Goal: Entertainment & Leisure: Browse casually

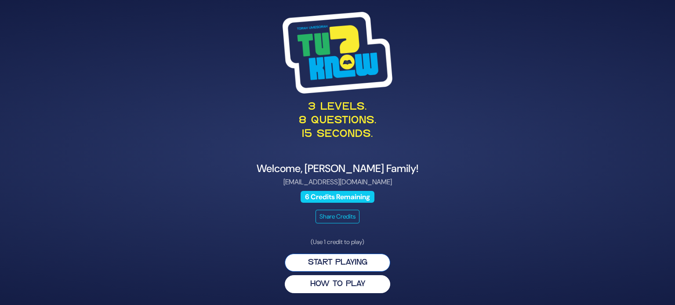
click at [332, 265] on button "Start Playing" at bounding box center [337, 263] width 105 height 18
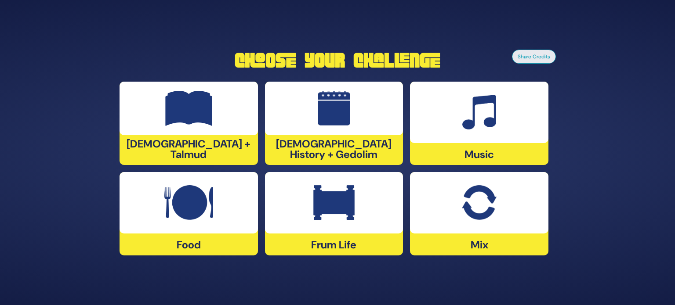
click at [490, 97] on img at bounding box center [479, 112] width 34 height 35
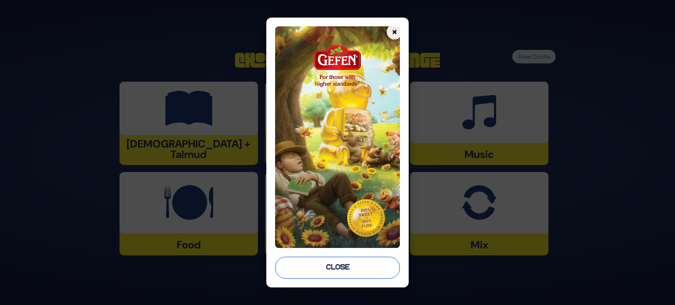
click at [301, 274] on button "Close" at bounding box center [337, 268] width 125 height 22
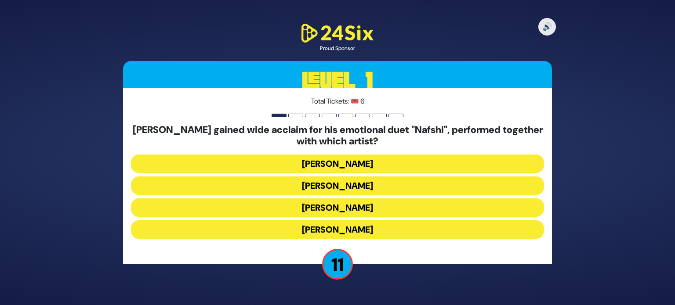
click at [352, 188] on button "Ishay Ribo" at bounding box center [337, 186] width 413 height 18
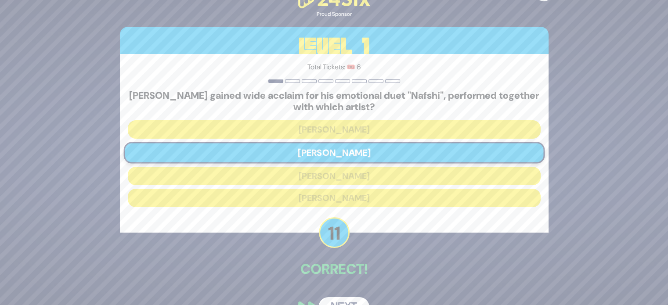
click at [345, 303] on button "Next" at bounding box center [344, 308] width 51 height 20
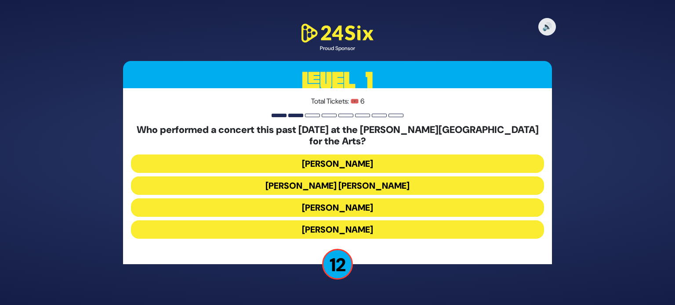
click at [349, 221] on button "Ishay Ribo" at bounding box center [337, 230] width 413 height 18
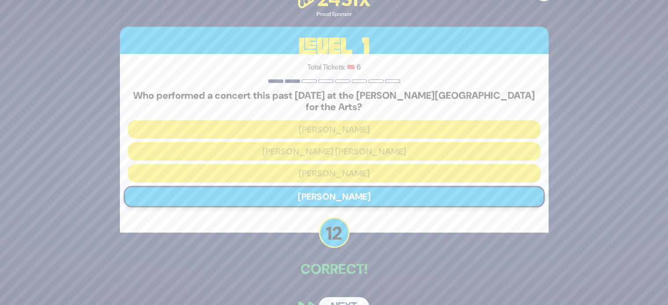
click at [341, 298] on button "Next" at bounding box center [344, 308] width 51 height 20
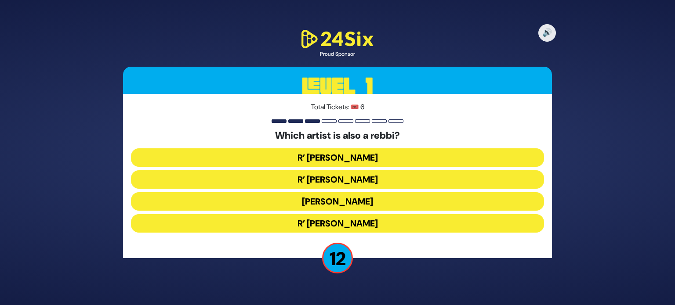
click at [338, 224] on button "R’ Baruch Levine" at bounding box center [337, 223] width 413 height 18
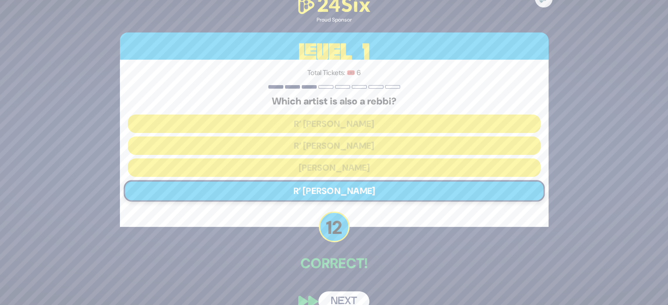
click at [348, 299] on button "Next" at bounding box center [344, 302] width 51 height 20
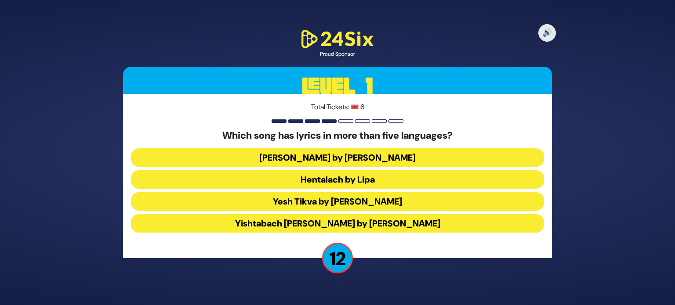
click at [400, 180] on button "Hentalach by Lipa" at bounding box center [337, 180] width 413 height 18
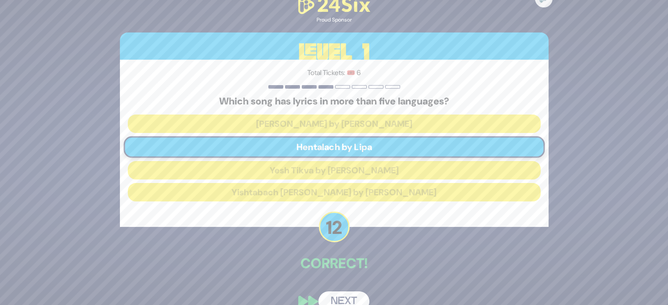
click at [348, 301] on button "Next" at bounding box center [344, 302] width 51 height 20
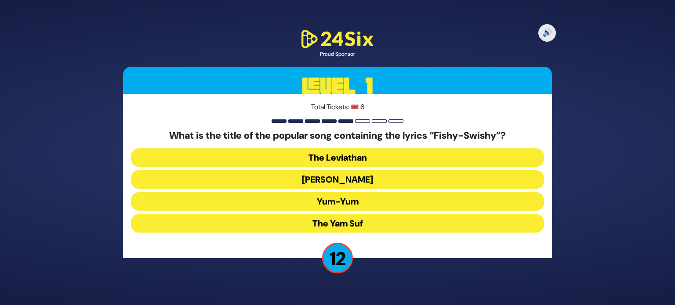
click at [355, 203] on button "Yum-Yum" at bounding box center [337, 201] width 413 height 18
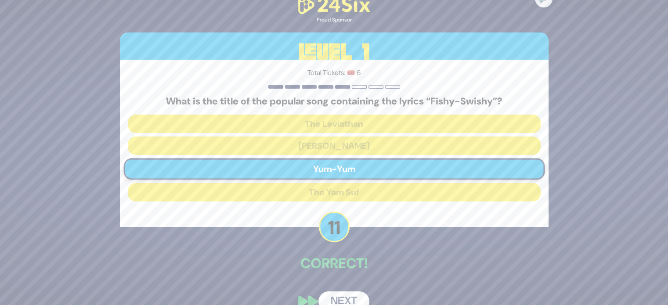
click at [334, 294] on button "Next" at bounding box center [344, 302] width 51 height 20
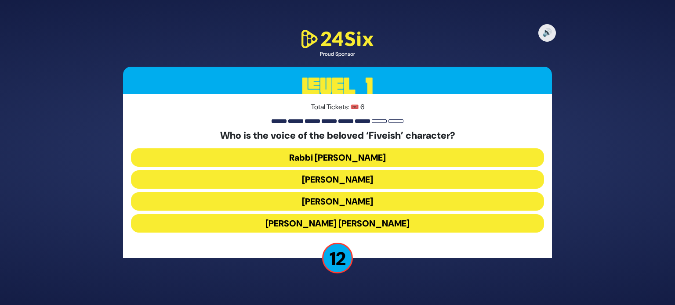
click at [362, 211] on button "Elchonon Schwartz" at bounding box center [337, 201] width 413 height 18
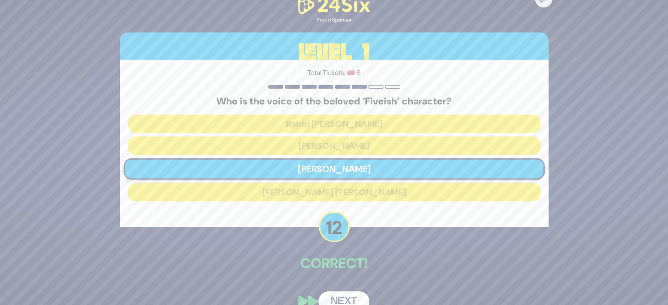
click at [340, 298] on button "Next" at bounding box center [344, 302] width 51 height 20
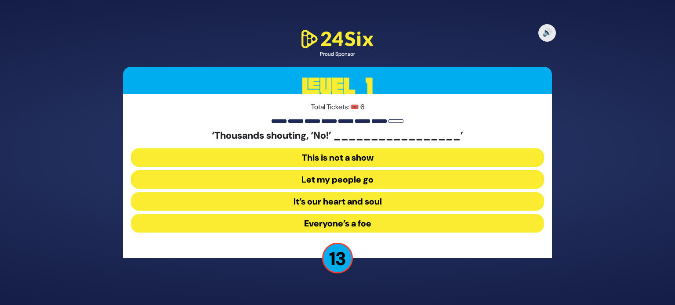
click at [367, 174] on button "Let my people go" at bounding box center [337, 180] width 413 height 18
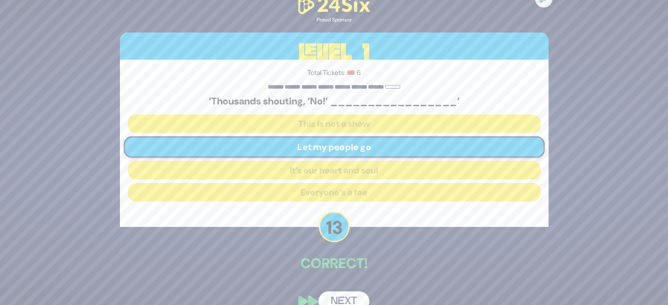
click at [334, 297] on button "Next" at bounding box center [344, 302] width 51 height 20
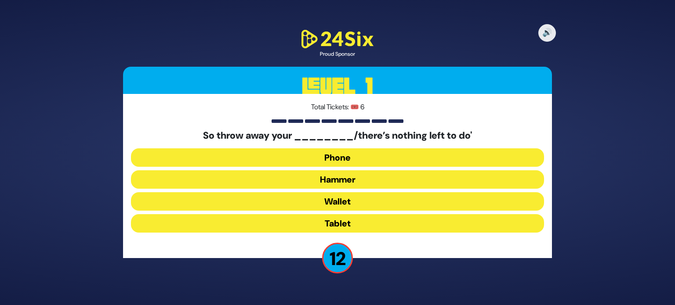
click at [350, 185] on button "Hammer" at bounding box center [337, 180] width 413 height 18
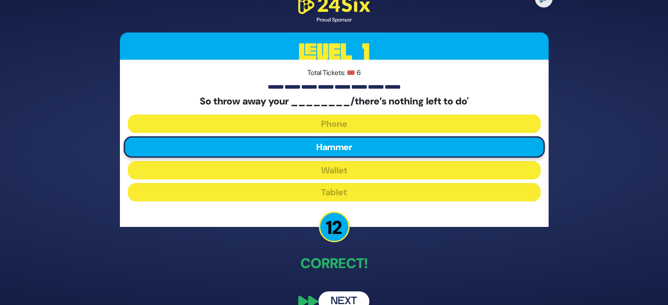
click at [349, 302] on button "Next" at bounding box center [344, 302] width 51 height 20
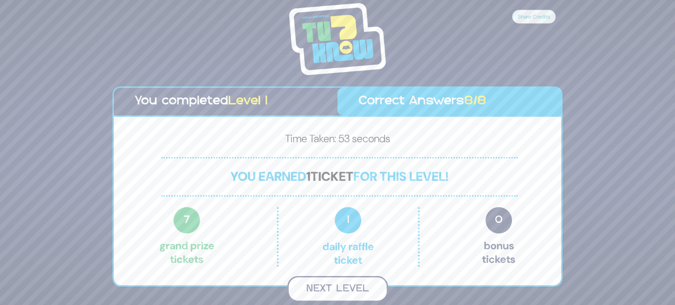
click at [341, 281] on button "Next Level" at bounding box center [337, 289] width 101 height 26
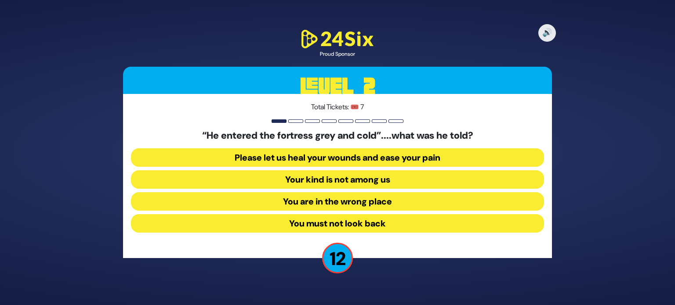
click at [341, 186] on button "Your kind is not among us" at bounding box center [337, 180] width 413 height 18
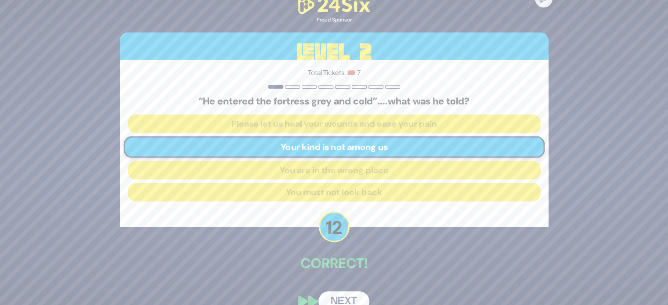
click at [355, 300] on button "Next" at bounding box center [344, 302] width 51 height 20
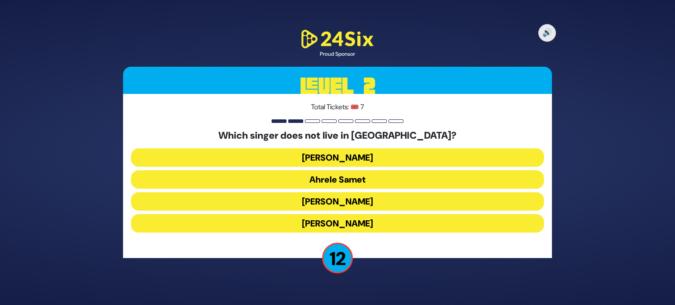
click at [363, 226] on button "Eitan Katz" at bounding box center [337, 223] width 413 height 18
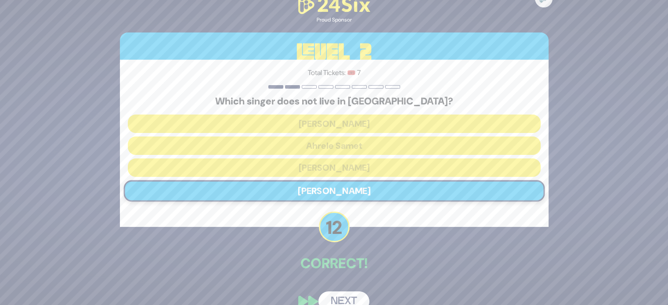
click at [356, 302] on button "Next" at bounding box center [344, 302] width 51 height 20
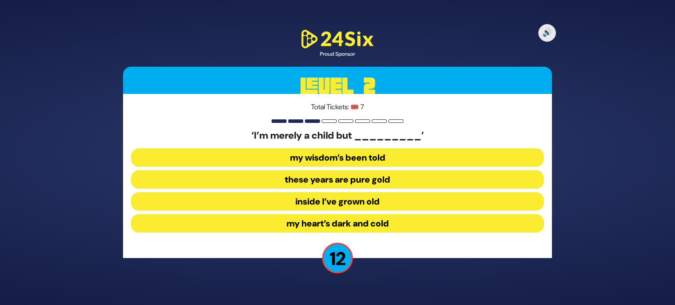
click at [337, 205] on button "inside I’ve grown old" at bounding box center [337, 201] width 413 height 18
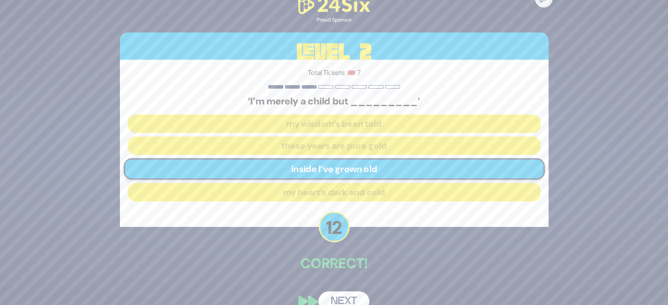
click at [348, 296] on button "Next" at bounding box center [344, 302] width 51 height 20
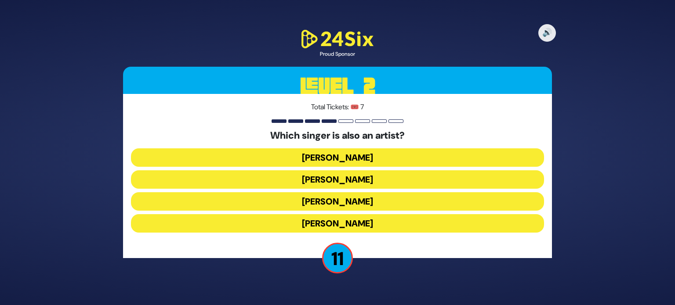
click at [350, 198] on button "Lipa Schmeltzer" at bounding box center [337, 201] width 413 height 18
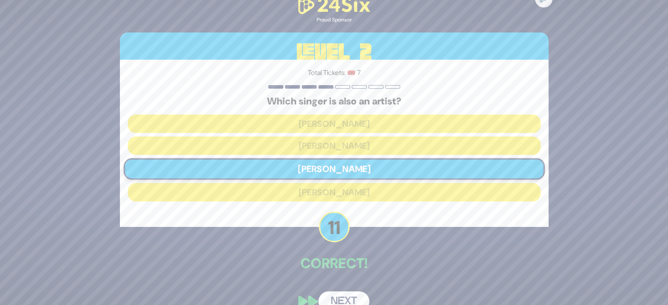
click at [353, 301] on button "Next" at bounding box center [344, 302] width 51 height 20
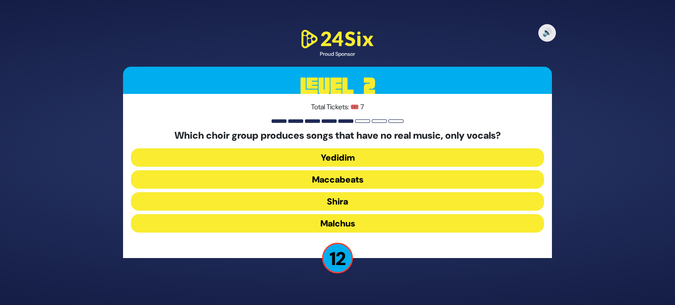
click at [326, 180] on button "Maccabeats" at bounding box center [337, 180] width 413 height 18
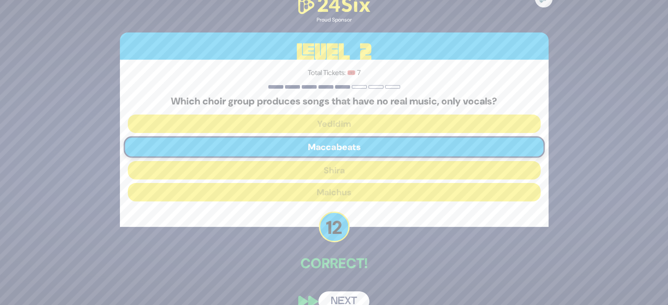
click at [360, 297] on button "Next" at bounding box center [344, 302] width 51 height 20
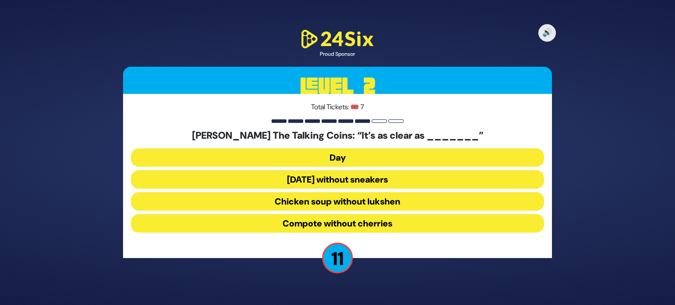
drag, startPoint x: 316, startPoint y: 144, endPoint x: 321, endPoint y: 155, distance: 12.0
click at [317, 146] on div "Shmuel Kunda’s The Talking Coins: “It’s as clear as _______” Day Purim without …" at bounding box center [337, 183] width 413 height 106
click at [321, 204] on button "Chicken soup without lukshen" at bounding box center [337, 201] width 413 height 18
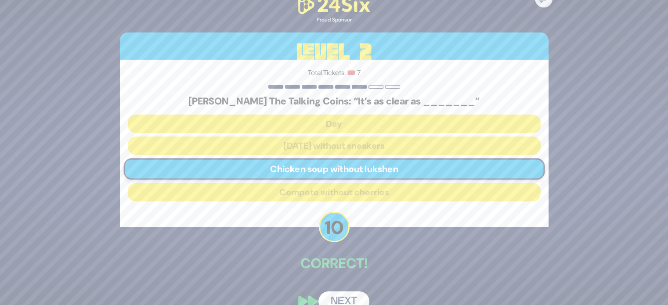
click at [337, 294] on button "Next" at bounding box center [344, 302] width 51 height 20
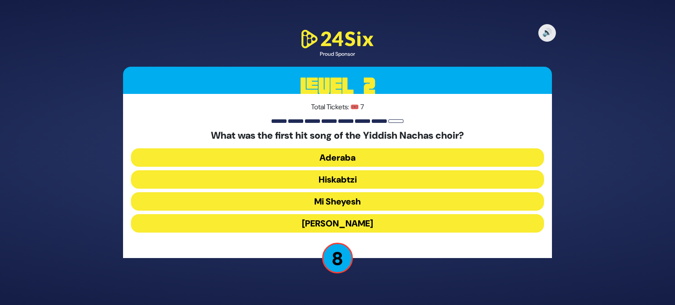
click at [325, 176] on button "Hiskabtzi" at bounding box center [337, 180] width 413 height 18
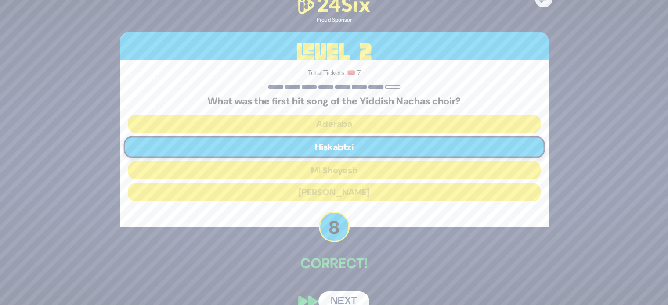
click at [357, 297] on button "Next" at bounding box center [344, 302] width 51 height 20
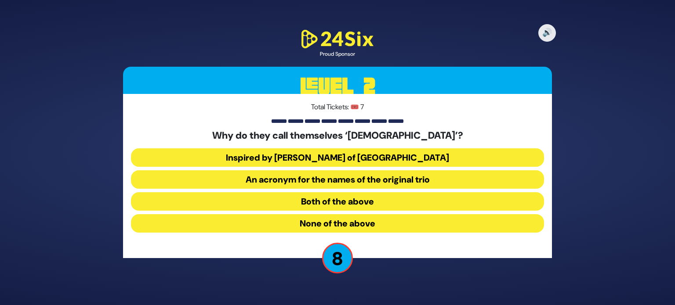
click at [334, 208] on button "Both of the above" at bounding box center [337, 201] width 413 height 18
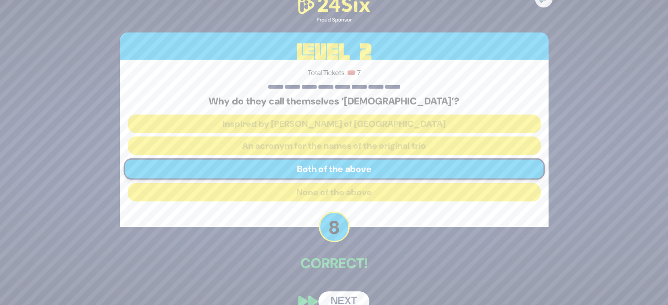
click at [341, 297] on button "Next" at bounding box center [344, 302] width 51 height 20
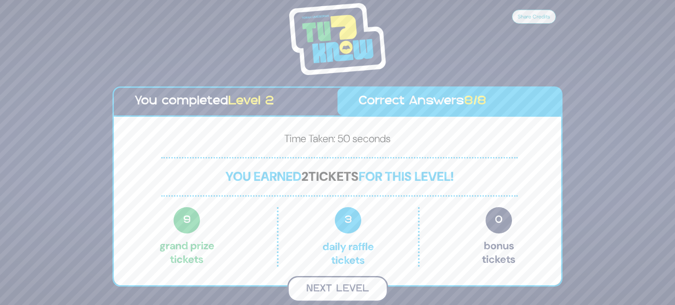
click at [338, 292] on button "Next Level" at bounding box center [337, 289] width 101 height 26
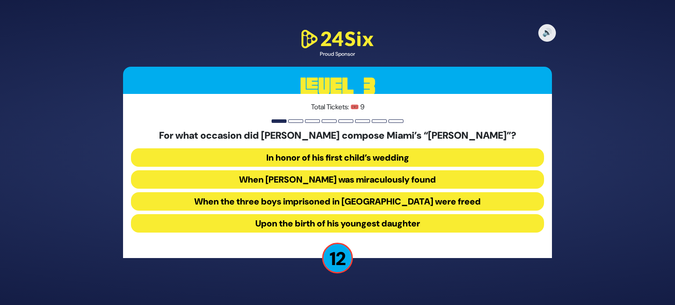
click at [265, 174] on button "When Suri Feldman was miraculously found" at bounding box center [337, 180] width 413 height 18
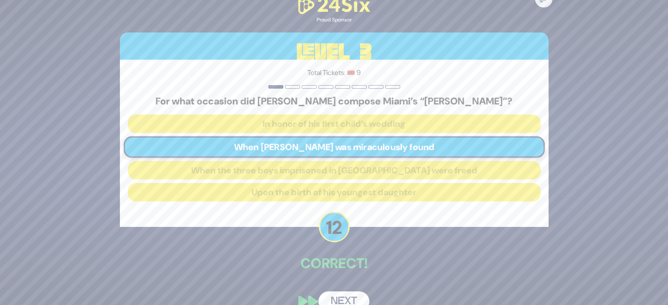
click at [348, 301] on button "Next" at bounding box center [344, 302] width 51 height 20
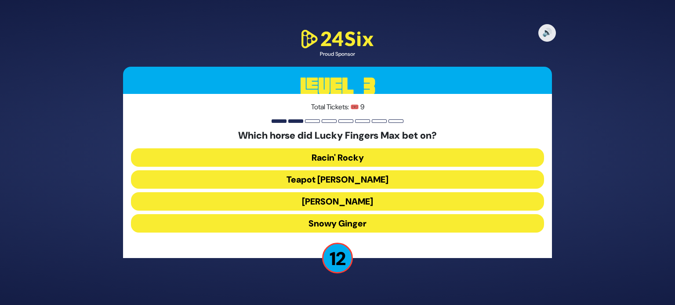
click at [324, 189] on div "Which horse did Lucky Fingers Max bet on? Racin' Rocky Teapot Kelly Tiger Malon…" at bounding box center [337, 183] width 413 height 106
click at [323, 188] on button "Teapot Kelly" at bounding box center [337, 180] width 413 height 18
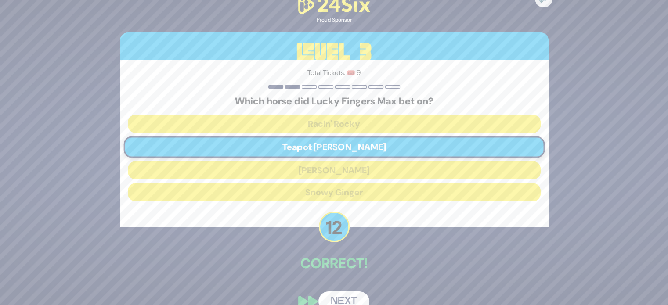
click at [350, 297] on button "Next" at bounding box center [344, 302] width 51 height 20
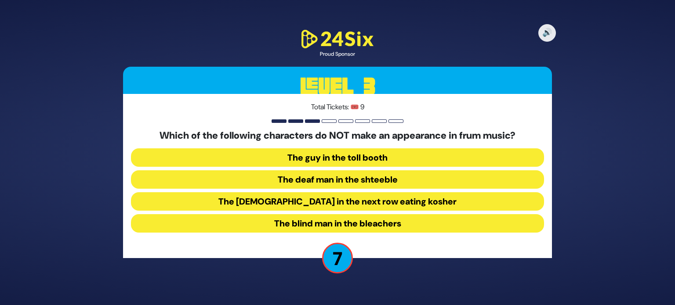
click at [363, 223] on button "The blind man in the bleachers" at bounding box center [337, 223] width 413 height 18
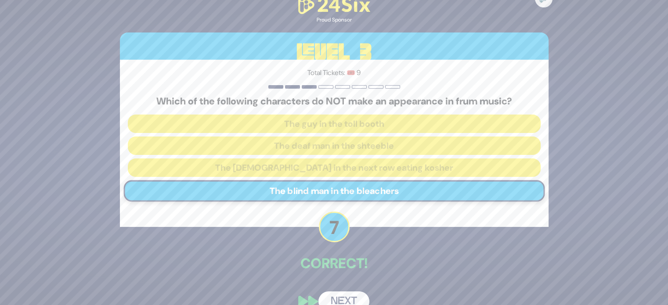
click at [346, 297] on button "Next" at bounding box center [344, 302] width 51 height 20
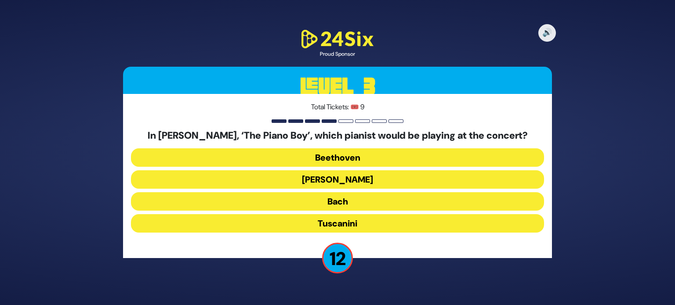
click at [336, 181] on button "Paderewski" at bounding box center [337, 180] width 413 height 18
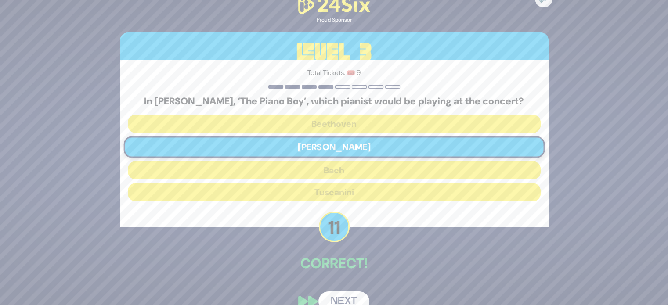
click at [345, 289] on div "🔊 Proud Sponsor Level 3 Total Tickets: 🎟️ 9 In Baruch Levine’s, ‘The Piano Boy’…" at bounding box center [334, 152] width 450 height 339
click at [348, 297] on button "Next" at bounding box center [344, 302] width 51 height 20
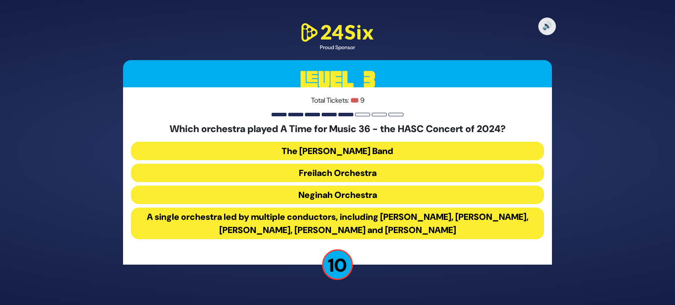
click at [316, 219] on button "A single orchestra led by multiple conductors, including Yoeli Dikman, Rafi Gra…" at bounding box center [337, 224] width 413 height 32
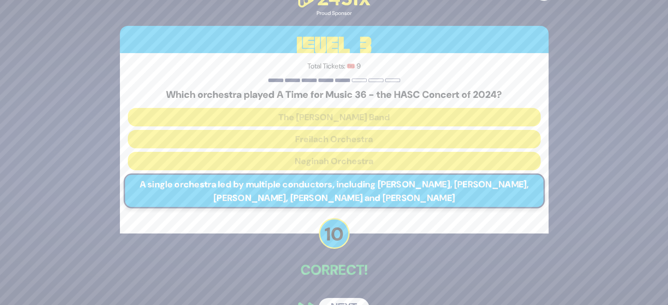
click at [345, 299] on button "Next" at bounding box center [344, 308] width 51 height 20
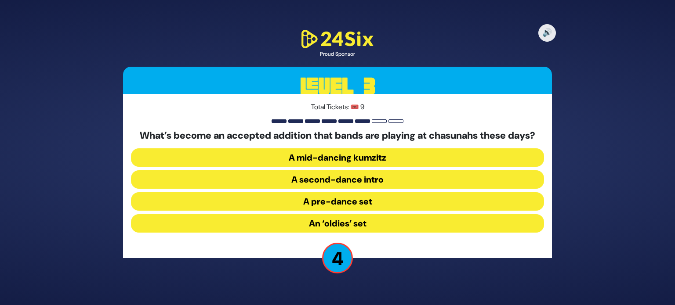
click at [351, 207] on button "A pre-dance set" at bounding box center [337, 201] width 413 height 18
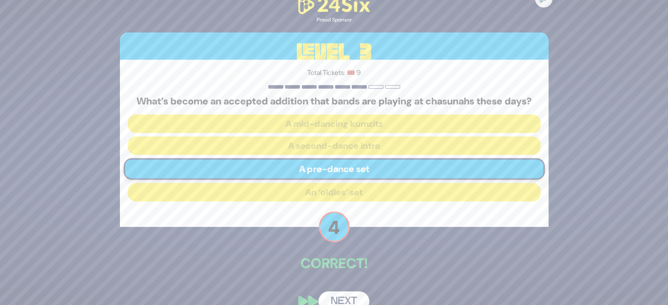
click at [347, 298] on button "Next" at bounding box center [344, 302] width 51 height 20
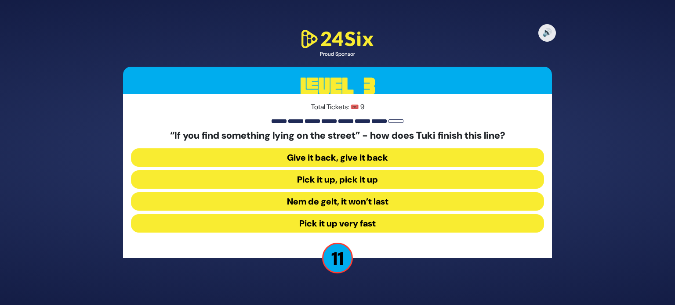
click at [321, 204] on button "Nem de gelt, it won’t last" at bounding box center [337, 201] width 413 height 18
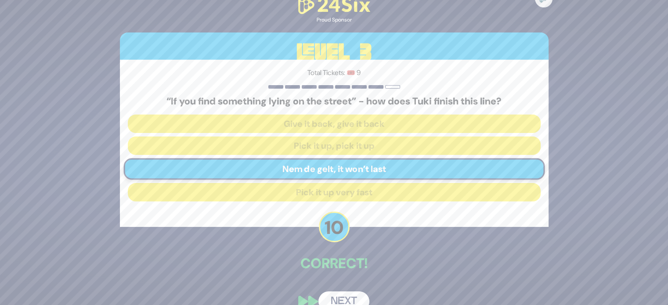
click at [338, 294] on button "Next" at bounding box center [344, 302] width 51 height 20
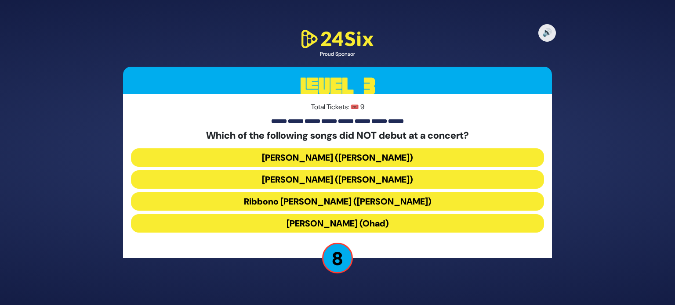
click at [414, 200] on button "Ribbono Shel Olam (Mona Rosenblum)" at bounding box center [337, 201] width 413 height 18
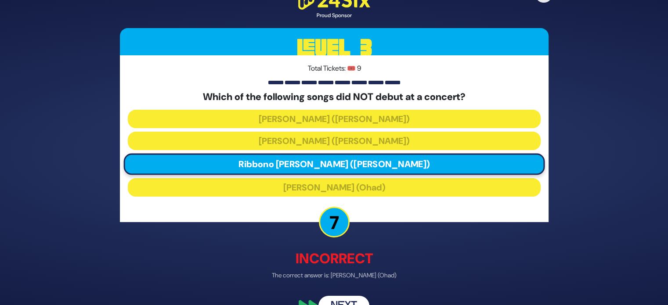
click at [352, 300] on button "Next" at bounding box center [344, 306] width 51 height 20
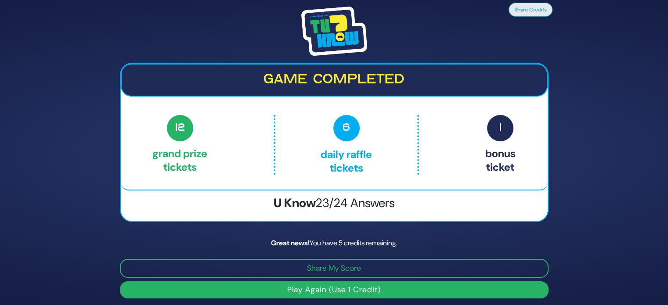
click at [320, 294] on button "Play Again (Use 1 Credit)" at bounding box center [334, 290] width 429 height 17
click at [374, 288] on button "Play Again (Use 1 Credit)" at bounding box center [334, 290] width 429 height 17
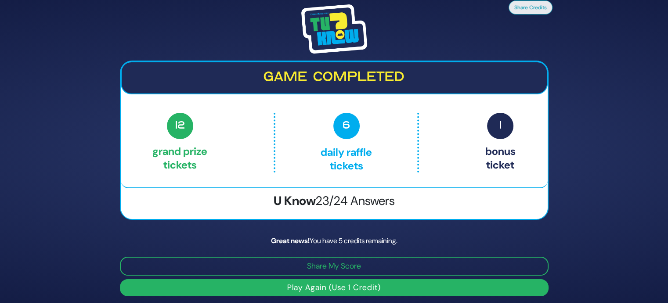
scroll to position [3, 0]
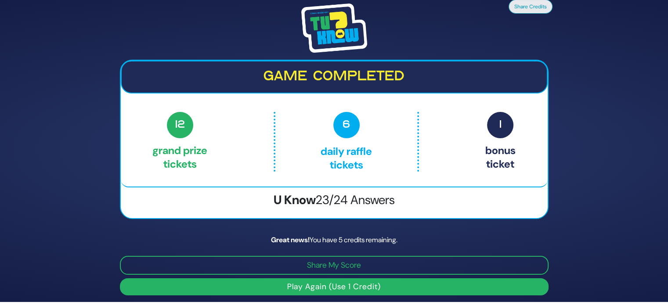
click at [337, 291] on button "Play Again (Use 1 Credit)" at bounding box center [334, 287] width 429 height 17
click at [326, 291] on button "Play Again (Use 1 Credit)" at bounding box center [334, 287] width 429 height 17
click at [187, 171] on p "12 Grand Prize tickets" at bounding box center [180, 142] width 55 height 60
click at [297, 285] on button "Play Again (Use 1 Credit)" at bounding box center [334, 287] width 429 height 17
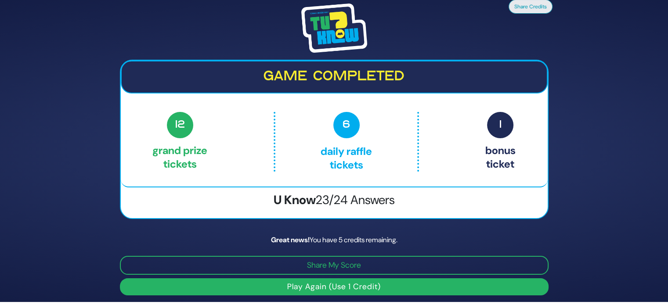
click at [297, 285] on button "Play Again (Use 1 Credit)" at bounding box center [334, 287] width 429 height 17
click at [347, 283] on button "Play Again (Use 1 Credit)" at bounding box center [334, 287] width 429 height 17
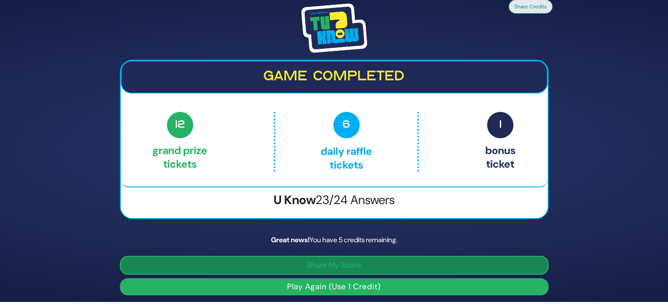
click at [338, 259] on button "Share My Score" at bounding box center [334, 265] width 429 height 19
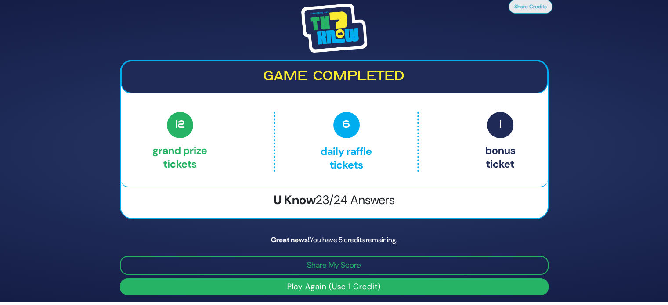
click at [354, 290] on button "Play Again (Use 1 Credit)" at bounding box center [334, 287] width 429 height 17
click at [302, 126] on p "6 Daily Raffle tickets" at bounding box center [346, 142] width 105 height 60
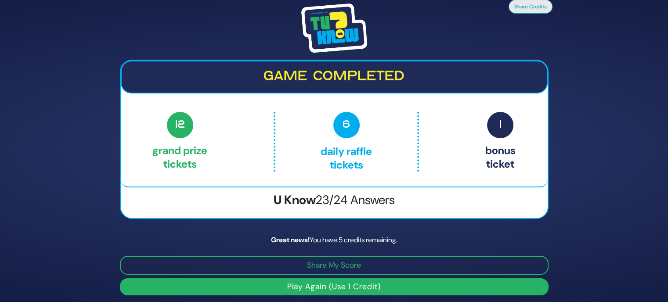
click at [303, 123] on p "6 Daily Raffle tickets" at bounding box center [346, 142] width 105 height 60
drag, startPoint x: 304, startPoint y: 123, endPoint x: 342, endPoint y: 124, distance: 38.3
click at [319, 126] on p "6 Daily Raffle tickets" at bounding box center [346, 142] width 105 height 60
click at [345, 124] on span "6" at bounding box center [347, 125] width 26 height 26
drag, startPoint x: 362, startPoint y: 130, endPoint x: 414, endPoint y: 107, distance: 56.9
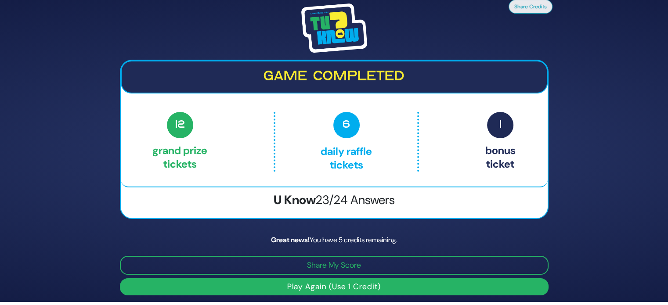
click at [364, 130] on p "6 Daily Raffle tickets" at bounding box center [346, 142] width 105 height 60
click at [503, 119] on span "1" at bounding box center [500, 125] width 26 height 26
click at [504, 121] on span "1" at bounding box center [500, 125] width 26 height 26
drag, startPoint x: 504, startPoint y: 121, endPoint x: 453, endPoint y: 132, distance: 51.8
click at [496, 125] on span "1" at bounding box center [500, 125] width 26 height 26
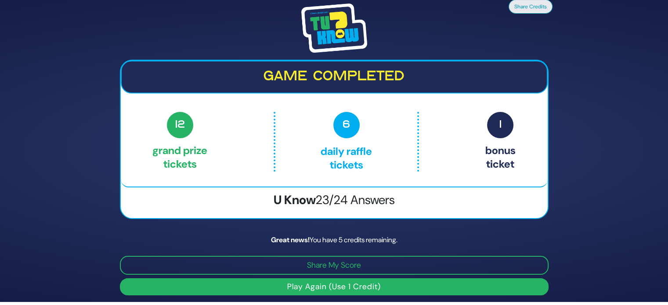
click at [138, 162] on div "12 Grand Prize tickets 6 Daily Raffle tickets 1 Bonus ticket" at bounding box center [334, 144] width 427 height 64
drag, startPoint x: 32, startPoint y: 196, endPoint x: 70, endPoint y: 164, distance: 49.7
click at [44, 184] on div "Share Credits Game completed 12 Grand Prize tickets 6 Daily Raffle tickets 1 Bo…" at bounding box center [334, 149] width 668 height 305
click at [207, 138] on p "12 Grand Prize tickets" at bounding box center [180, 142] width 55 height 60
click at [201, 144] on p "12 Grand Prize tickets" at bounding box center [180, 142] width 55 height 60
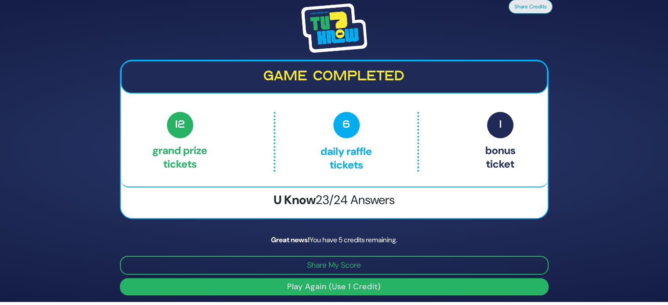
click at [373, 186] on div "Game completed 12 Grand Prize tickets 6 Daily Raffle tickets 1 Bonus ticket 12 …" at bounding box center [334, 124] width 427 height 127
drag, startPoint x: 341, startPoint y: 198, endPoint x: 333, endPoint y: 209, distance: 13.7
click at [333, 209] on div "Game completed 12 Grand Prize tickets 6 Daily Raffle tickets 1 Bonus ticket 12 …" at bounding box center [334, 139] width 429 height 159
drag, startPoint x: 309, startPoint y: 184, endPoint x: 316, endPoint y: 207, distance: 23.7
click at [309, 184] on div "Game completed 12 Grand Prize tickets 6 Daily Raffle tickets 1 Bonus ticket 12 …" at bounding box center [334, 124] width 427 height 127
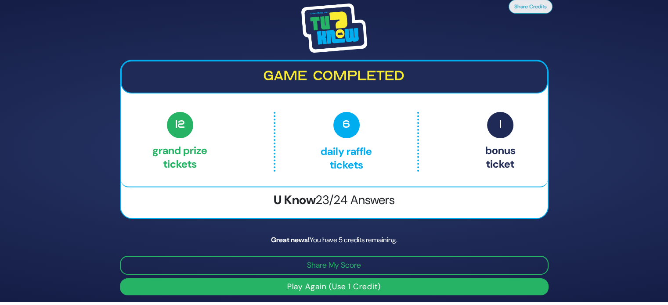
click at [338, 284] on button "Play Again (Use 1 Credit)" at bounding box center [334, 287] width 429 height 17
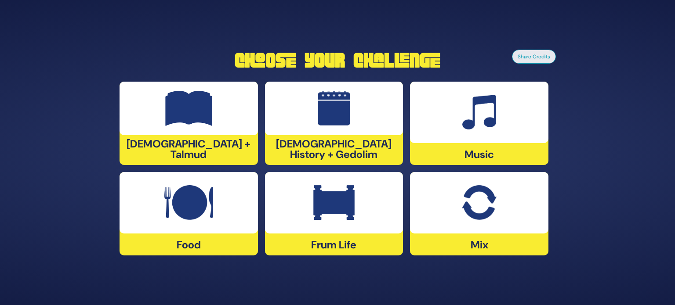
click at [322, 219] on img at bounding box center [333, 202] width 41 height 35
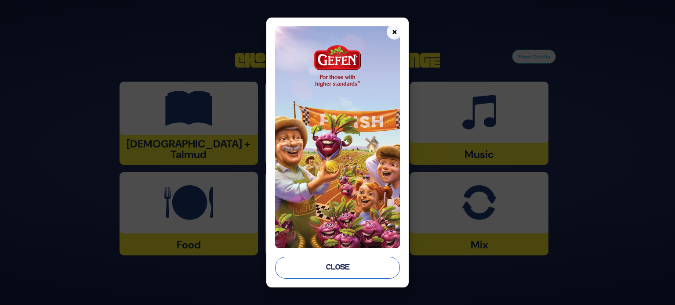
click at [341, 263] on button "Close" at bounding box center [337, 268] width 125 height 22
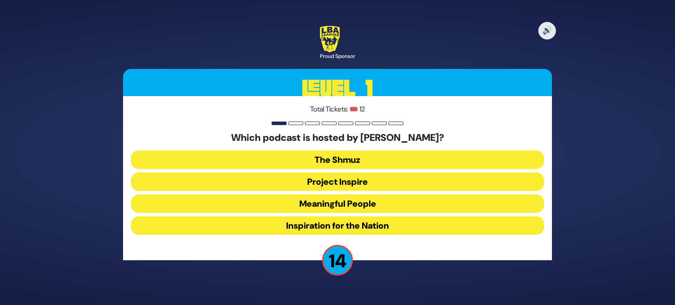
click at [345, 211] on button "Meaningful People" at bounding box center [337, 204] width 413 height 18
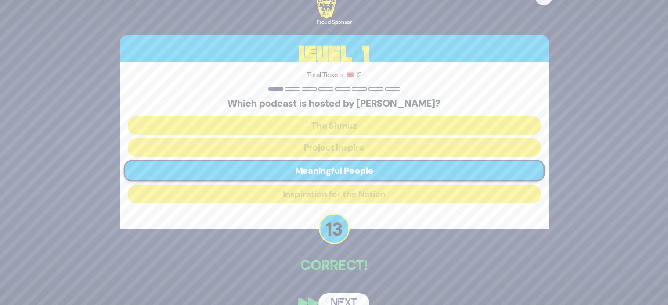
click at [353, 297] on button "Next" at bounding box center [344, 304] width 51 height 20
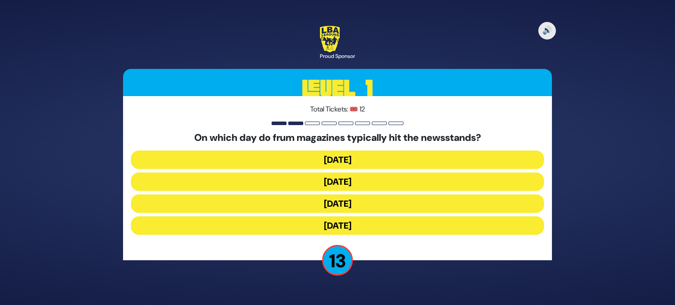
click at [306, 183] on button "Wednesday" at bounding box center [337, 182] width 413 height 18
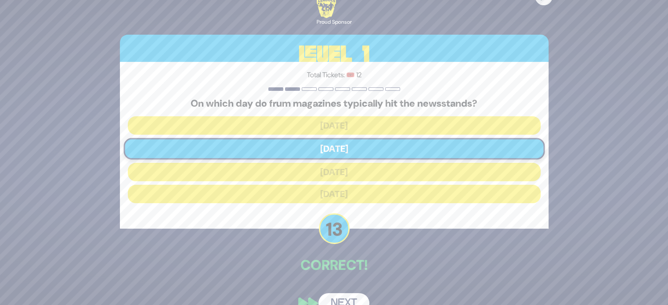
click at [345, 297] on button "Next" at bounding box center [344, 304] width 51 height 20
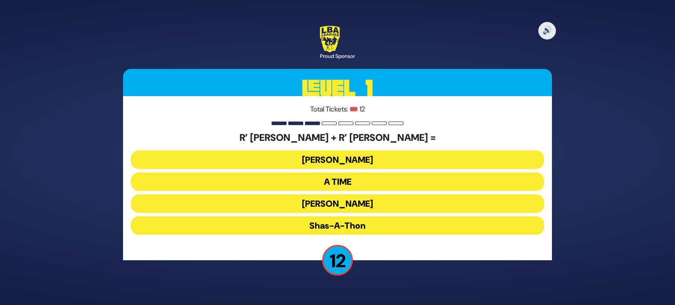
click at [352, 207] on button "Ohel Sarala" at bounding box center [337, 204] width 413 height 18
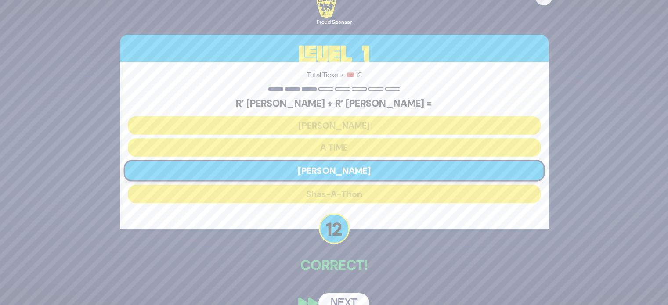
click at [355, 302] on button "Next" at bounding box center [344, 304] width 51 height 20
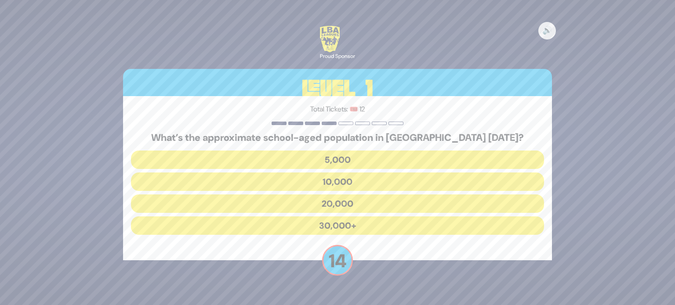
click at [297, 228] on button "30,000+" at bounding box center [337, 226] width 413 height 18
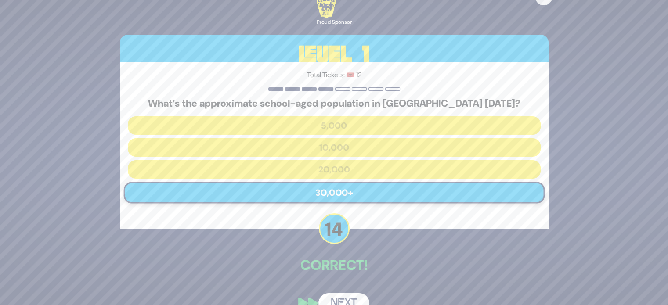
click at [352, 298] on button "Next" at bounding box center [344, 304] width 51 height 20
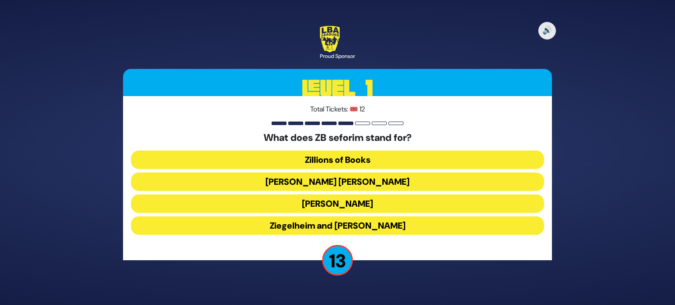
click at [330, 186] on button "Zundel Berman" at bounding box center [337, 182] width 413 height 18
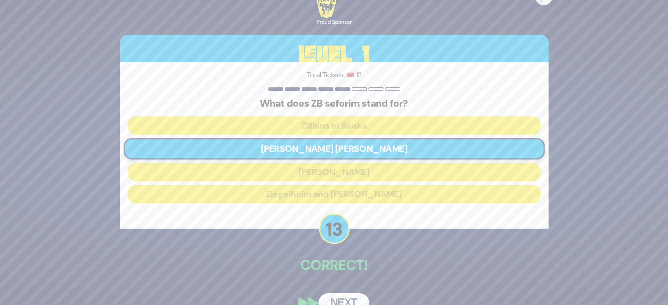
click at [352, 299] on button "Next" at bounding box center [344, 304] width 51 height 20
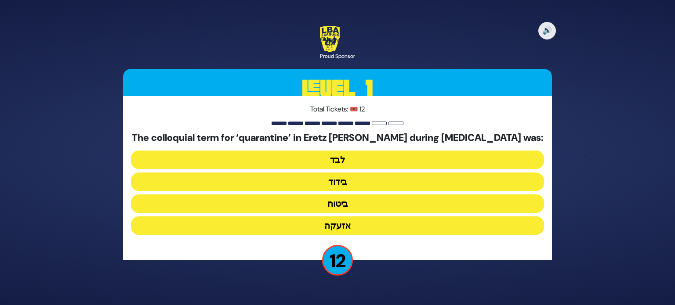
click at [348, 188] on button "בידוד" at bounding box center [337, 182] width 413 height 18
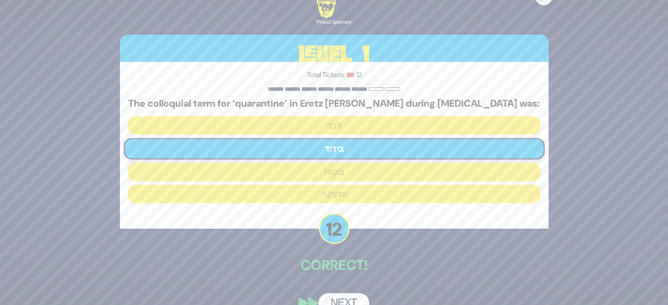
click at [357, 298] on button "Next" at bounding box center [344, 304] width 51 height 20
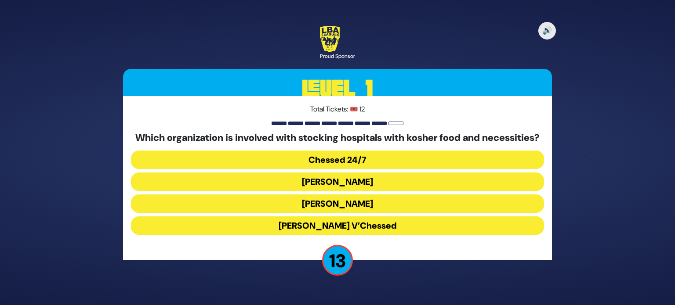
click at [333, 156] on div "Which organization is involved with stocking hospitals with kosher food and nec…" at bounding box center [337, 185] width 413 height 106
click at [336, 163] on button "Chessed 24/7" at bounding box center [337, 160] width 413 height 18
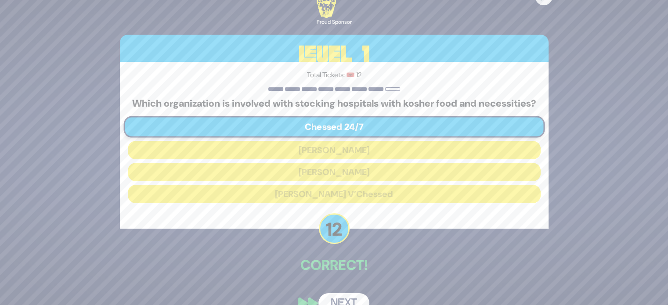
click at [352, 300] on button "Next" at bounding box center [344, 304] width 51 height 20
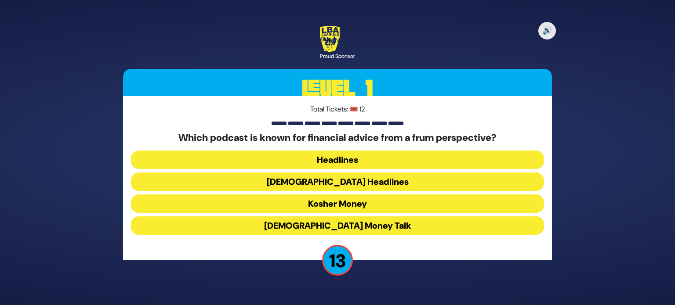
click at [346, 208] on button "Kosher Money" at bounding box center [337, 204] width 413 height 18
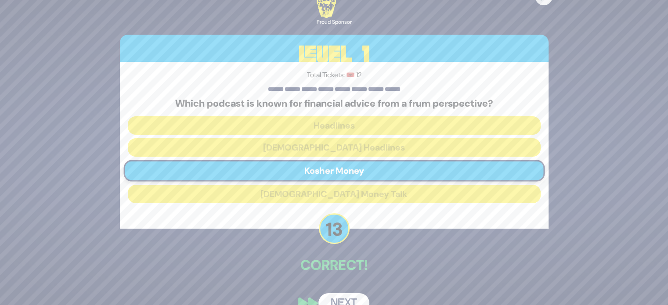
click at [351, 285] on div "🔊 Proud Sponsor Level 1 Total Tickets: 🎟️ 12 Which podcast is known for financi…" at bounding box center [334, 152] width 450 height 343
click at [351, 302] on button "Next" at bounding box center [344, 304] width 51 height 20
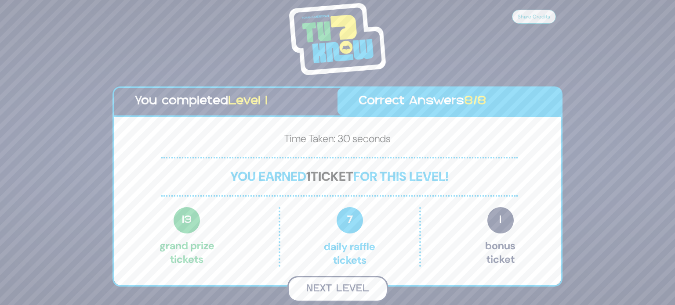
click at [336, 296] on button "Next Level" at bounding box center [337, 289] width 101 height 26
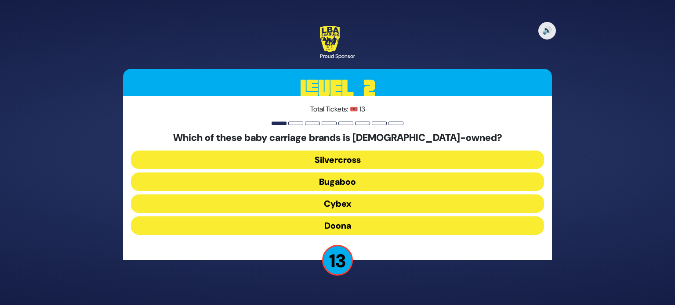
click at [353, 225] on button "Doona" at bounding box center [337, 226] width 413 height 18
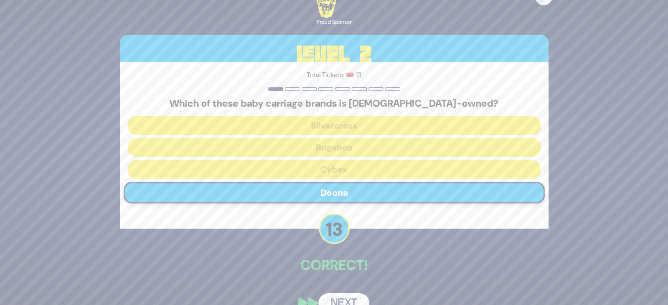
click at [350, 294] on button "Next" at bounding box center [344, 304] width 51 height 20
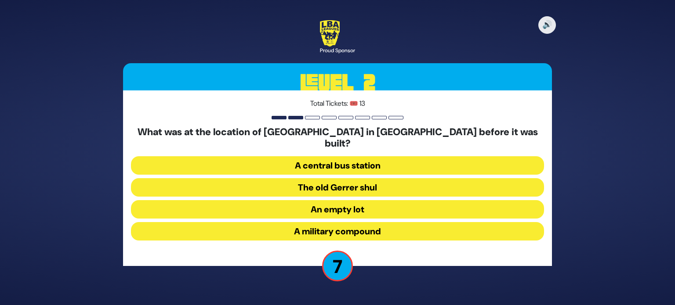
click at [348, 183] on button "The old Gerrer shul" at bounding box center [337, 187] width 413 height 18
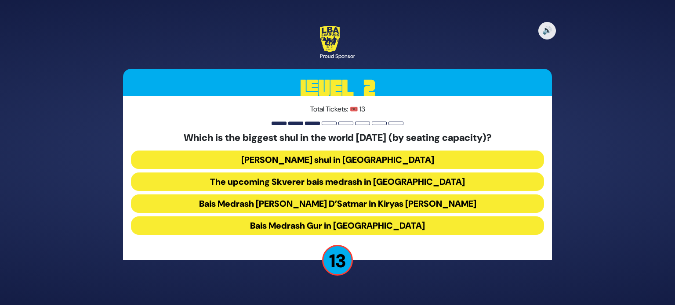
click at [338, 225] on button "Bais Medrash Gur in Yerushalayim" at bounding box center [337, 226] width 413 height 18
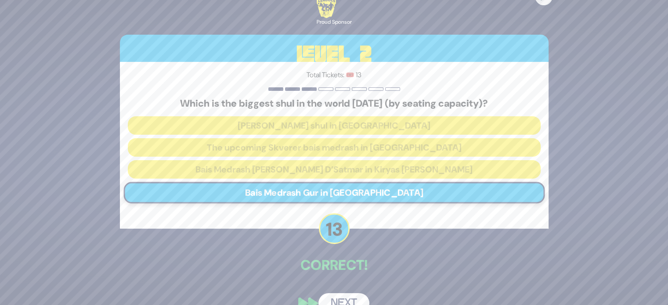
click at [353, 295] on button "Next" at bounding box center [344, 304] width 51 height 20
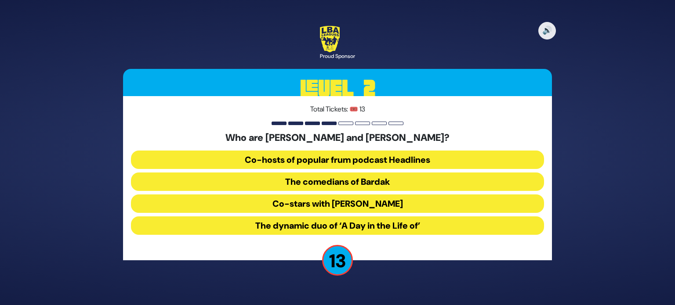
click at [358, 184] on button "The comedians of Bardak" at bounding box center [337, 182] width 413 height 18
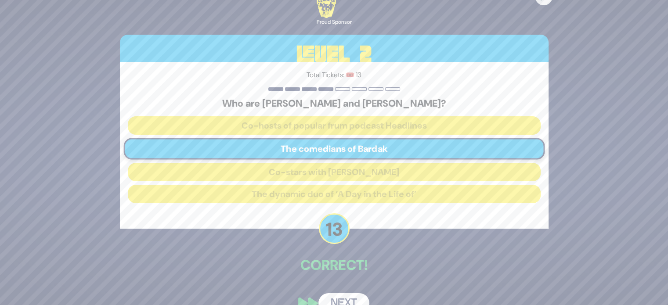
click at [355, 299] on button "Next" at bounding box center [344, 304] width 51 height 20
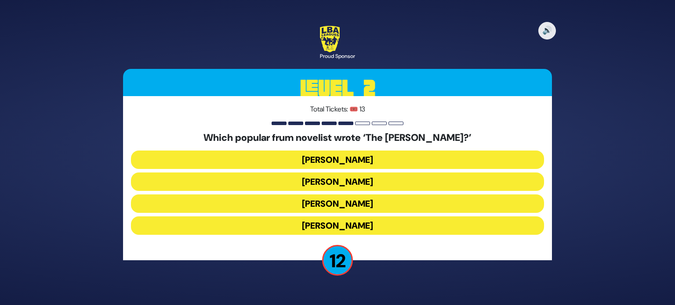
click at [354, 203] on button "Yair Weinstock" at bounding box center [337, 204] width 413 height 18
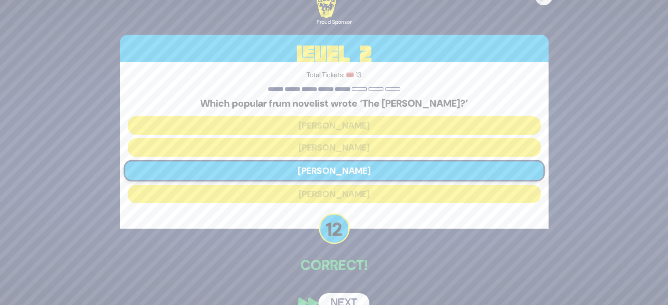
click at [351, 298] on button "Next" at bounding box center [344, 304] width 51 height 20
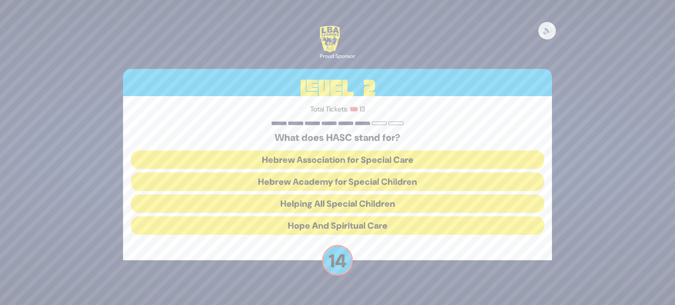
click at [323, 181] on button "Hebrew Academy for Special Children" at bounding box center [337, 182] width 413 height 18
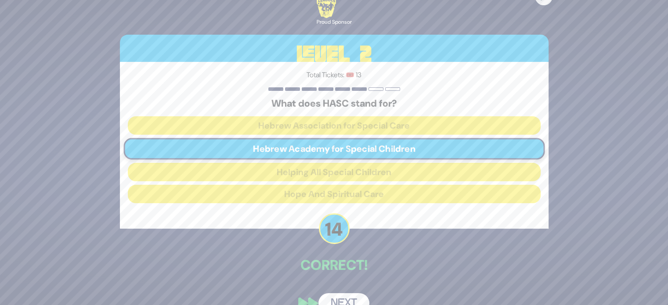
click at [340, 302] on button "Next" at bounding box center [344, 304] width 51 height 20
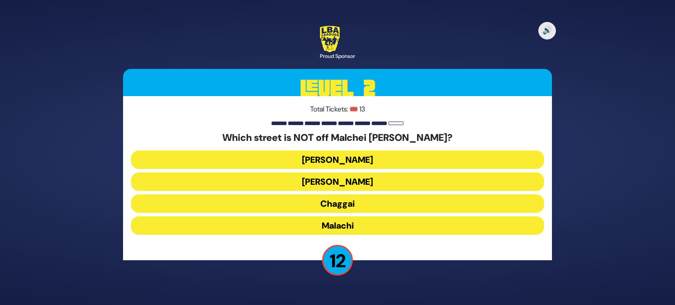
click at [347, 211] on button "Chaggai" at bounding box center [337, 204] width 413 height 18
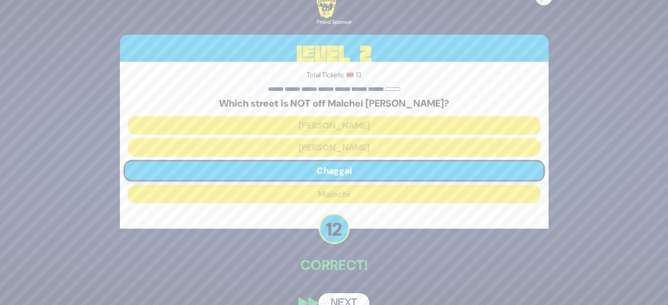
click at [353, 297] on button "Next" at bounding box center [344, 304] width 51 height 20
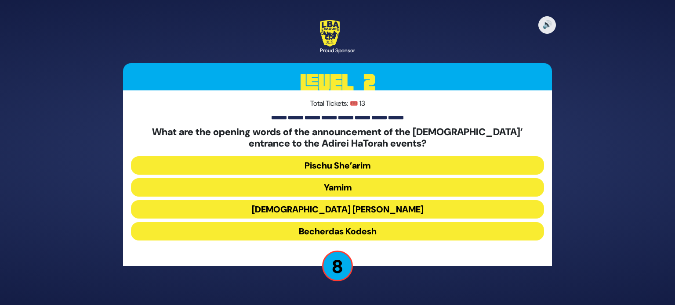
click at [338, 170] on button "Pischu She’arim" at bounding box center [337, 165] width 413 height 18
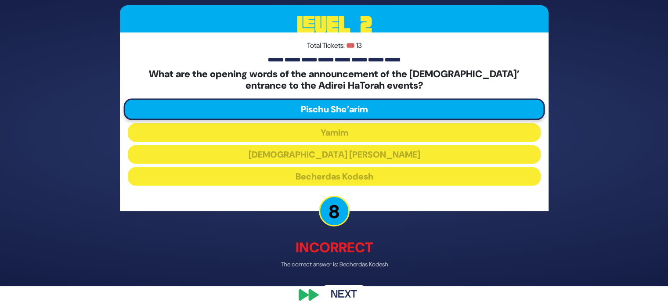
scroll to position [29, 0]
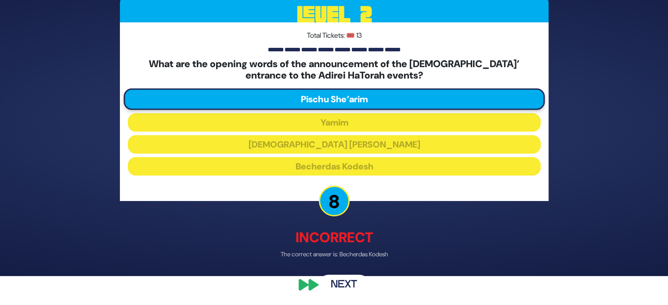
click at [351, 283] on button "Next" at bounding box center [344, 285] width 51 height 20
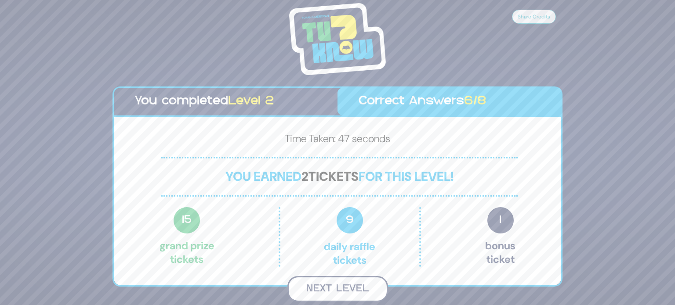
click at [327, 286] on button "Next Level" at bounding box center [337, 289] width 101 height 26
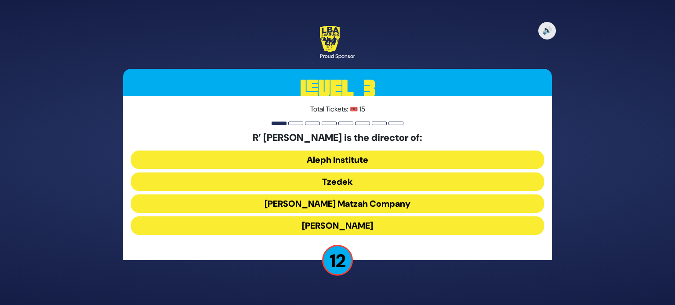
click at [352, 178] on button "Tzedek" at bounding box center [337, 182] width 413 height 18
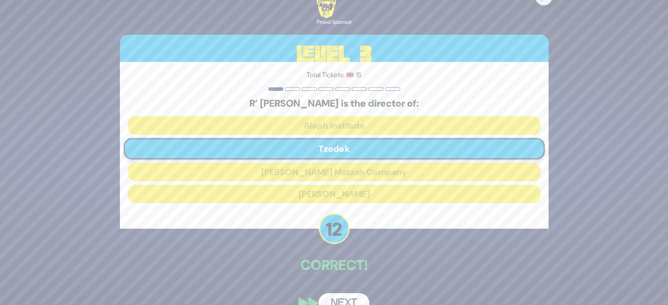
click at [347, 300] on button "Next" at bounding box center [344, 304] width 51 height 20
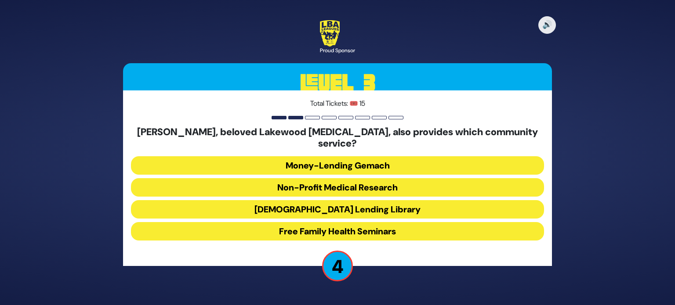
click at [349, 166] on button "Money-Lending Gemach" at bounding box center [337, 165] width 413 height 18
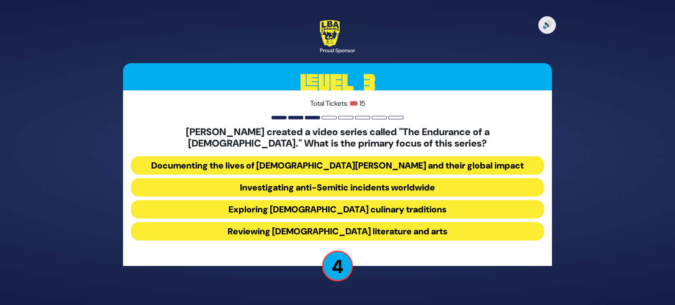
click at [365, 189] on button "Investigating anti-Semitic incidents worldwide" at bounding box center [337, 187] width 413 height 18
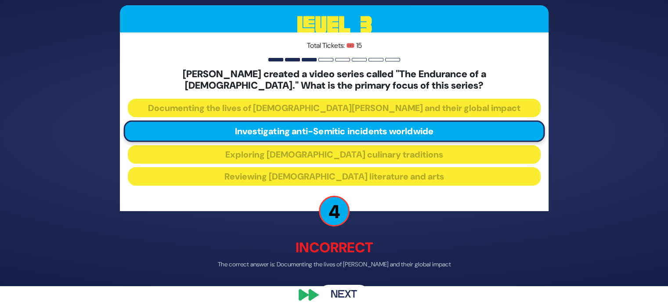
scroll to position [29, 0]
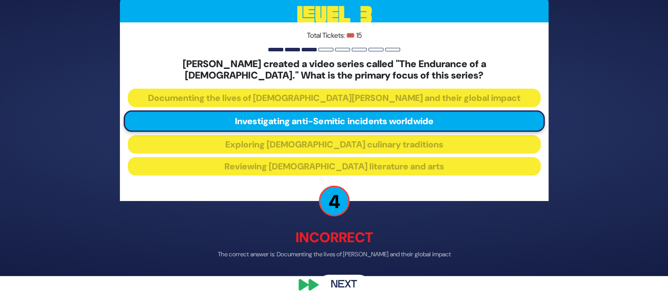
click at [350, 282] on button "Next" at bounding box center [344, 285] width 51 height 20
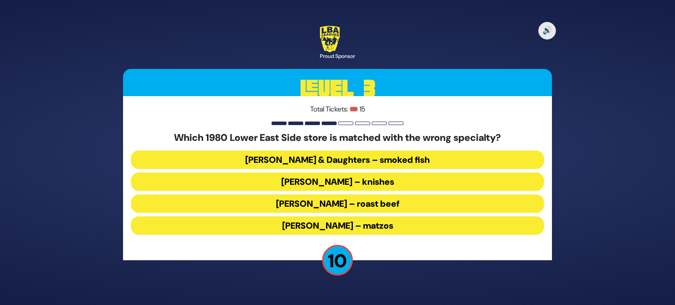
click at [347, 208] on button "Ratner’s – roast beef" at bounding box center [337, 204] width 413 height 18
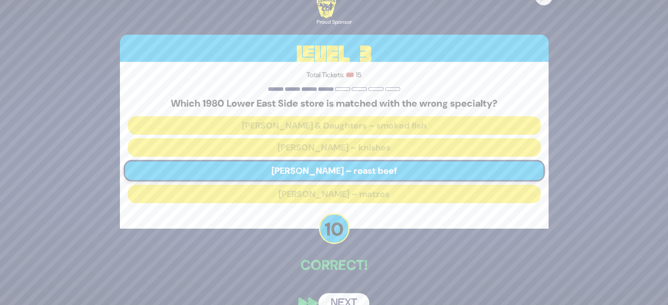
click at [348, 301] on button "Next" at bounding box center [344, 304] width 51 height 20
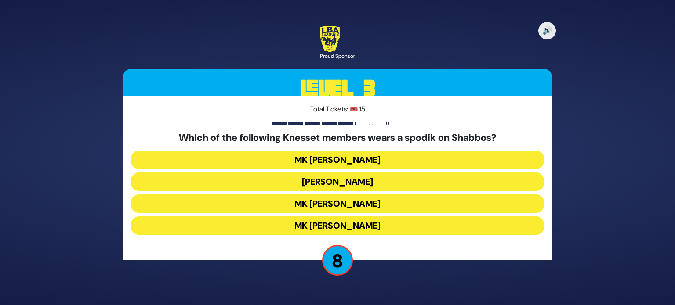
click at [378, 226] on button "MK Moshe Gafni" at bounding box center [337, 226] width 413 height 18
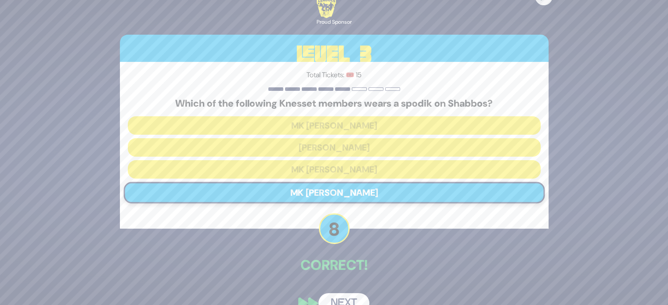
click at [357, 302] on button "Next" at bounding box center [344, 304] width 51 height 20
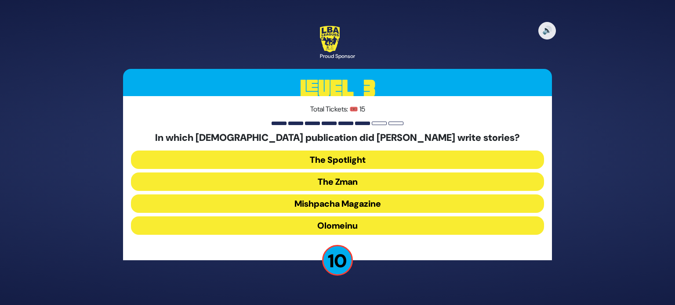
click at [340, 226] on button "Olomeinu" at bounding box center [337, 226] width 413 height 18
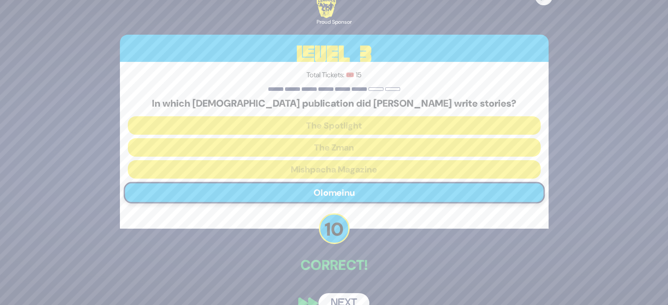
click at [343, 295] on button "Next" at bounding box center [344, 304] width 51 height 20
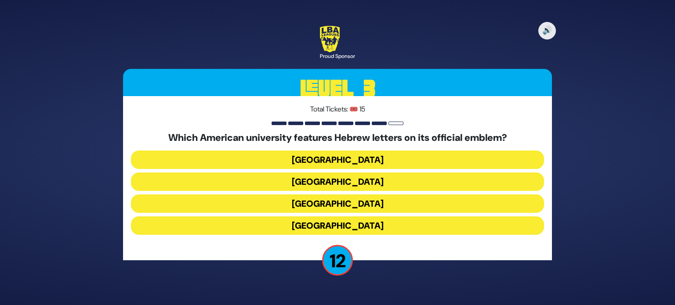
drag, startPoint x: 370, startPoint y: 178, endPoint x: 369, endPoint y: 191, distance: 12.8
click at [370, 178] on button "Yale University" at bounding box center [337, 182] width 413 height 18
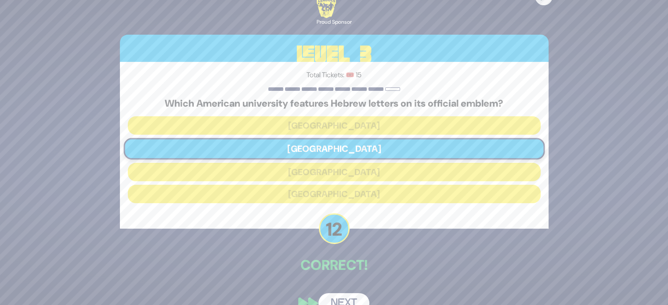
click at [351, 302] on button "Next" at bounding box center [344, 304] width 51 height 20
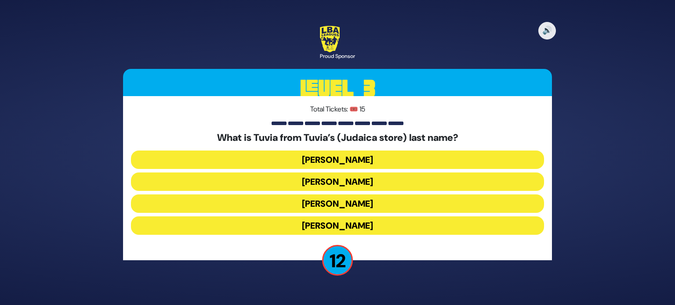
click at [338, 203] on button "Rotberg" at bounding box center [337, 204] width 413 height 18
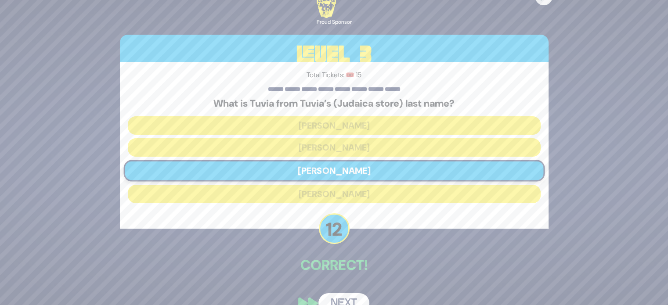
click at [350, 299] on button "Next" at bounding box center [344, 304] width 51 height 20
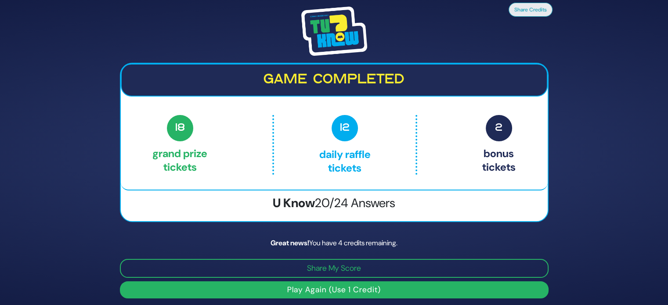
click at [341, 290] on button "Play Again (Use 1 Credit)" at bounding box center [334, 290] width 429 height 17
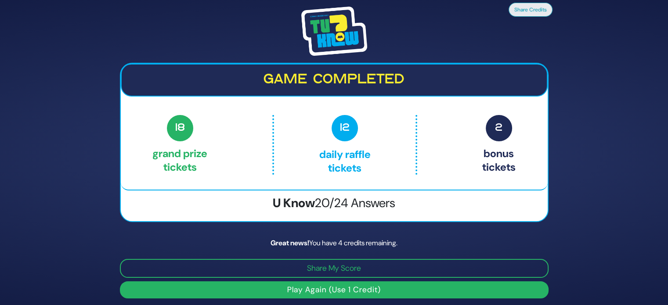
click at [341, 290] on button "Play Again (Use 1 Credit)" at bounding box center [334, 290] width 429 height 17
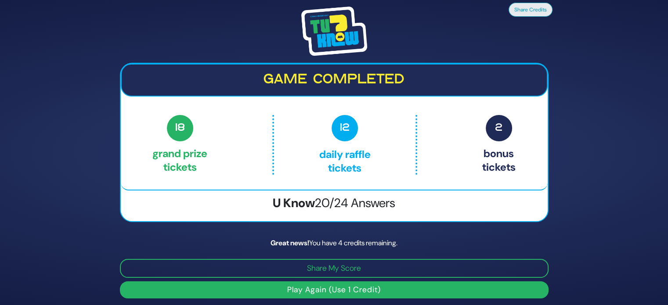
click at [341, 290] on button "Play Again (Use 1 Credit)" at bounding box center [334, 290] width 429 height 17
click at [341, 289] on button "Play Again (Use 1 Credit)" at bounding box center [334, 290] width 429 height 17
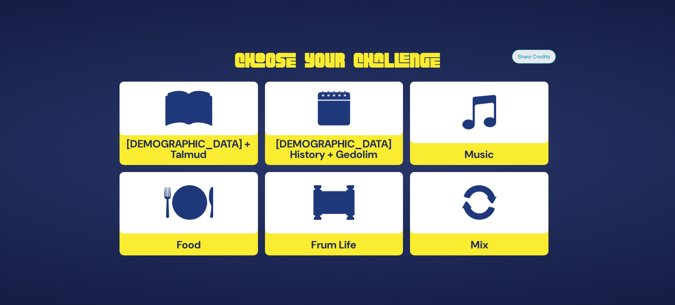
click at [199, 149] on div "[DEMOGRAPHIC_DATA] + Talmud" at bounding box center [189, 124] width 138 height 84
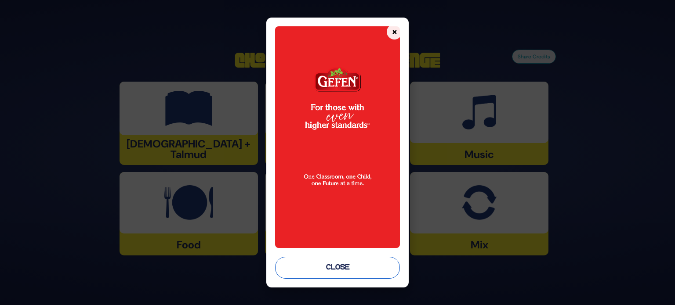
click at [362, 276] on button "Close" at bounding box center [337, 268] width 125 height 22
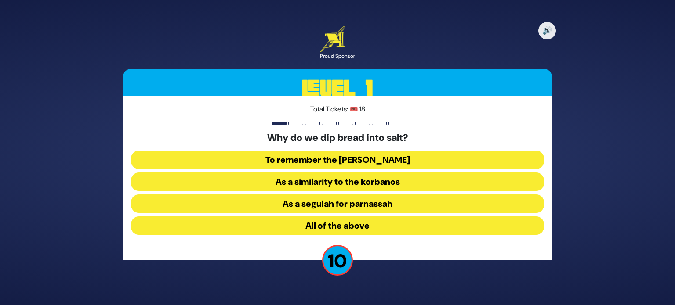
click at [356, 227] on button "All of the above" at bounding box center [337, 226] width 413 height 18
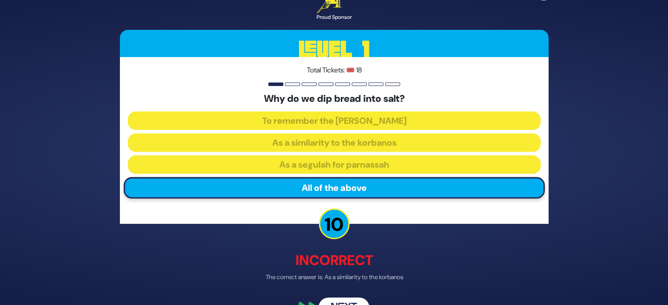
click at [355, 303] on button "Next" at bounding box center [344, 308] width 51 height 20
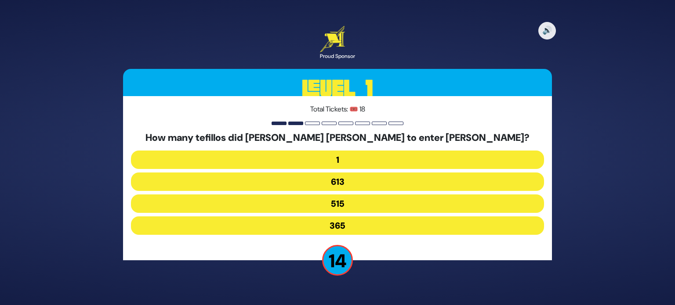
click at [341, 205] on button "515" at bounding box center [337, 204] width 413 height 18
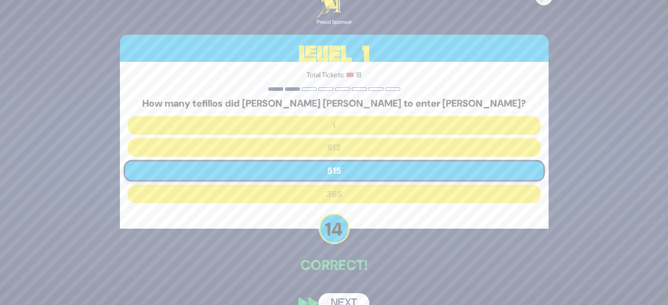
click at [345, 295] on button "Next" at bounding box center [344, 304] width 51 height 20
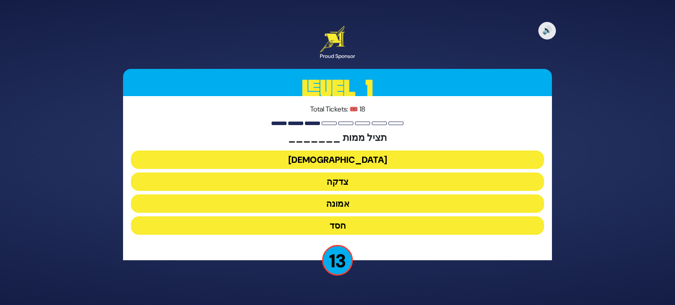
click at [350, 182] on button "צדקה" at bounding box center [337, 182] width 413 height 18
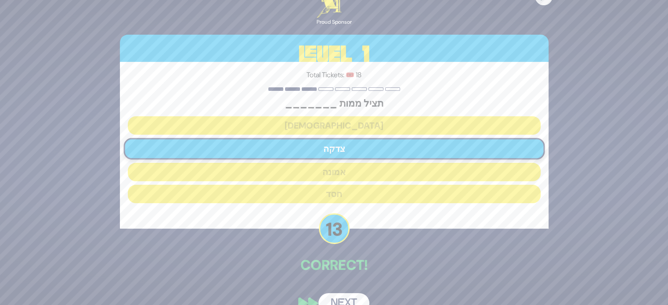
click at [350, 295] on button "Next" at bounding box center [344, 304] width 51 height 20
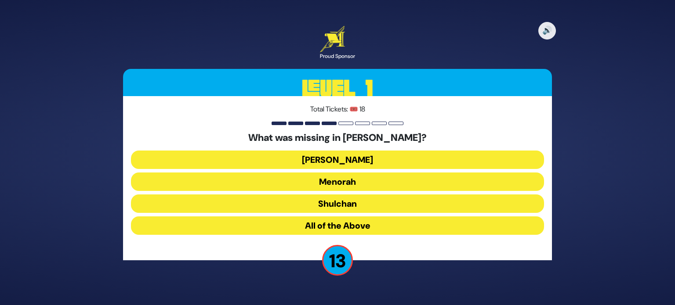
click at [357, 162] on button "Aron" at bounding box center [337, 160] width 413 height 18
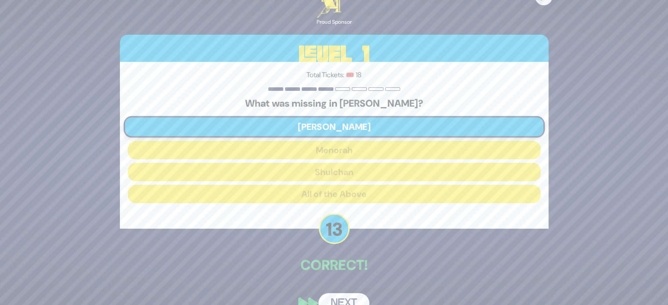
drag, startPoint x: 471, startPoint y: 261, endPoint x: 459, endPoint y: 267, distance: 13.2
click at [471, 261] on p "Correct!" at bounding box center [334, 265] width 429 height 21
click at [360, 303] on button "Next" at bounding box center [344, 304] width 51 height 20
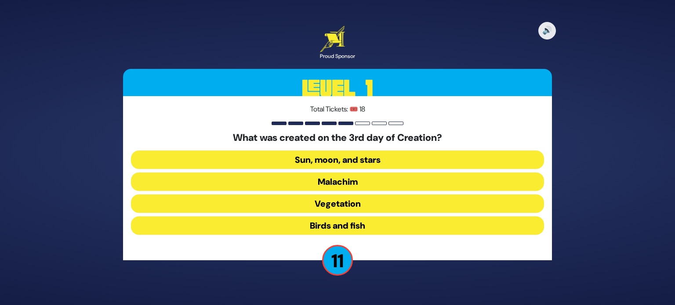
click at [339, 205] on button "Vegetation" at bounding box center [337, 204] width 413 height 18
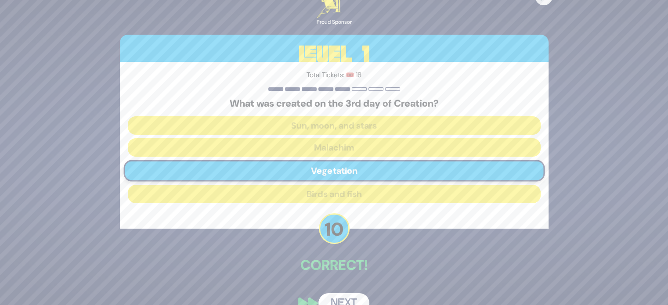
click at [352, 296] on button "Next" at bounding box center [344, 304] width 51 height 20
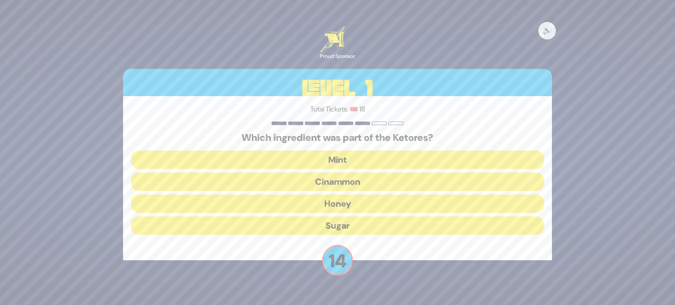
click at [328, 179] on button "Cinammon" at bounding box center [337, 182] width 413 height 18
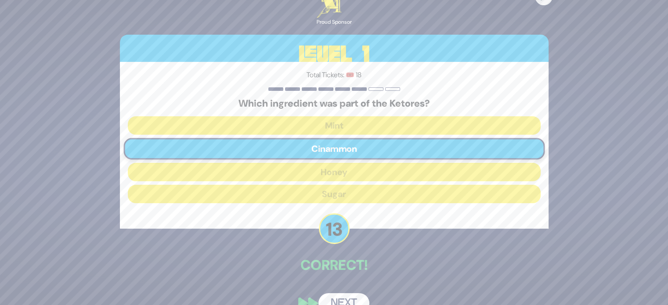
click at [355, 296] on button "Next" at bounding box center [344, 304] width 51 height 20
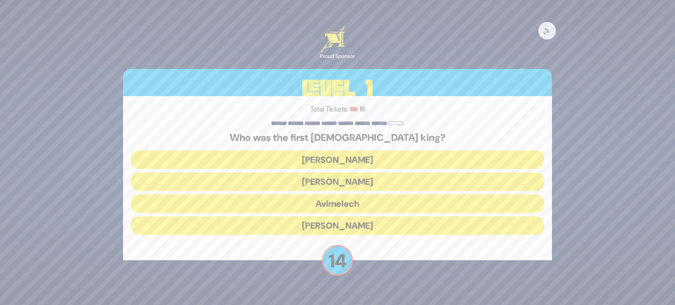
click at [343, 160] on button "Shaul" at bounding box center [337, 160] width 413 height 18
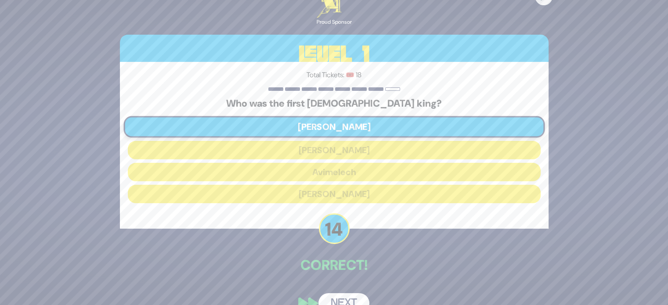
click at [355, 297] on button "Next" at bounding box center [344, 304] width 51 height 20
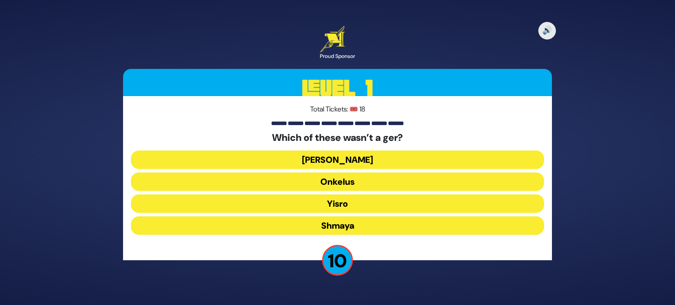
click at [338, 155] on button "Ovadia" at bounding box center [337, 160] width 413 height 18
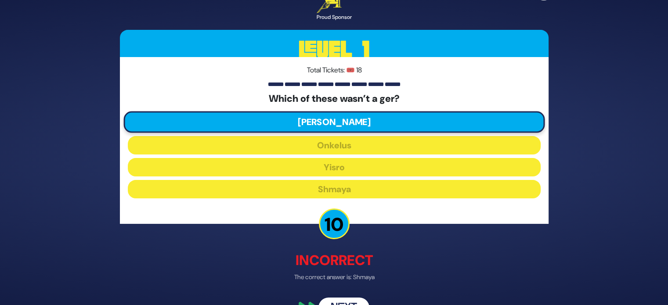
click at [357, 304] on button "Next" at bounding box center [344, 308] width 51 height 20
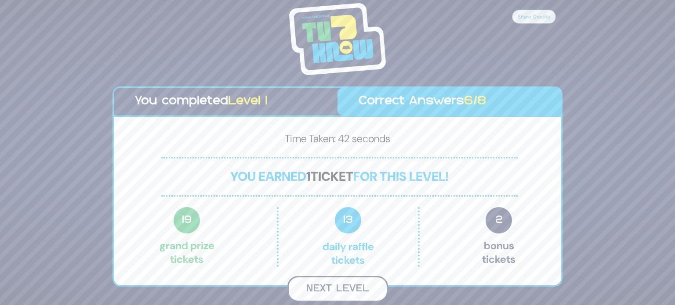
click at [338, 290] on button "Next Level" at bounding box center [337, 289] width 101 height 26
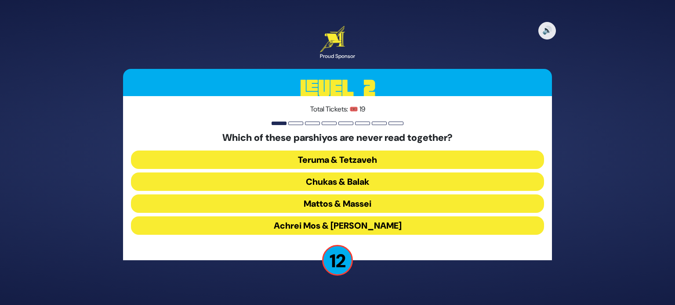
click at [358, 167] on button "Teruma & Tetzaveh" at bounding box center [337, 160] width 413 height 18
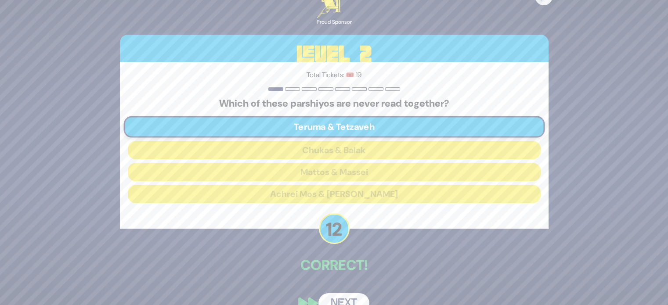
click at [350, 303] on button "Next" at bounding box center [344, 304] width 51 height 20
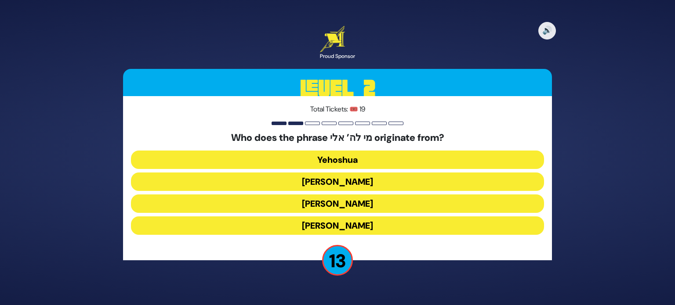
click at [341, 185] on button "Yehuda Hamaccabi" at bounding box center [337, 182] width 413 height 18
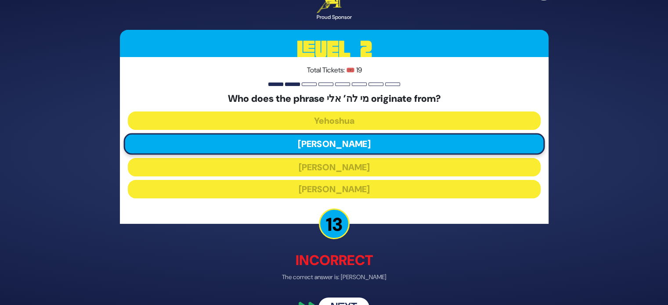
click at [354, 302] on button "Next" at bounding box center [344, 308] width 51 height 20
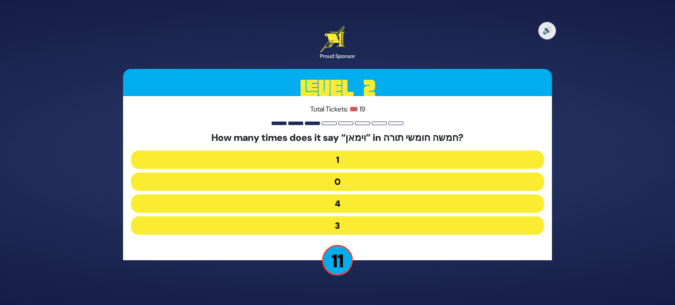
click at [343, 221] on button "3" at bounding box center [337, 226] width 413 height 18
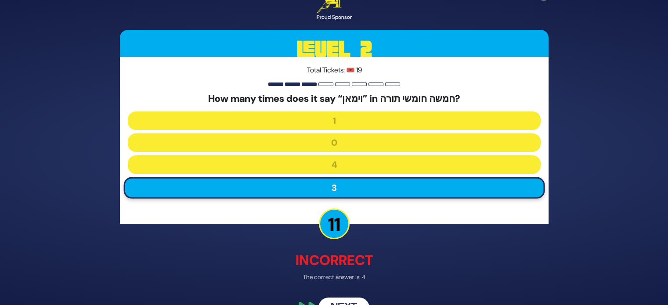
click at [346, 299] on button "Next" at bounding box center [344, 308] width 51 height 20
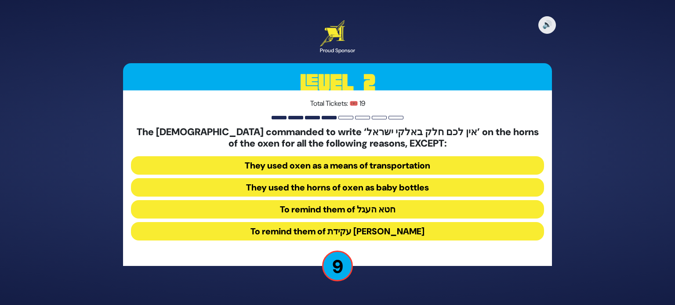
click at [362, 232] on button "To remind them of עקידת יצחק" at bounding box center [337, 231] width 413 height 18
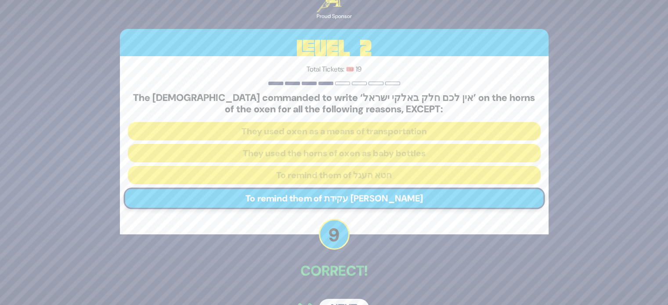
click at [347, 302] on button "Next" at bounding box center [344, 309] width 51 height 20
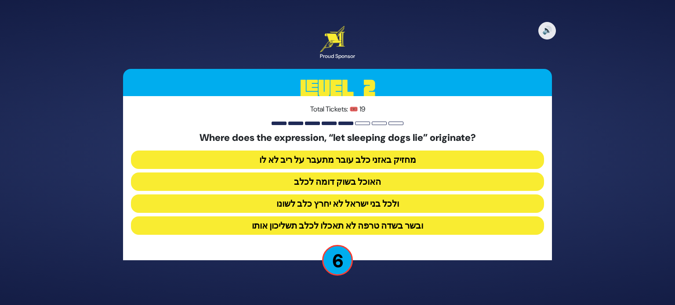
click at [386, 205] on button "ולכל בני ישראל לא יחרץ כלב לשונו" at bounding box center [337, 204] width 413 height 18
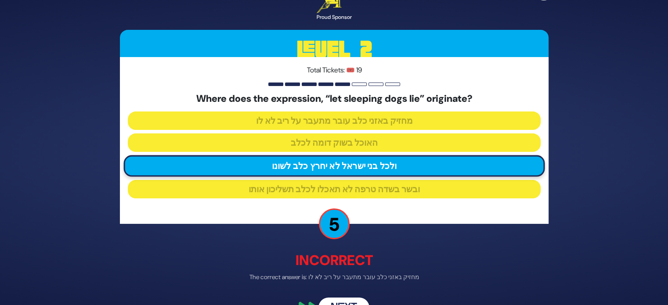
click at [345, 298] on button "Next" at bounding box center [344, 308] width 51 height 20
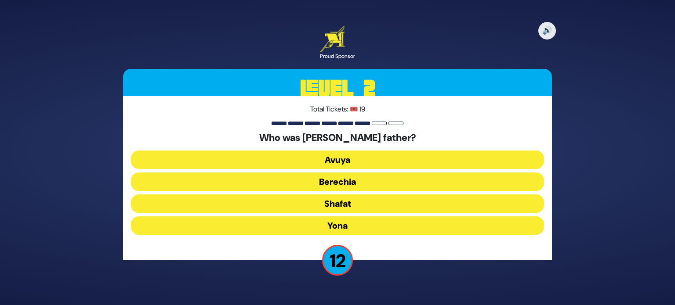
click at [334, 163] on button "Avuya" at bounding box center [337, 160] width 413 height 18
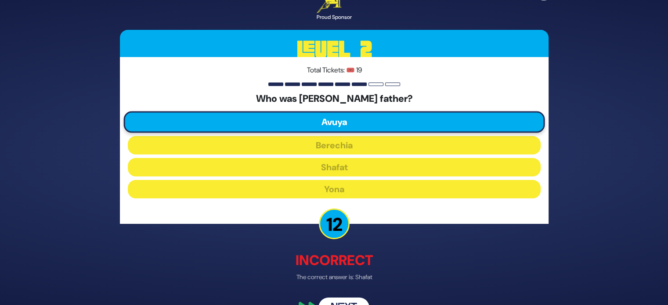
click at [349, 299] on button "Next" at bounding box center [344, 308] width 51 height 20
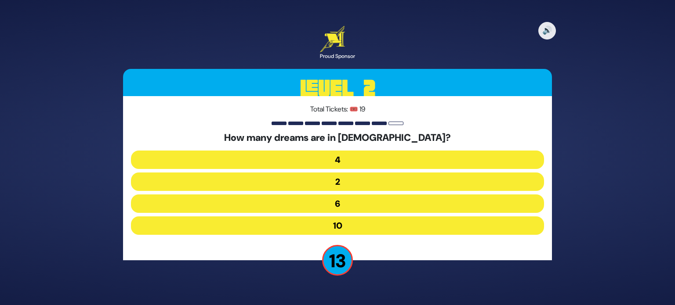
click at [356, 228] on button "10" at bounding box center [337, 226] width 413 height 18
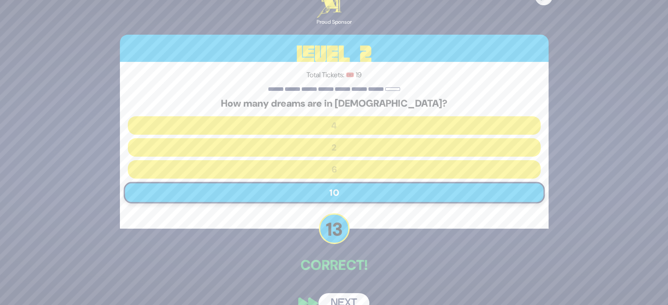
click at [346, 293] on div "🔊 Proud Sponsor Level 2 Total Tickets: 🎟️ 19 How many dreams are in ספר בראשית?…" at bounding box center [334, 152] width 450 height 343
click at [349, 295] on button "Next" at bounding box center [344, 304] width 51 height 20
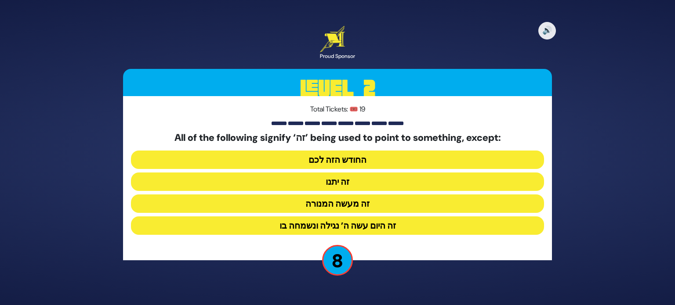
click at [381, 223] on button "זה היום עשה ה’ נגילה ונשמחה בו" at bounding box center [337, 226] width 413 height 18
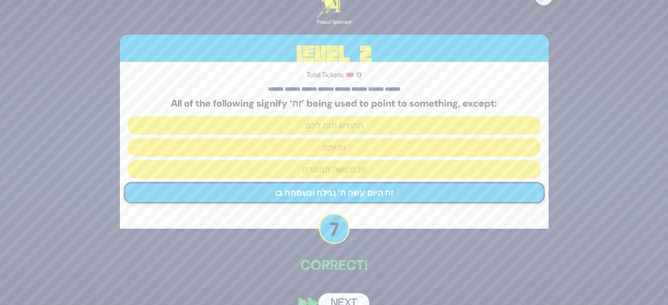
click at [354, 298] on button "Next" at bounding box center [344, 304] width 51 height 20
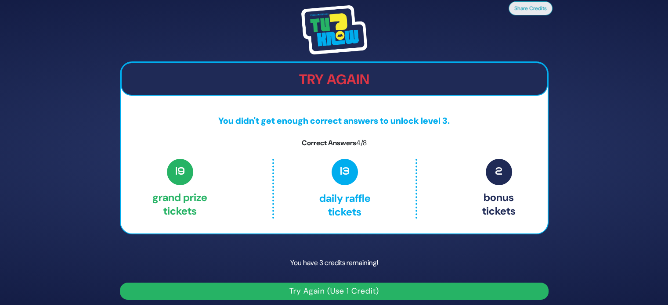
click at [324, 294] on button "Try Again (Use 1 Credit)" at bounding box center [334, 291] width 429 height 17
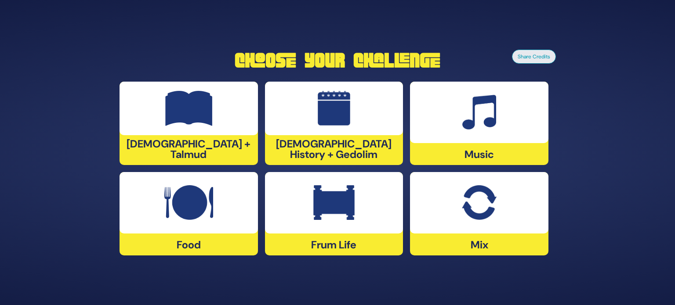
click at [508, 207] on div at bounding box center [479, 203] width 138 height 62
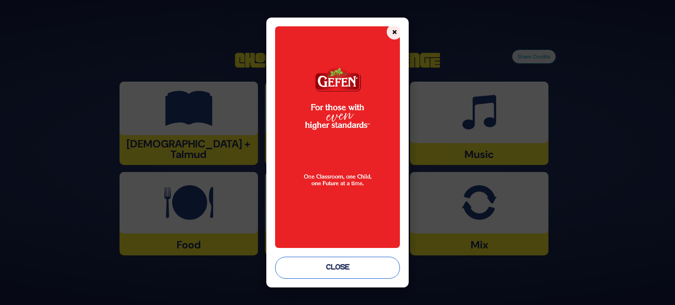
click at [357, 266] on button "Close" at bounding box center [337, 268] width 125 height 22
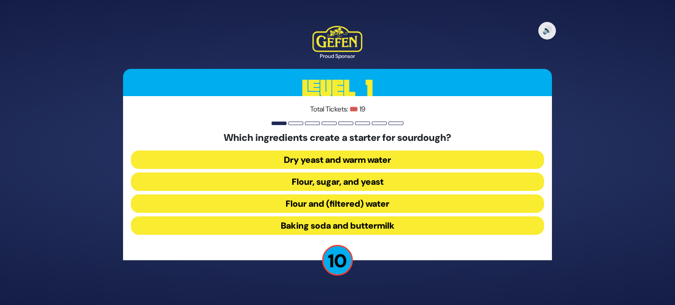
click at [312, 204] on button "Flour and (filtered) water" at bounding box center [337, 204] width 413 height 18
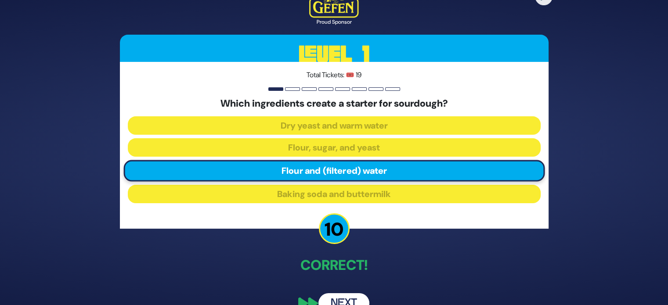
click at [357, 300] on button "Next" at bounding box center [344, 304] width 51 height 20
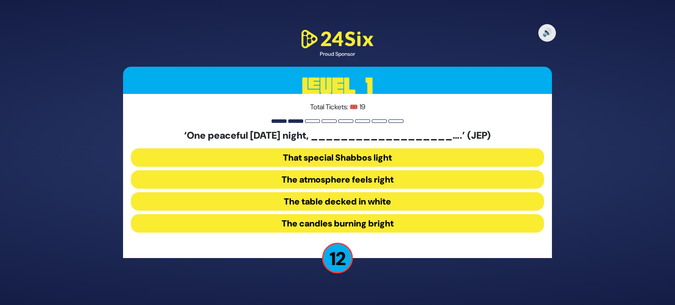
click at [316, 202] on button "The table decked in white" at bounding box center [337, 201] width 413 height 18
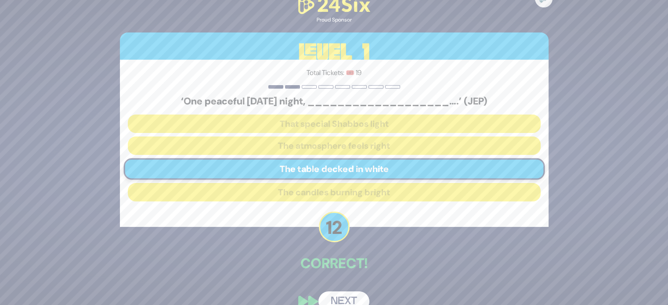
click at [339, 297] on button "Next" at bounding box center [344, 302] width 51 height 20
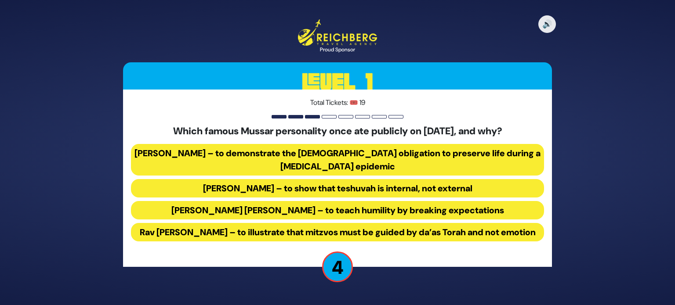
click at [280, 149] on button "[PERSON_NAME] – to demonstrate the [DEMOGRAPHIC_DATA] obligation to preserve li…" at bounding box center [337, 160] width 413 height 32
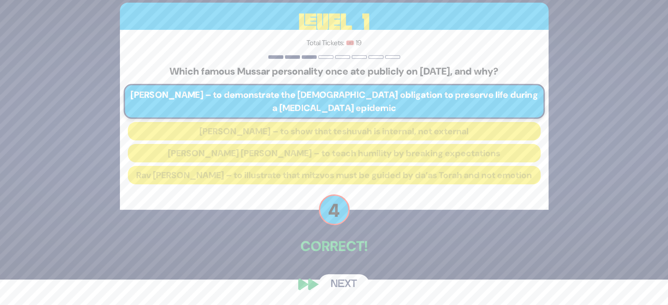
scroll to position [32, 0]
click at [342, 283] on button "Next" at bounding box center [344, 285] width 51 height 20
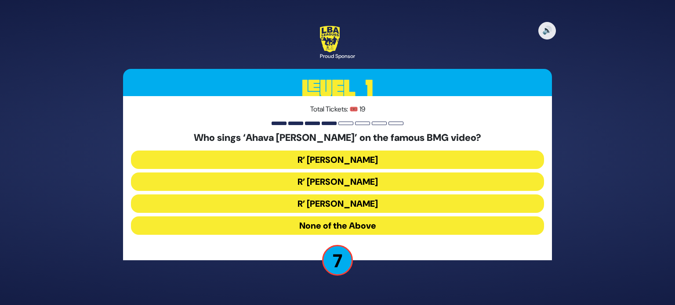
click at [366, 227] on button "None of the Above" at bounding box center [337, 226] width 413 height 18
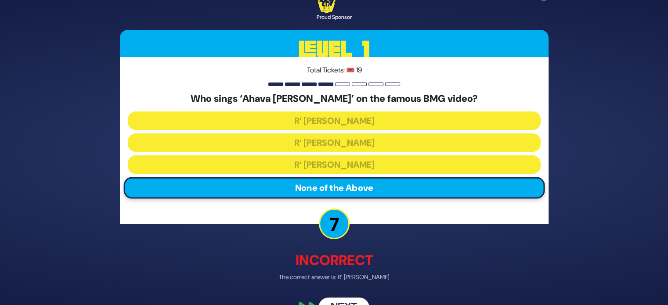
click at [347, 300] on button "Next" at bounding box center [344, 308] width 51 height 20
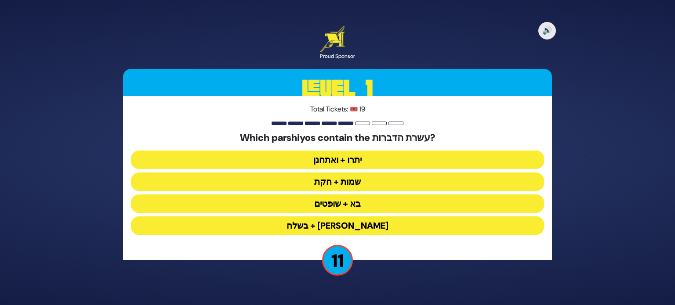
click at [352, 163] on button "יתרו + ואתחנן" at bounding box center [337, 160] width 413 height 18
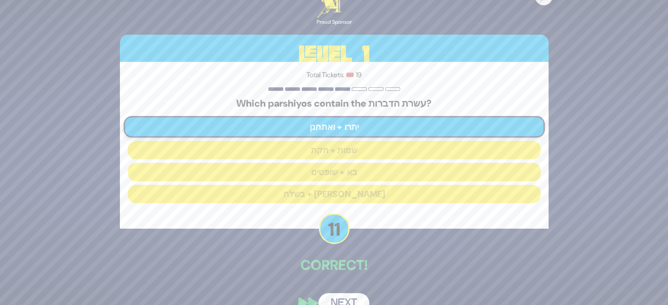
click at [360, 295] on button "Next" at bounding box center [344, 304] width 51 height 20
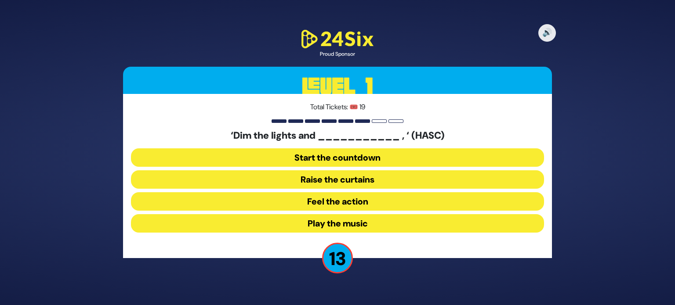
click at [331, 180] on button "Raise the curtains" at bounding box center [337, 180] width 413 height 18
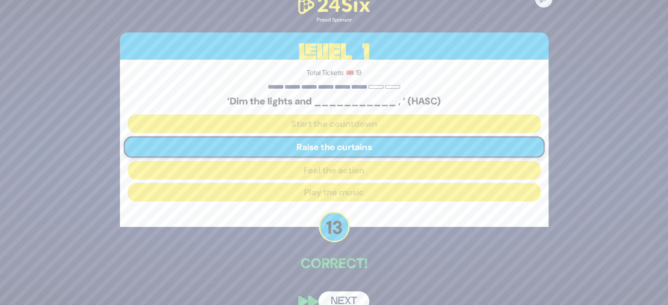
click at [346, 296] on button "Next" at bounding box center [344, 302] width 51 height 20
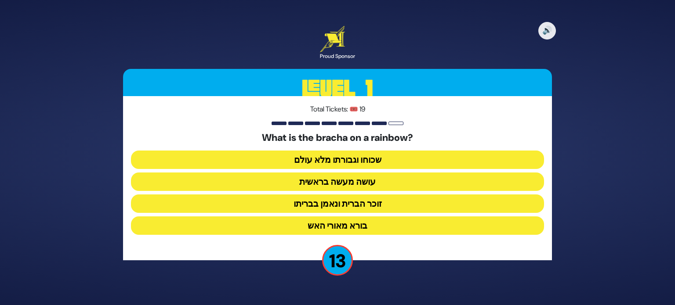
click at [361, 207] on button "זוכר הברית ונאמן בבריתו" at bounding box center [337, 204] width 413 height 18
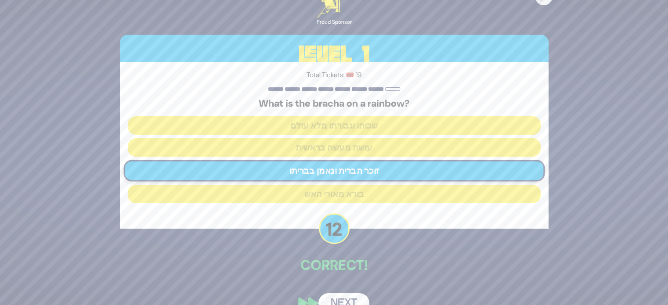
click at [352, 300] on button "Next" at bounding box center [344, 304] width 51 height 20
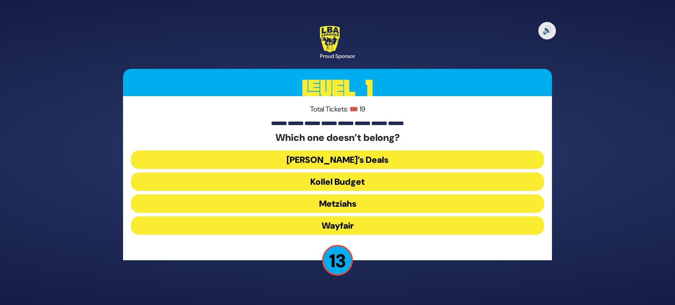
click at [349, 229] on button "Wayfair" at bounding box center [337, 226] width 413 height 18
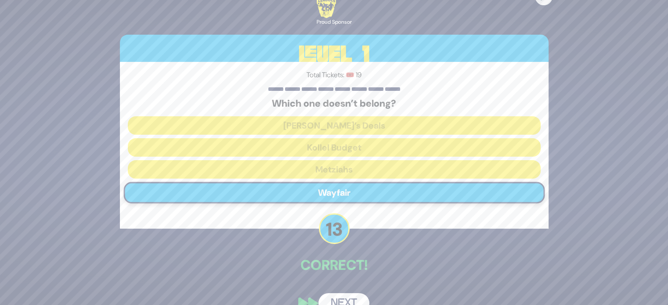
click at [349, 298] on button "Next" at bounding box center [344, 304] width 51 height 20
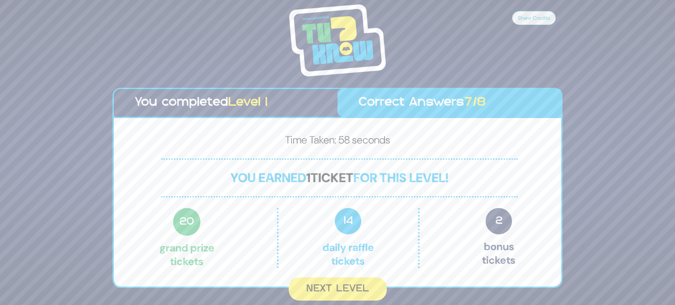
click at [336, 285] on button "Next Level" at bounding box center [338, 289] width 98 height 23
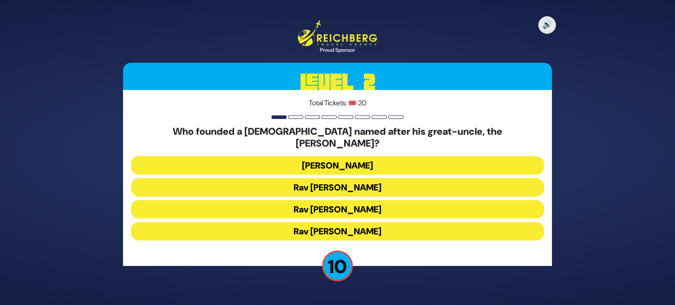
click at [367, 156] on button "Rav Dovid Leibowitz" at bounding box center [337, 165] width 413 height 18
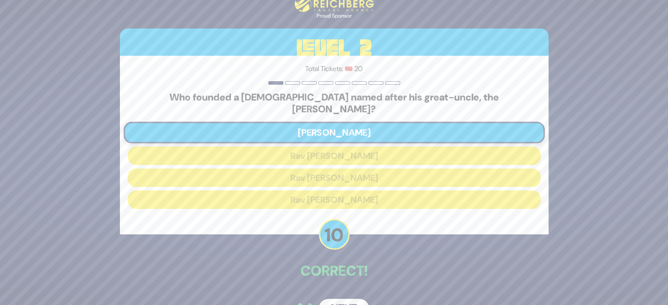
click at [345, 299] on button "Next" at bounding box center [344, 309] width 51 height 20
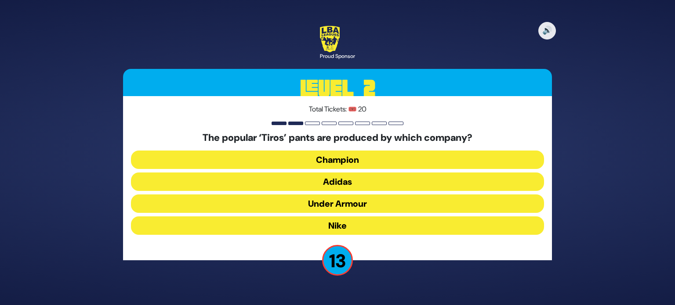
click at [295, 186] on button "Adidas" at bounding box center [337, 182] width 413 height 18
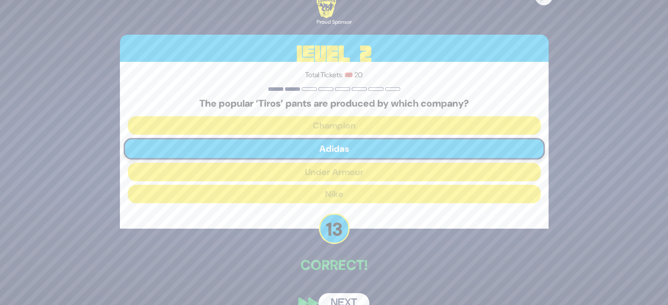
click at [345, 300] on button "Next" at bounding box center [344, 304] width 51 height 20
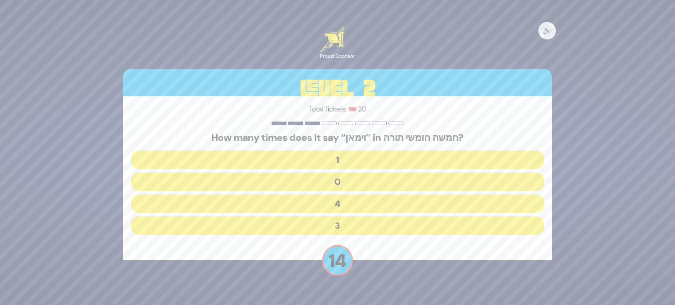
click at [341, 202] on button "4" at bounding box center [337, 204] width 413 height 18
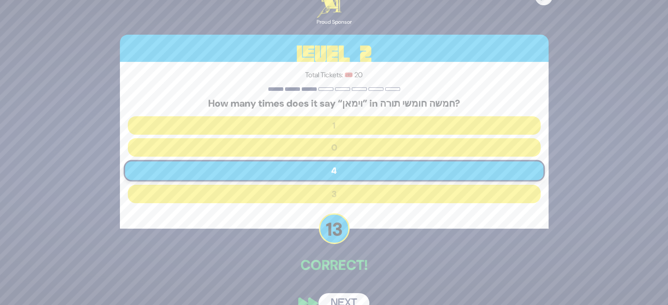
click at [355, 295] on button "Next" at bounding box center [344, 304] width 51 height 20
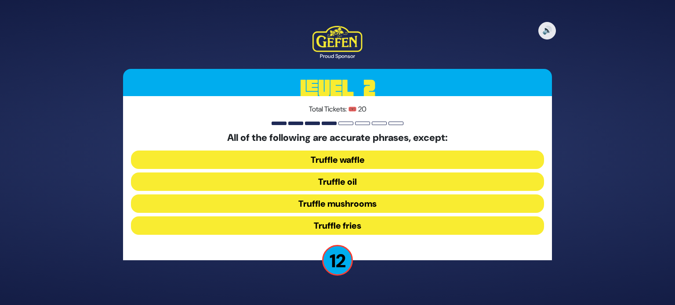
click at [342, 160] on button "Truffle waffle" at bounding box center [337, 160] width 413 height 18
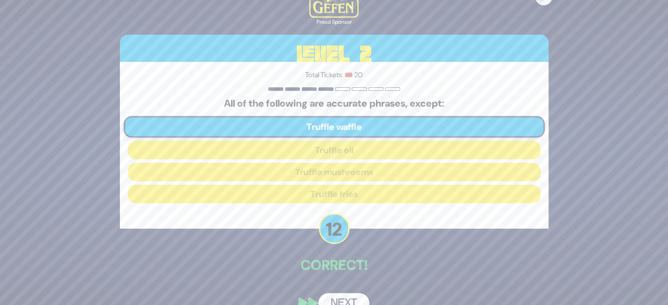
click at [353, 298] on button "Next" at bounding box center [344, 304] width 51 height 20
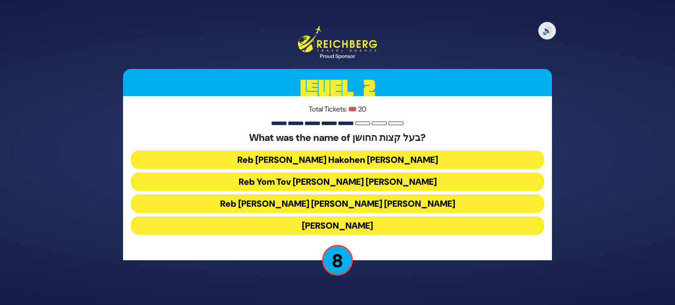
click at [336, 163] on button "Reb Aryeh Leib Hakohen Heller" at bounding box center [337, 160] width 413 height 18
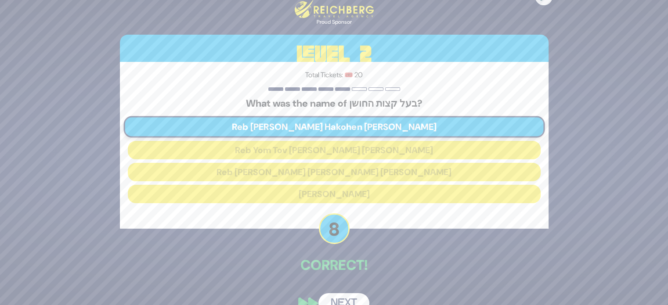
click at [347, 300] on button "Next" at bounding box center [344, 304] width 51 height 20
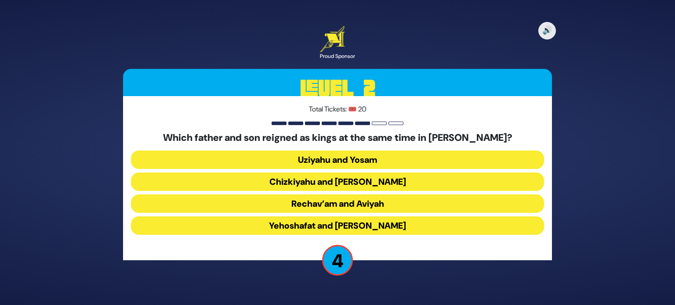
click at [371, 163] on button "Uziyahu and Yosam" at bounding box center [337, 160] width 413 height 18
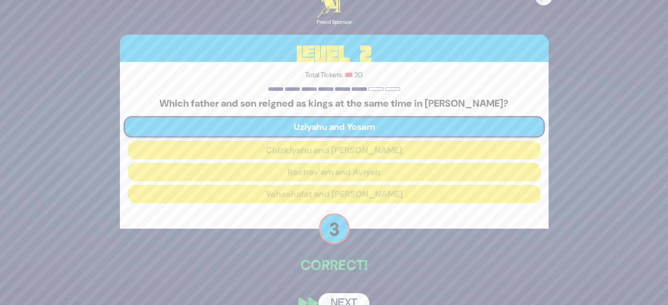
click at [356, 303] on button "Next" at bounding box center [344, 304] width 51 height 20
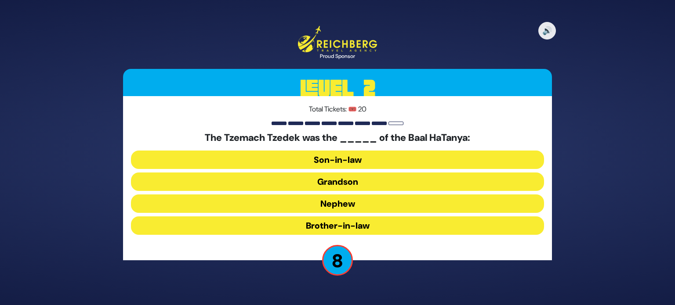
click at [386, 165] on button "Son-in-law" at bounding box center [337, 160] width 413 height 18
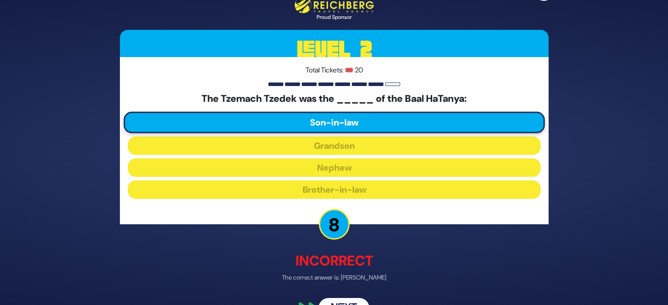
click at [356, 298] on button "Next" at bounding box center [344, 308] width 51 height 20
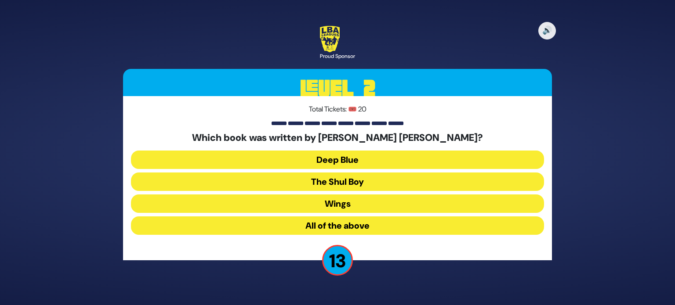
click at [357, 225] on button "All of the above" at bounding box center [337, 226] width 413 height 18
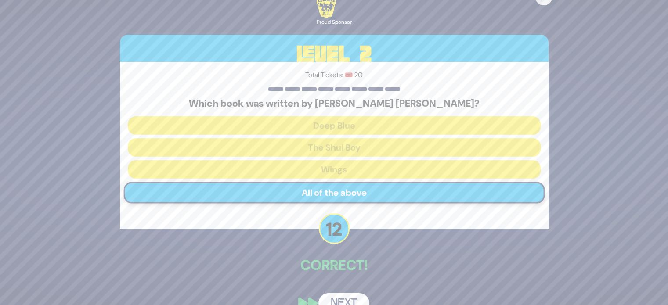
click at [353, 300] on button "Next" at bounding box center [344, 304] width 51 height 20
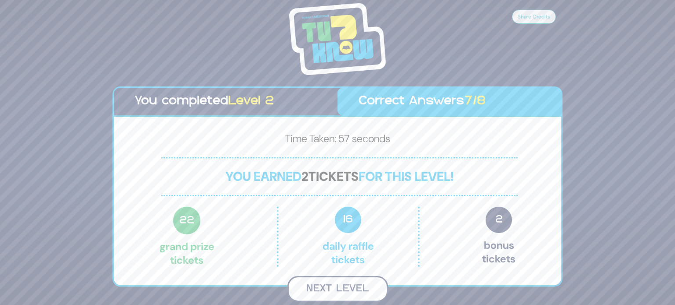
click at [334, 283] on button "Next Level" at bounding box center [337, 289] width 101 height 26
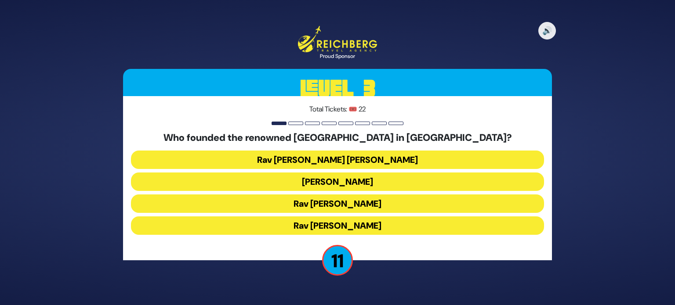
click at [360, 226] on button "Rav Ezriel Hildesheimer" at bounding box center [337, 226] width 413 height 18
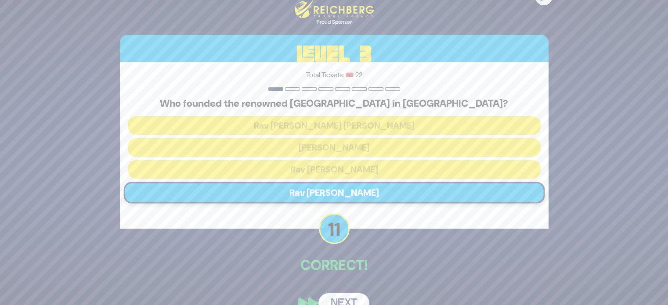
click at [349, 299] on button "Next" at bounding box center [344, 304] width 51 height 20
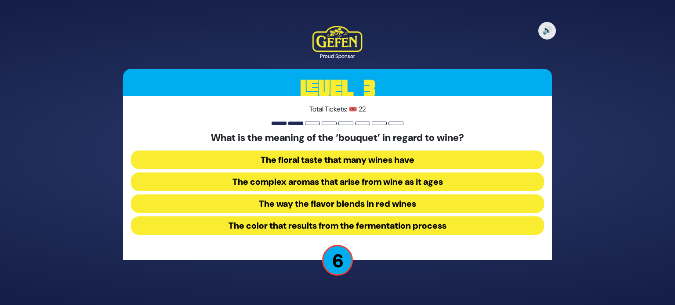
click at [360, 182] on button "The complex aromas that arise from wine as it ages" at bounding box center [337, 182] width 413 height 18
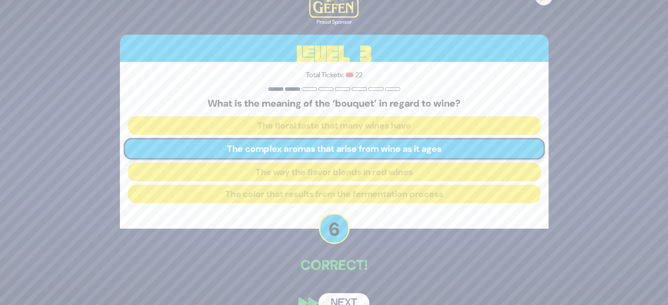
click at [352, 300] on button "Next" at bounding box center [344, 304] width 51 height 20
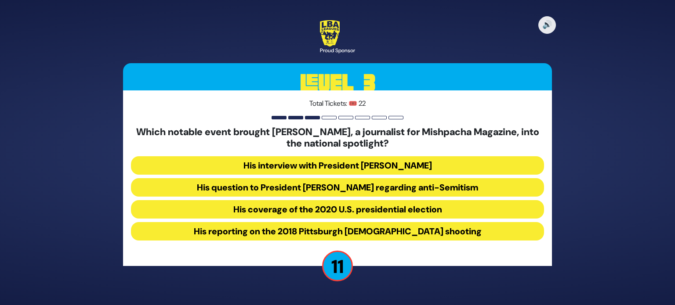
click at [352, 189] on button "His question to President Donald Trump regarding anti-Semitism" at bounding box center [337, 187] width 413 height 18
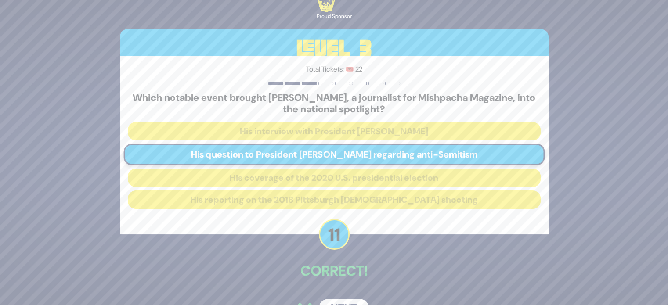
click at [351, 301] on button "Next" at bounding box center [344, 309] width 51 height 20
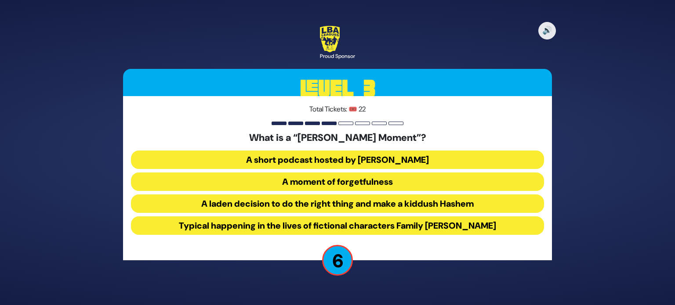
click at [367, 192] on div "What is a “Muroff Moment”? A short podcast hosted by Benny Muroff A moment of f…" at bounding box center [337, 185] width 413 height 106
click at [369, 184] on button "A moment of forgetfulness" at bounding box center [337, 182] width 413 height 18
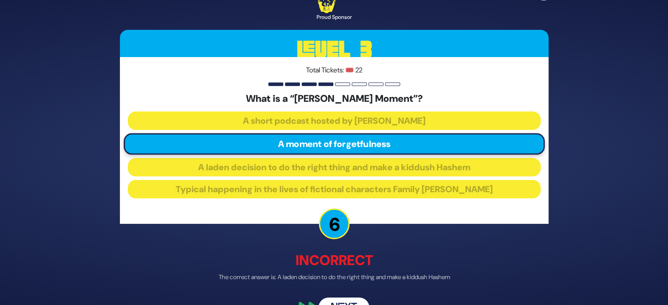
click at [350, 302] on button "Next" at bounding box center [344, 308] width 51 height 20
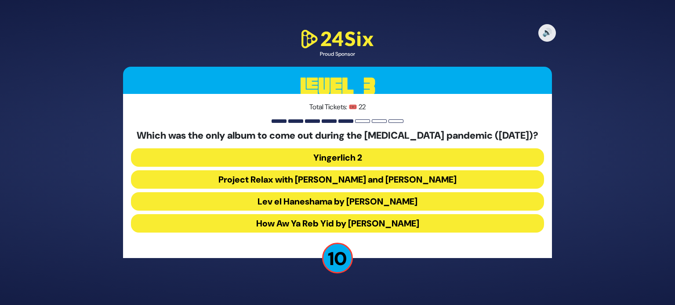
click at [368, 182] on button "Project Relax with Avraham Fried and Shulem Brodt" at bounding box center [337, 180] width 413 height 18
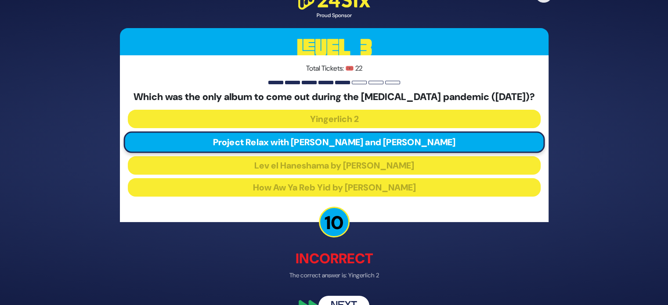
click at [355, 298] on button "Next" at bounding box center [344, 306] width 51 height 20
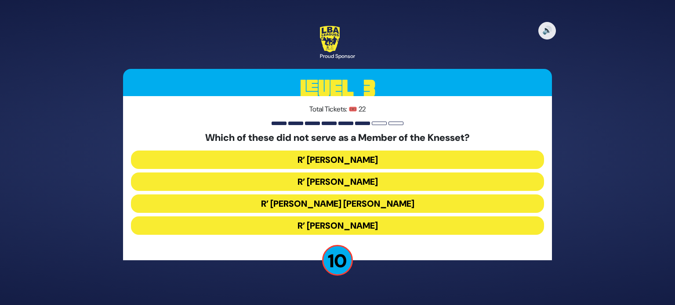
click at [346, 231] on button "R’ Moshe Blau" at bounding box center [337, 226] width 413 height 18
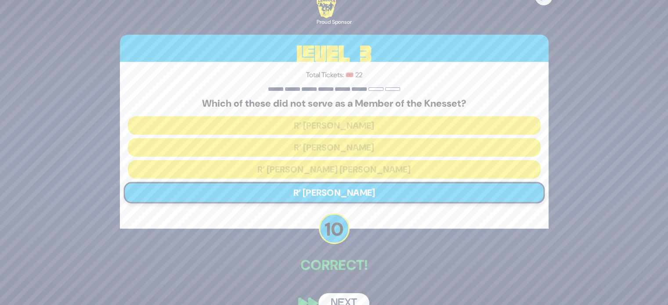
click at [349, 301] on button "Next" at bounding box center [344, 304] width 51 height 20
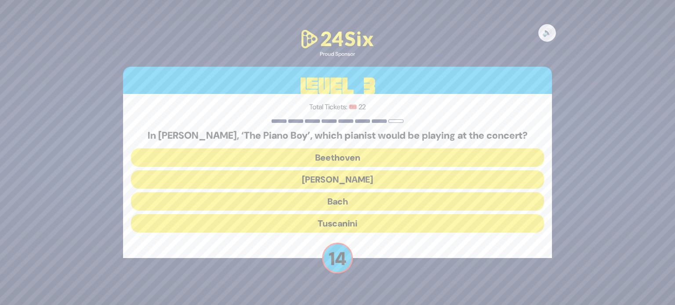
click at [377, 179] on button "Paderewski" at bounding box center [337, 180] width 413 height 18
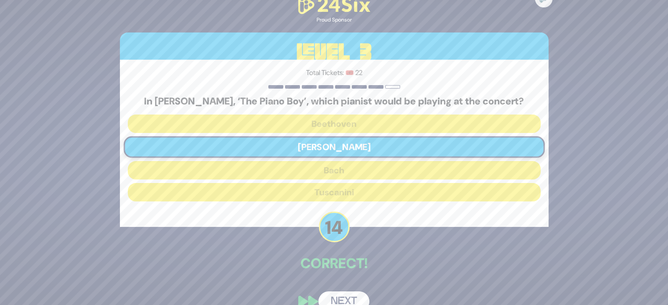
click at [356, 294] on button "Next" at bounding box center [344, 302] width 51 height 20
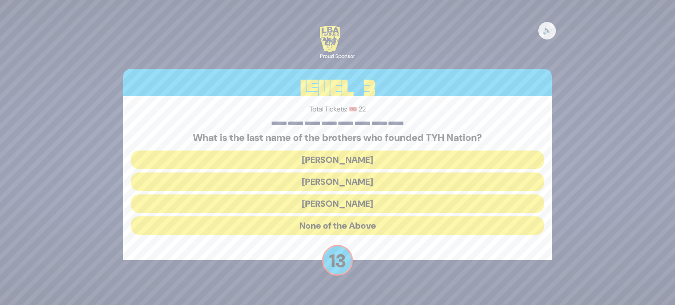
click at [331, 158] on button "Blumstein" at bounding box center [337, 160] width 413 height 18
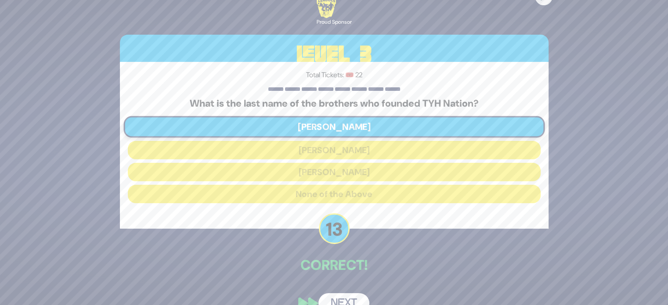
click at [348, 295] on button "Next" at bounding box center [344, 304] width 51 height 20
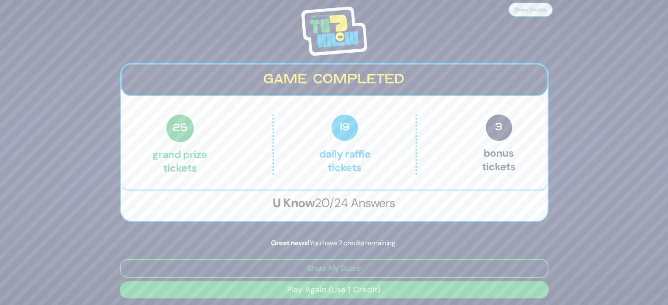
click at [342, 288] on button "Play Again (Use 1 Credit)" at bounding box center [334, 290] width 429 height 17
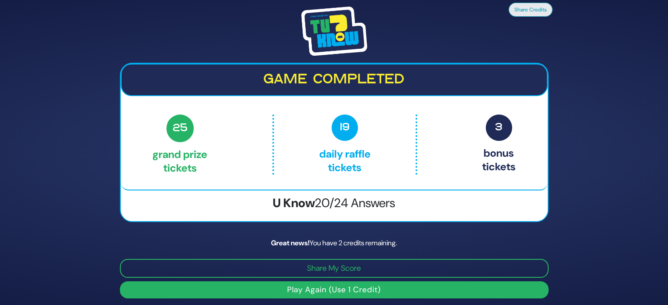
click at [357, 286] on button "Play Again (Use 1 Credit)" at bounding box center [334, 290] width 429 height 17
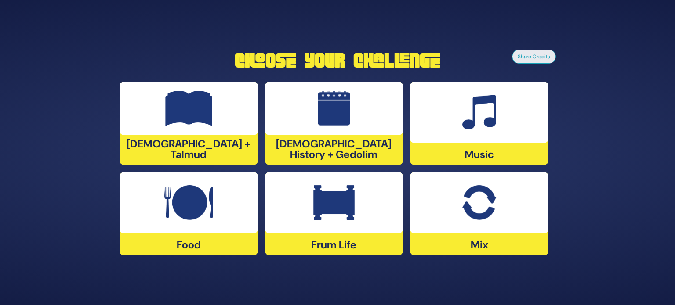
click at [316, 197] on img at bounding box center [333, 202] width 41 height 35
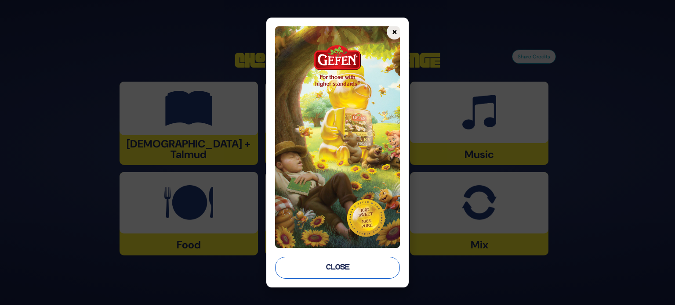
click at [336, 267] on button "Close" at bounding box center [337, 268] width 125 height 22
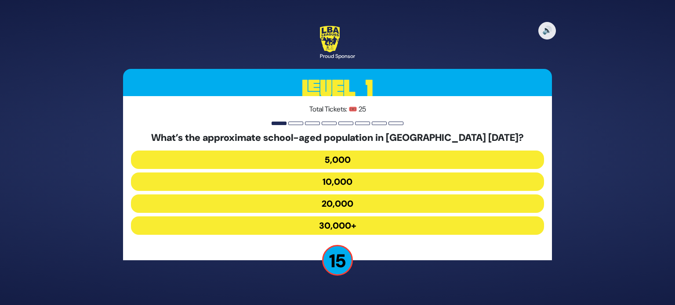
click at [345, 223] on button "30,000+" at bounding box center [337, 226] width 413 height 18
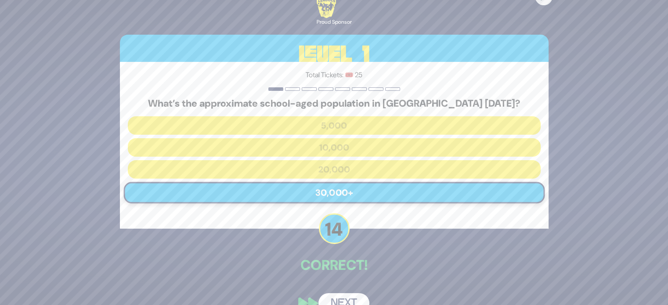
click at [350, 296] on button "Next" at bounding box center [344, 304] width 51 height 20
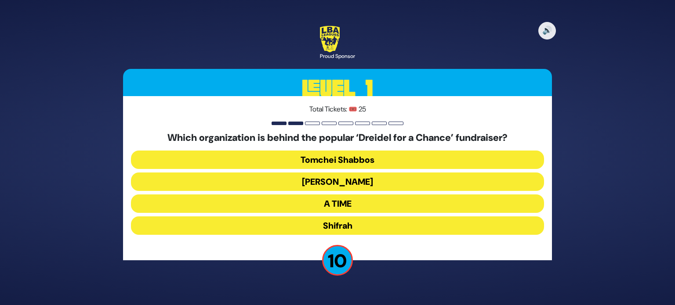
click at [338, 179] on button "Bonei Olam" at bounding box center [337, 182] width 413 height 18
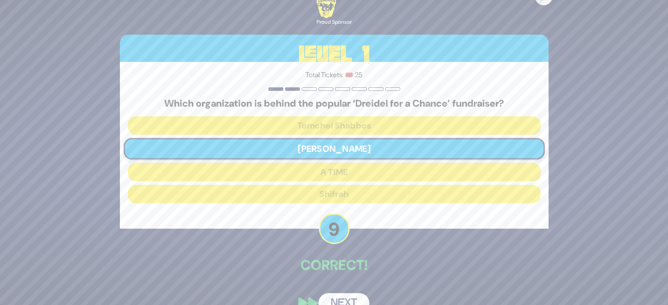
click at [343, 296] on button "Next" at bounding box center [344, 304] width 51 height 20
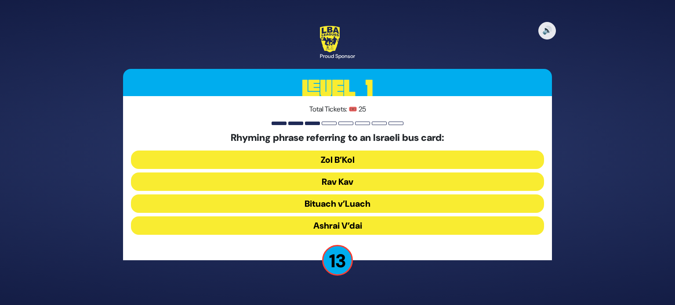
click at [334, 186] on button "Rav Kav" at bounding box center [337, 182] width 413 height 18
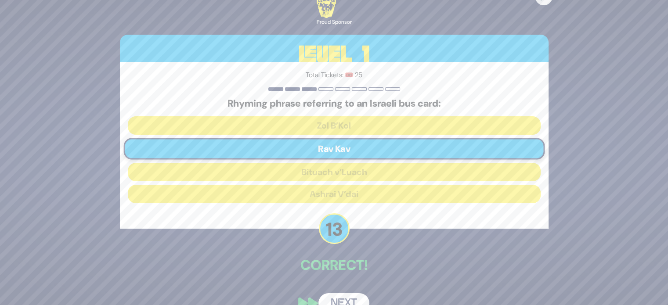
click at [340, 301] on button "Next" at bounding box center [344, 304] width 51 height 20
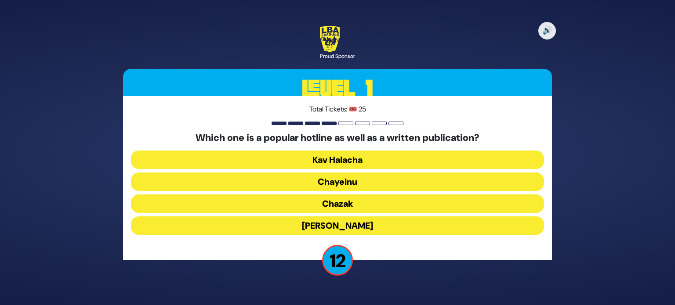
click at [334, 181] on button "Chayeinu" at bounding box center [337, 182] width 413 height 18
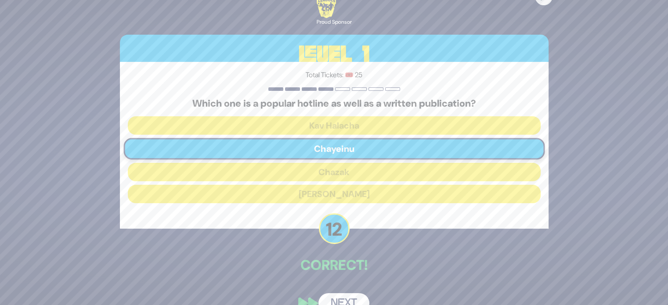
click at [340, 296] on button "Next" at bounding box center [344, 304] width 51 height 20
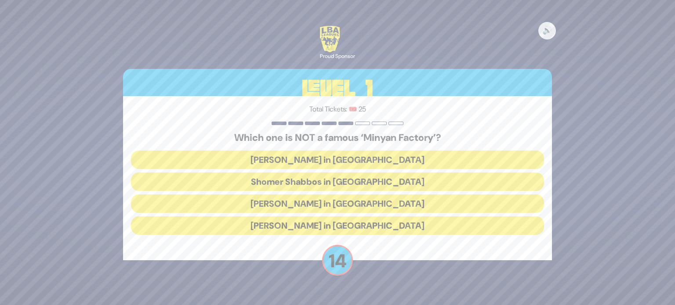
click at [357, 226] on button "Bais Dovid in Lakewood" at bounding box center [337, 226] width 413 height 18
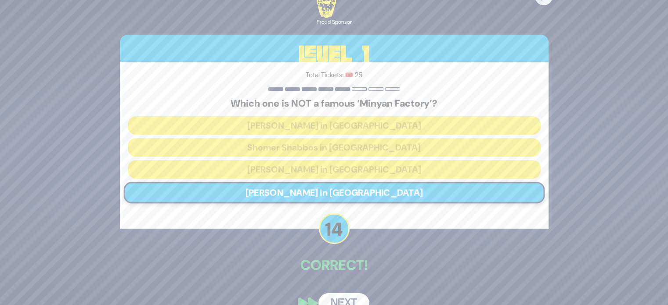
click at [350, 300] on button "Next" at bounding box center [344, 304] width 51 height 20
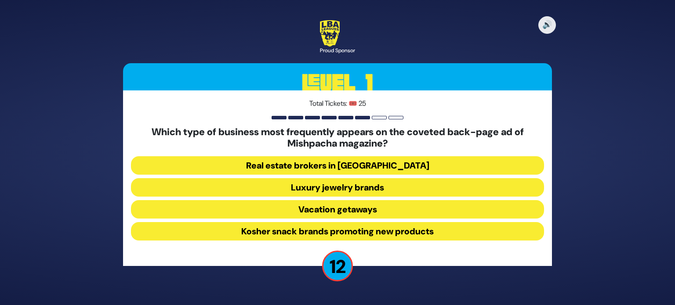
click at [345, 192] on button "Luxury jewelry brands" at bounding box center [337, 187] width 413 height 18
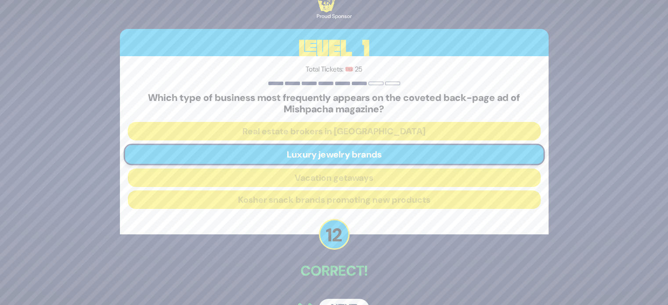
click at [346, 297] on div "🔊 Proud Sponsor Level 1 Total Tickets: 🎟️ 25 Which type of business most freque…" at bounding box center [334, 152] width 450 height 355
click at [347, 300] on button "Next" at bounding box center [344, 309] width 51 height 20
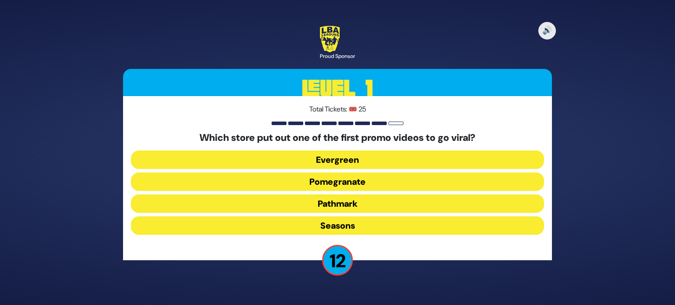
click at [328, 182] on button "Pomegranate" at bounding box center [337, 182] width 413 height 18
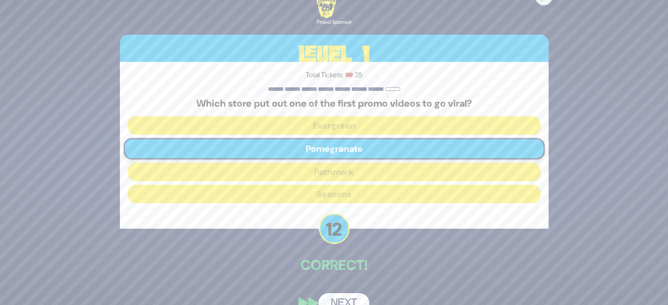
click at [348, 297] on button "Next" at bounding box center [344, 304] width 51 height 20
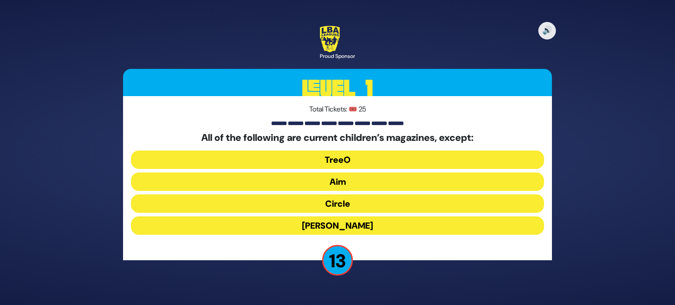
click at [346, 226] on button "Mishpacha Jr." at bounding box center [337, 226] width 413 height 18
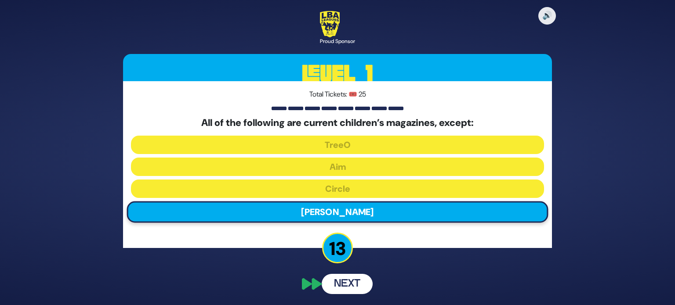
click at [352, 289] on div "🔊 Proud Sponsor Level 1 Total Tickets: 🎟️ 25 All of the following are current c…" at bounding box center [338, 152] width 450 height 305
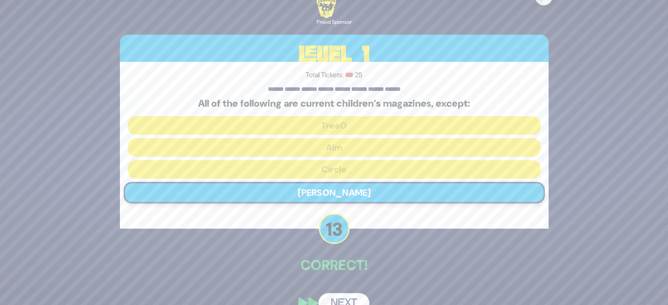
click at [355, 299] on button "Next" at bounding box center [344, 304] width 51 height 20
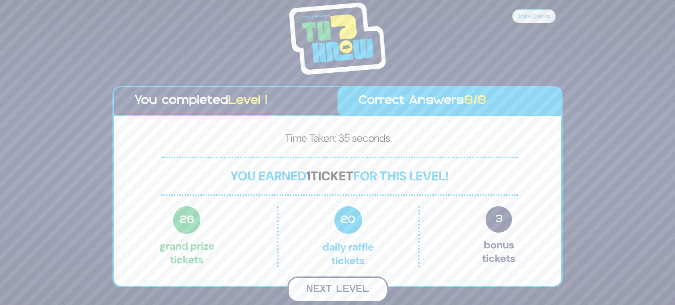
click at [334, 285] on button "Next Level" at bounding box center [337, 290] width 101 height 26
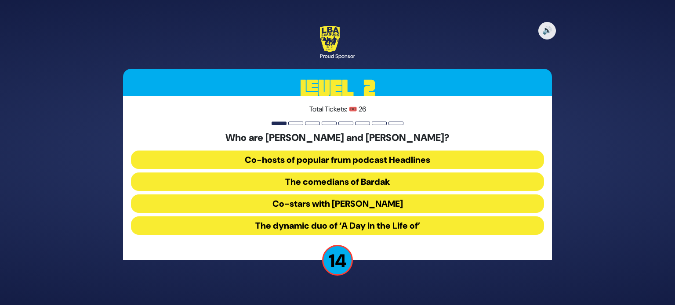
click at [372, 184] on button "The comedians of Bardak" at bounding box center [337, 182] width 413 height 18
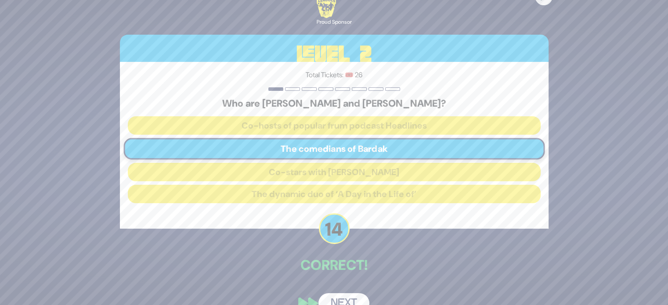
click at [357, 298] on button "Next" at bounding box center [344, 304] width 51 height 20
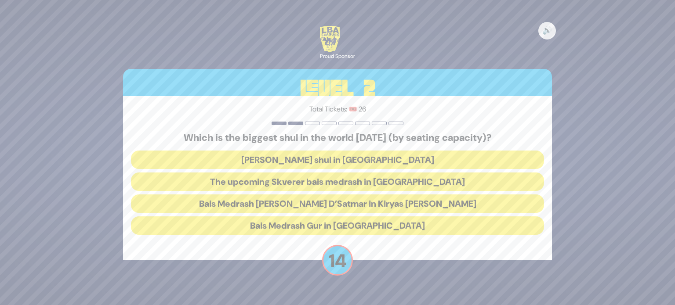
click at [355, 230] on button "Bais Medrash Gur in Yerushalayim" at bounding box center [337, 226] width 413 height 18
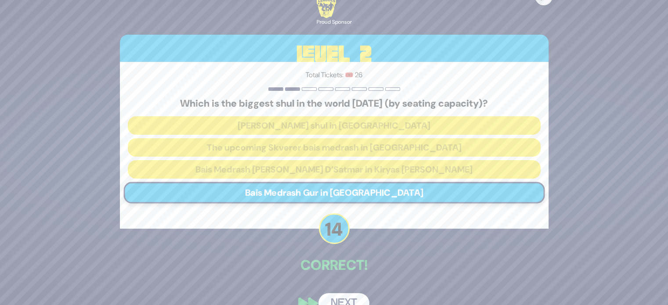
click at [352, 296] on button "Next" at bounding box center [344, 304] width 51 height 20
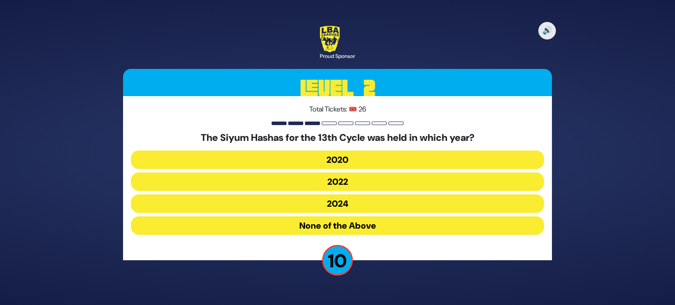
click at [313, 160] on button "2020" at bounding box center [337, 160] width 413 height 18
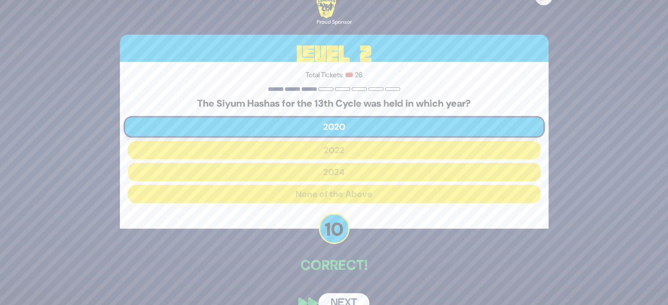
click at [342, 302] on button "Next" at bounding box center [344, 304] width 51 height 20
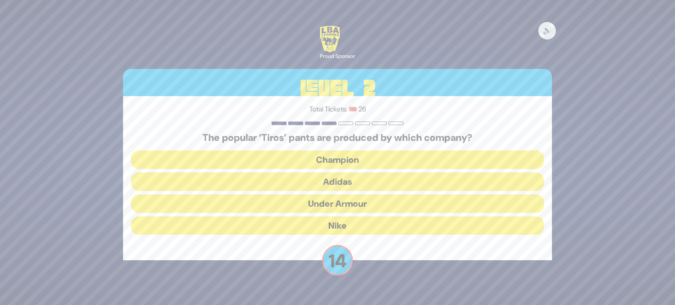
click at [327, 178] on button "Adidas" at bounding box center [337, 182] width 413 height 18
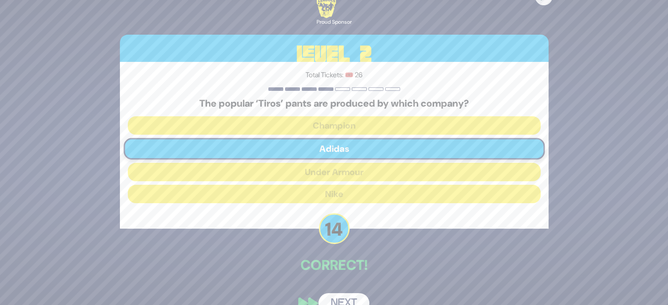
click at [344, 296] on button "Next" at bounding box center [344, 304] width 51 height 20
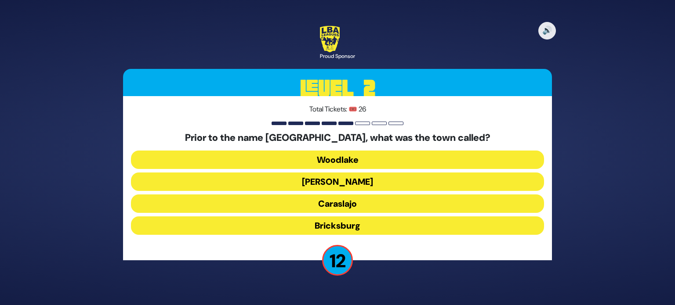
click at [348, 224] on button "Bricksburg" at bounding box center [337, 226] width 413 height 18
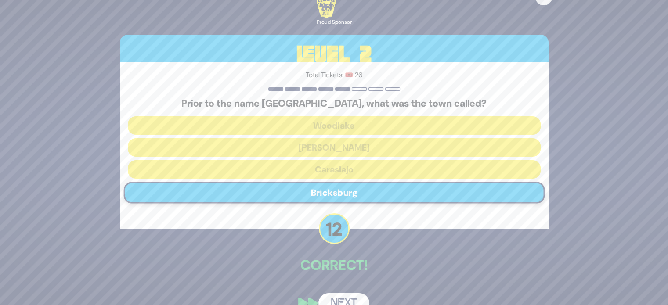
click at [351, 296] on button "Next" at bounding box center [344, 304] width 51 height 20
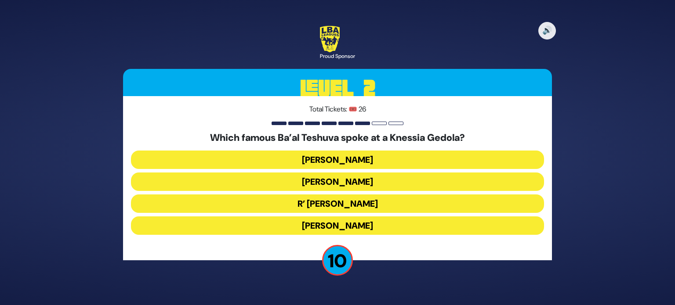
click at [400, 159] on button "Stephen Hill" at bounding box center [337, 160] width 413 height 18
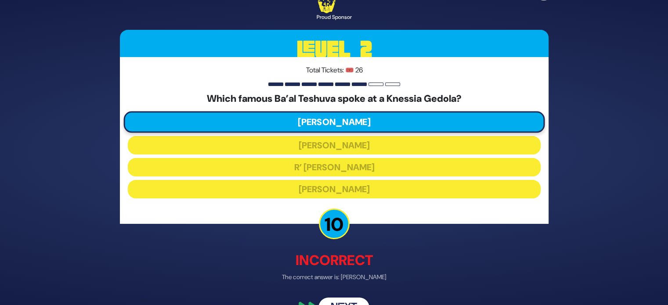
click at [353, 301] on button "Next" at bounding box center [344, 308] width 51 height 20
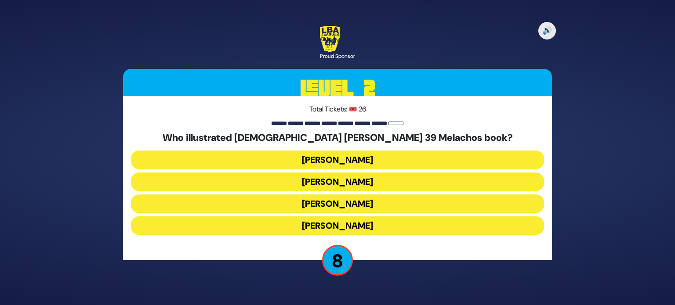
click at [395, 162] on button "Gadi Pollack" at bounding box center [337, 160] width 413 height 18
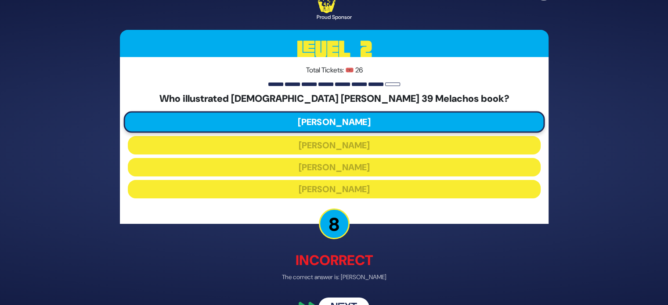
click at [357, 301] on button "Next" at bounding box center [344, 308] width 51 height 20
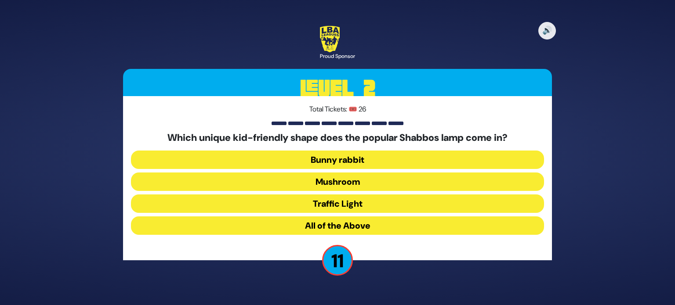
click at [341, 185] on button "Mushroom" at bounding box center [337, 182] width 413 height 18
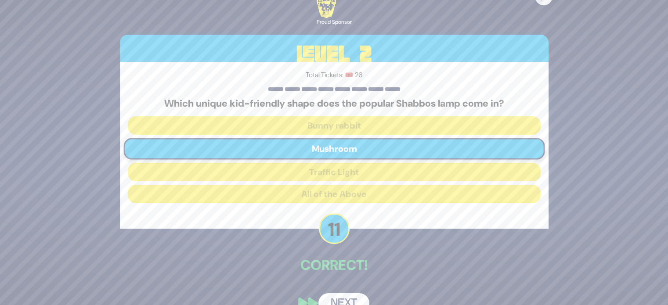
click at [351, 299] on button "Next" at bounding box center [344, 304] width 51 height 20
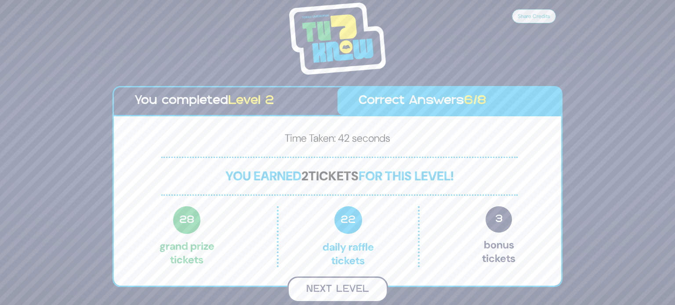
click at [352, 289] on button "Next Level" at bounding box center [337, 290] width 101 height 26
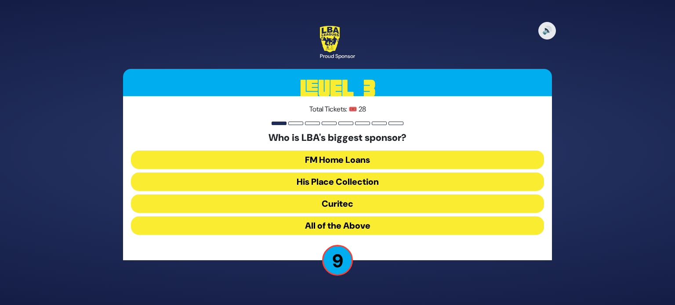
click at [352, 228] on button "All of the Above" at bounding box center [337, 226] width 413 height 18
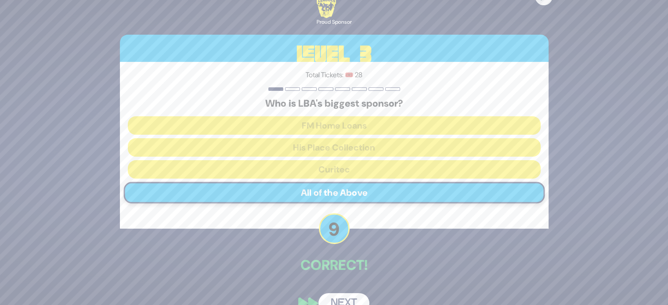
click at [347, 298] on button "Next" at bounding box center [344, 304] width 51 height 20
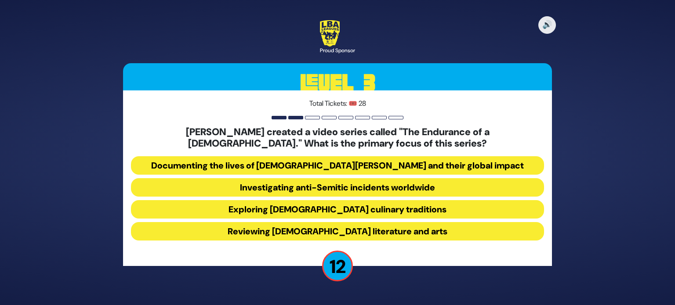
click at [316, 166] on button "Documenting the lives of Chabad Shluchim and their global impact" at bounding box center [337, 165] width 413 height 18
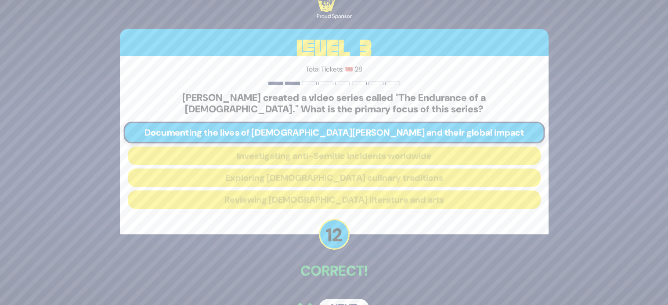
click at [343, 300] on button "Next" at bounding box center [344, 309] width 51 height 20
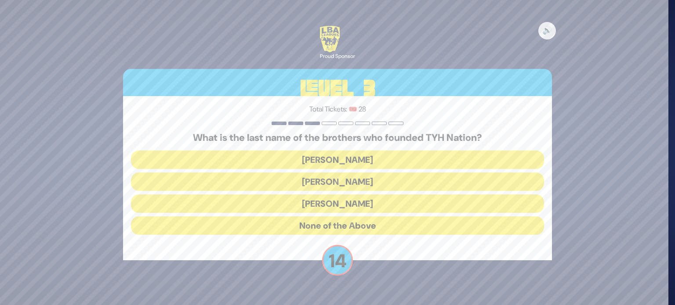
click at [338, 155] on button "Blumstein" at bounding box center [337, 160] width 413 height 18
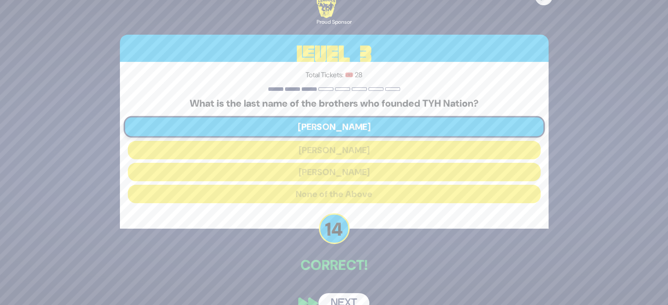
click at [356, 299] on button "Next" at bounding box center [344, 304] width 51 height 20
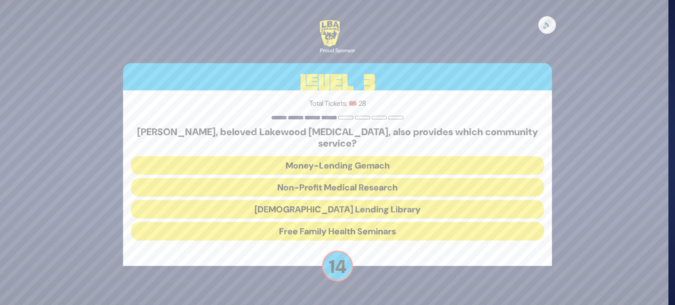
click at [348, 212] on button "Jewish Lending Library" at bounding box center [337, 209] width 413 height 18
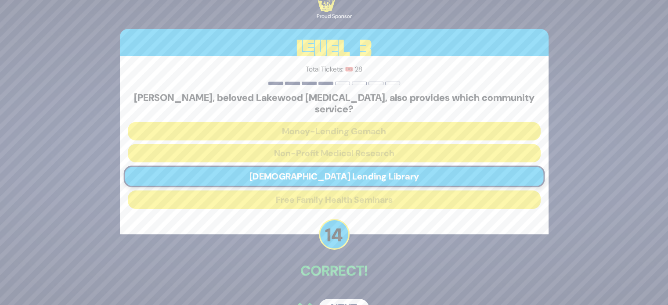
click at [352, 299] on button "Next" at bounding box center [344, 309] width 51 height 20
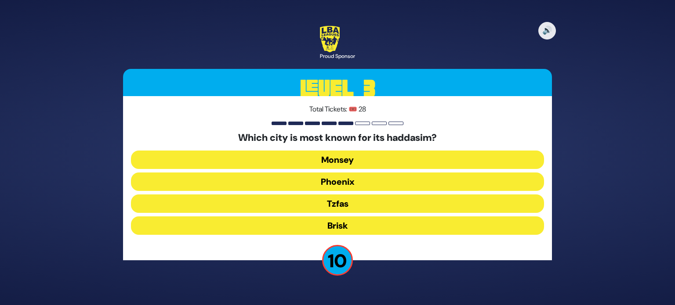
click at [355, 207] on button "Tzfas" at bounding box center [337, 204] width 413 height 18
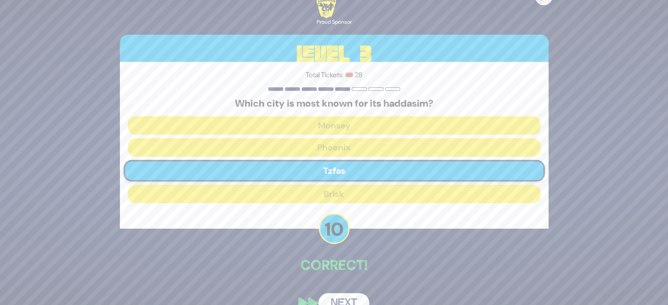
click at [353, 295] on button "Next" at bounding box center [344, 304] width 51 height 20
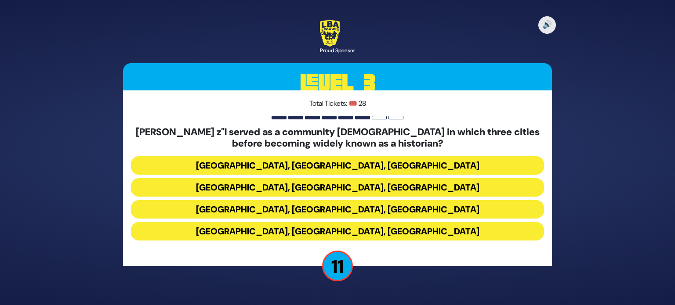
click at [345, 163] on button "Miami, Chicago, Monsey" at bounding box center [337, 165] width 413 height 18
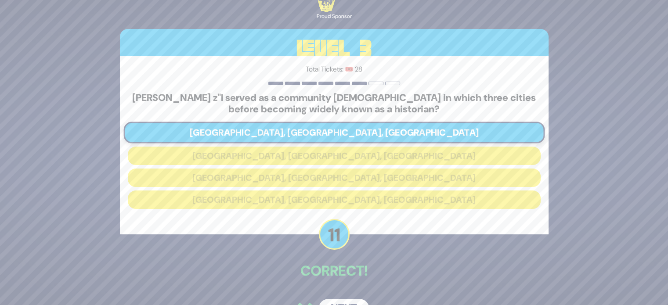
click at [352, 302] on button "Next" at bounding box center [344, 309] width 51 height 20
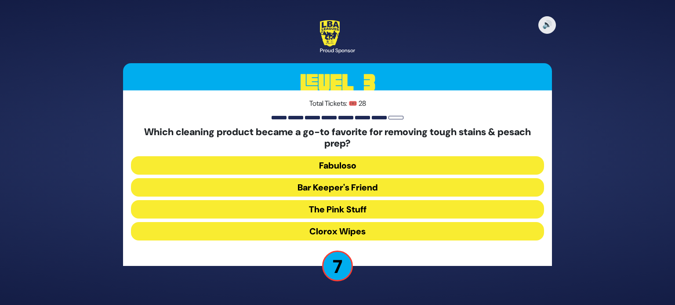
click at [362, 214] on button "The Pink Stuff" at bounding box center [337, 209] width 413 height 18
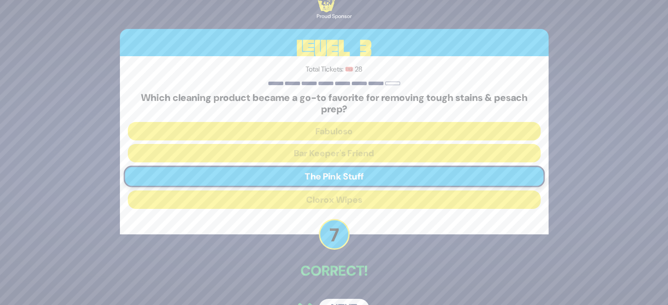
click at [353, 300] on button "Next" at bounding box center [344, 309] width 51 height 20
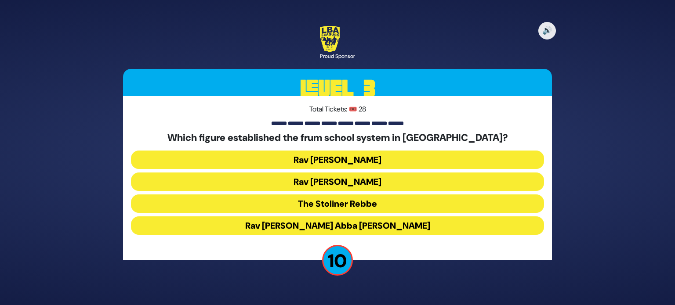
click at [392, 228] on button "Rav Avraham Abba Friedman" at bounding box center [337, 226] width 413 height 18
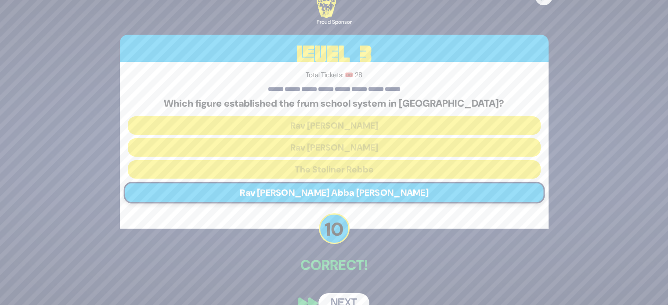
click at [353, 294] on button "Next" at bounding box center [344, 304] width 51 height 20
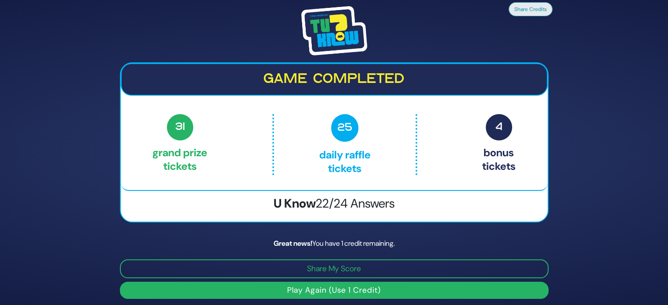
scroll to position [4, 0]
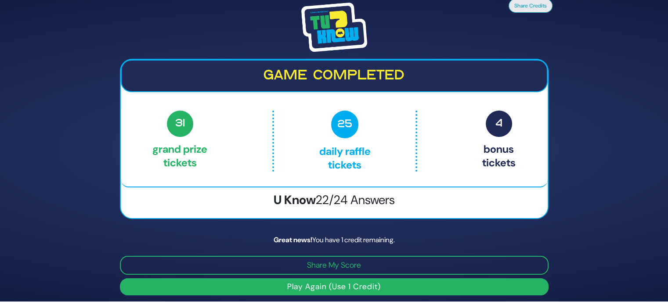
click at [345, 291] on button "Play Again (Use 1 Credit)" at bounding box center [334, 287] width 429 height 17
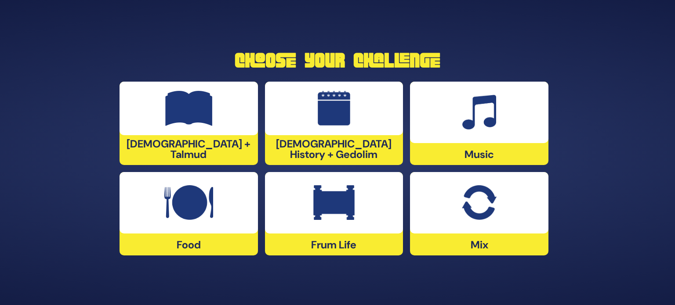
click at [355, 149] on div "[DEMOGRAPHIC_DATA] History + Gedolim" at bounding box center [334, 124] width 138 height 84
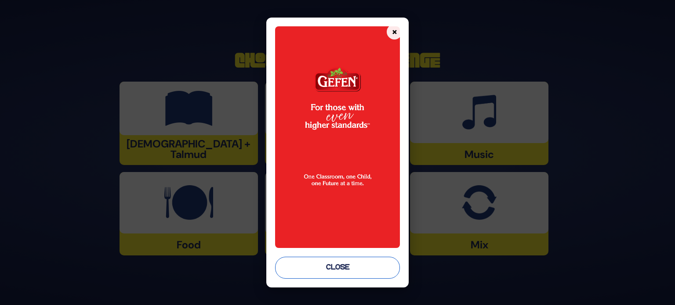
click at [349, 269] on button "Close" at bounding box center [337, 268] width 125 height 22
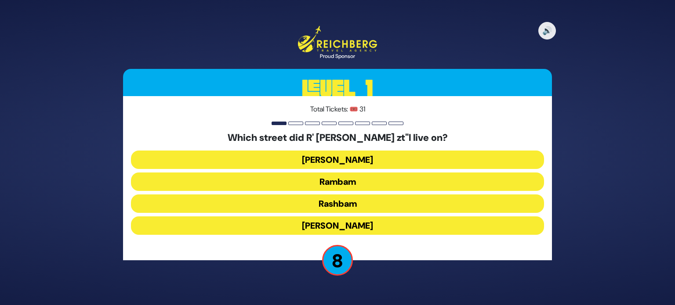
click at [381, 204] on button "Rashbam" at bounding box center [337, 204] width 413 height 18
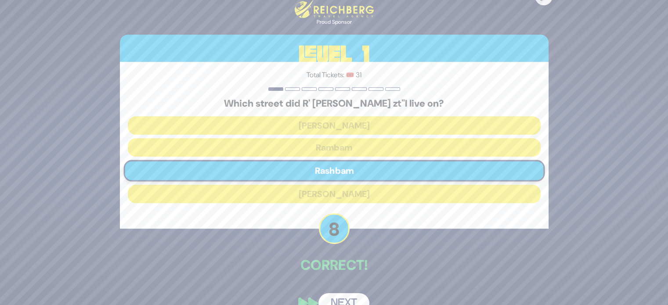
click at [355, 300] on button "Next" at bounding box center [344, 304] width 51 height 20
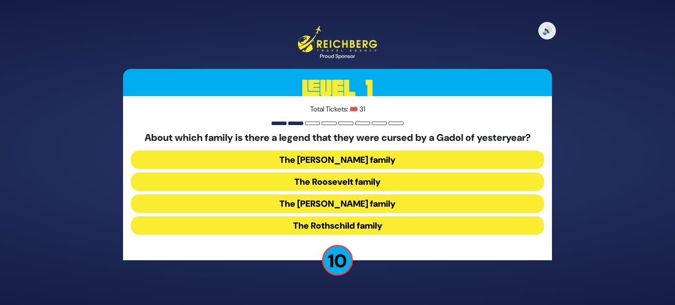
click at [371, 207] on button "The [PERSON_NAME] family" at bounding box center [337, 204] width 413 height 18
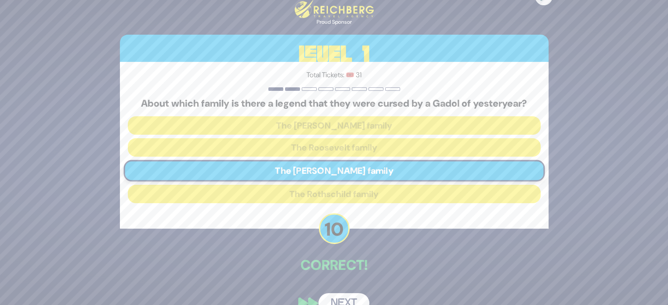
click at [354, 300] on button "Next" at bounding box center [344, 304] width 51 height 20
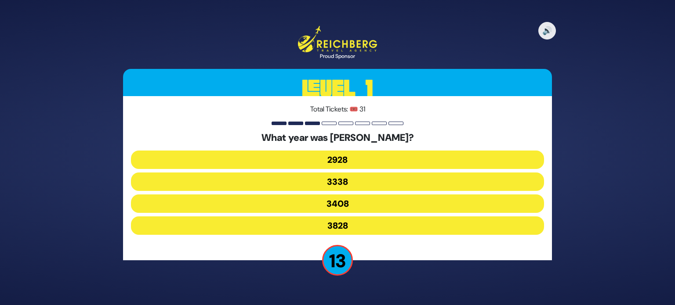
click at [334, 209] on button "3408" at bounding box center [337, 204] width 413 height 18
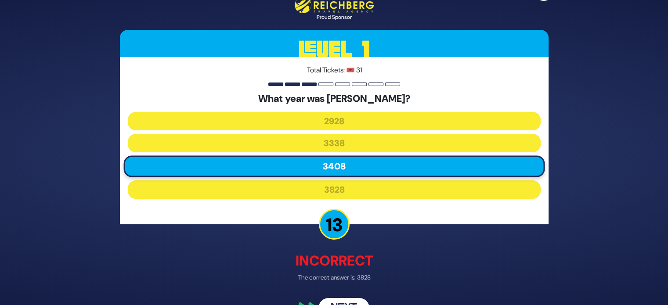
click at [349, 298] on button "Next" at bounding box center [344, 308] width 51 height 20
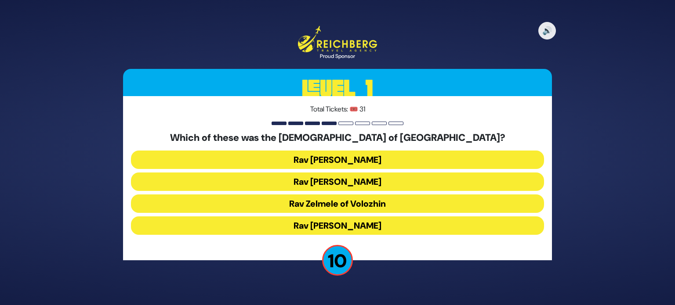
click at [358, 181] on button "Rav [PERSON_NAME]" at bounding box center [337, 182] width 413 height 18
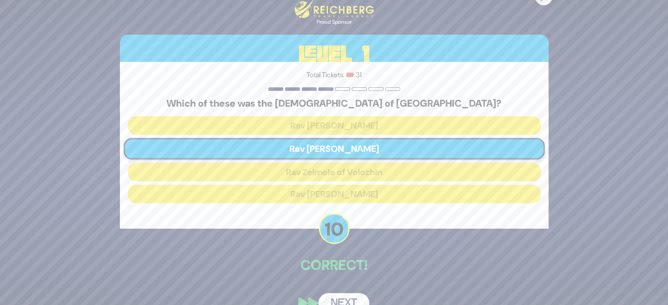
click at [350, 296] on button "Next" at bounding box center [344, 304] width 51 height 20
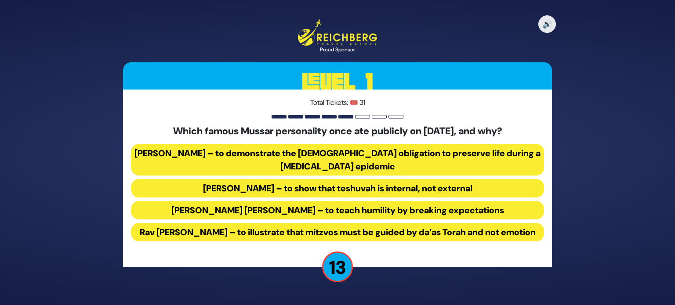
click at [272, 167] on button "[PERSON_NAME] – to demonstrate the [DEMOGRAPHIC_DATA] obligation to preserve li…" at bounding box center [337, 160] width 413 height 32
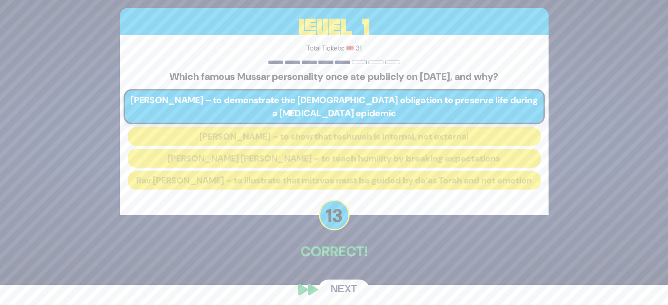
scroll to position [32, 0]
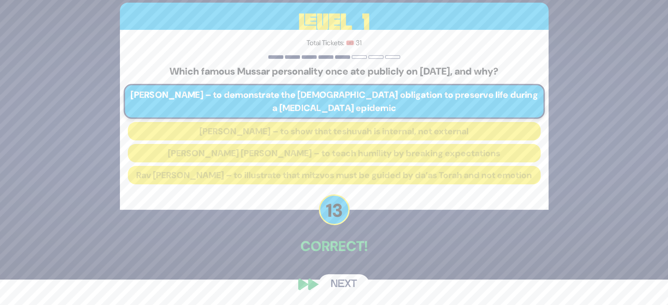
click at [338, 283] on button "Next" at bounding box center [344, 285] width 51 height 20
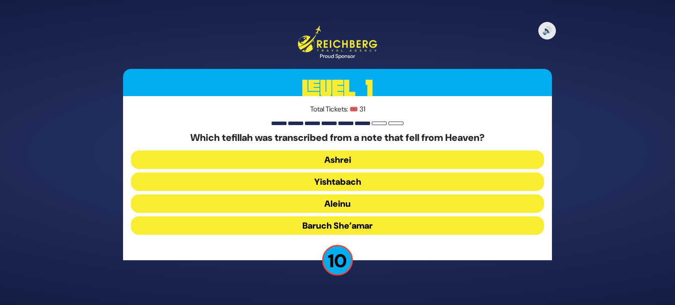
click at [368, 221] on button "Baruch She’amar" at bounding box center [337, 226] width 413 height 18
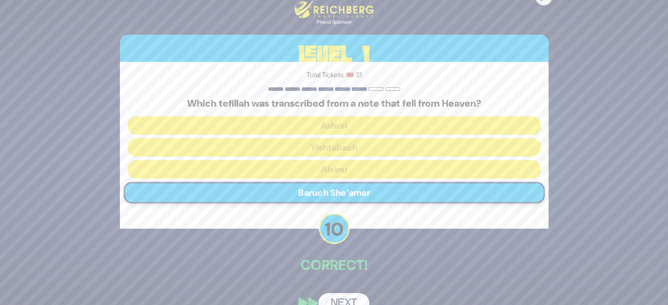
click at [337, 298] on button "Next" at bounding box center [344, 304] width 51 height 20
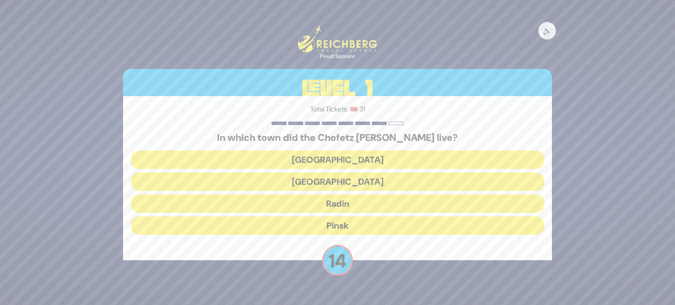
click at [351, 207] on button "Radin" at bounding box center [337, 204] width 413 height 18
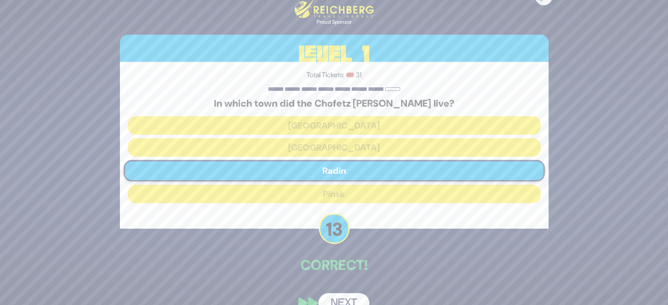
click at [353, 295] on button "Next" at bounding box center [344, 304] width 51 height 20
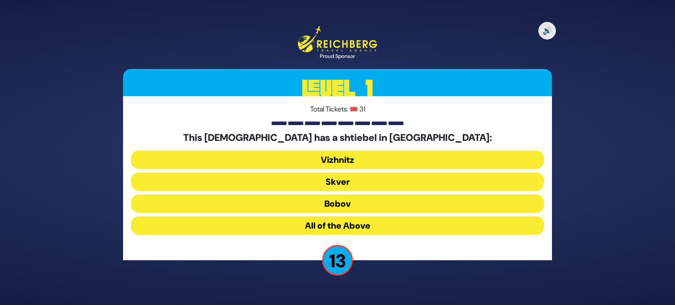
click at [362, 227] on button "All of the Above" at bounding box center [337, 226] width 413 height 18
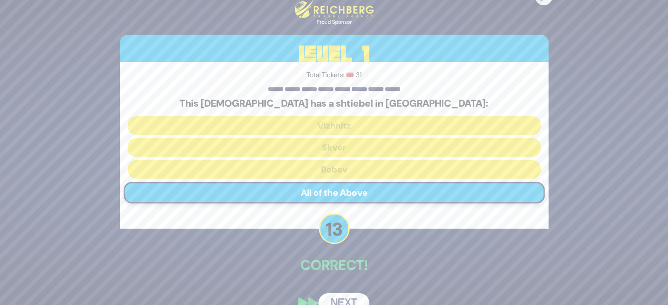
click at [354, 295] on button "Next" at bounding box center [344, 304] width 51 height 20
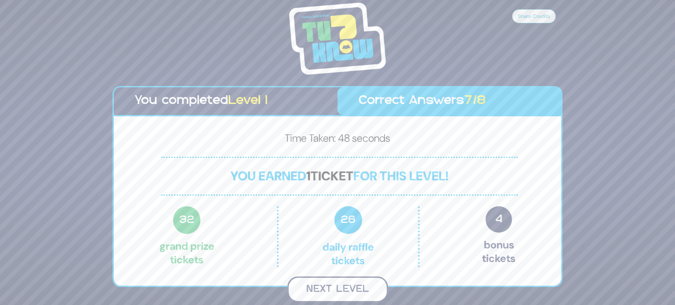
click at [352, 288] on button "Next Level" at bounding box center [337, 290] width 101 height 26
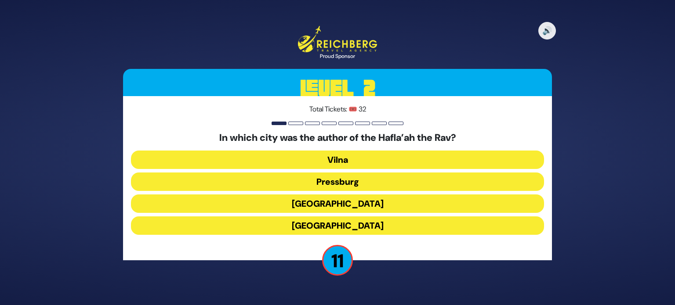
click at [362, 205] on button "[GEOGRAPHIC_DATA]" at bounding box center [337, 204] width 413 height 18
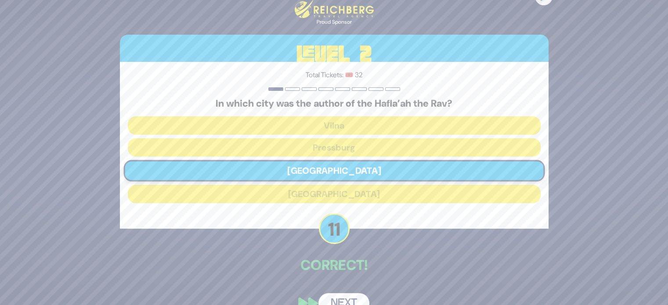
drag, startPoint x: 454, startPoint y: 265, endPoint x: 448, endPoint y: 268, distance: 5.7
click at [454, 265] on p "Correct!" at bounding box center [334, 265] width 429 height 21
click at [359, 296] on button "Next" at bounding box center [344, 304] width 51 height 20
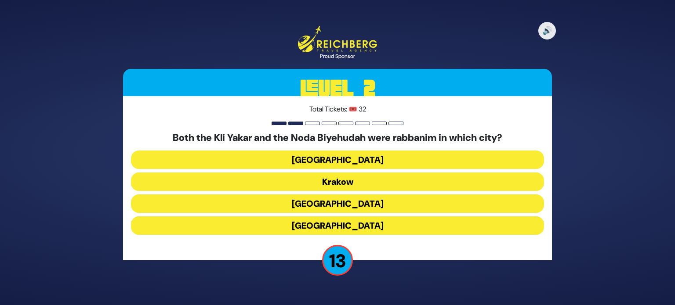
click at [360, 226] on button "[GEOGRAPHIC_DATA]" at bounding box center [337, 226] width 413 height 18
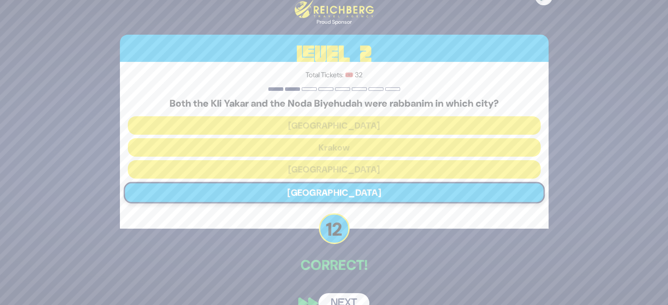
click at [352, 300] on button "Next" at bounding box center [344, 304] width 51 height 20
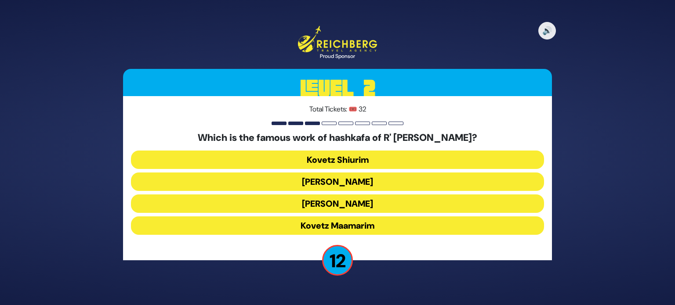
click at [364, 223] on button "Kovetz Maamarim" at bounding box center [337, 226] width 413 height 18
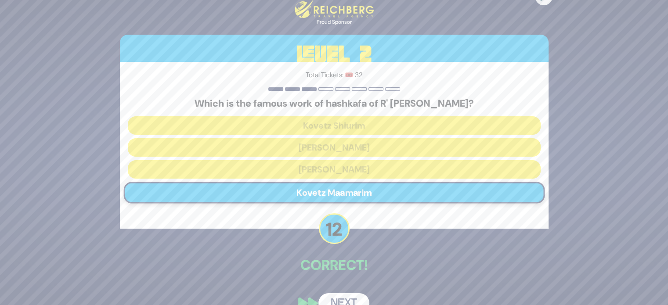
click at [353, 298] on button "Next" at bounding box center [344, 304] width 51 height 20
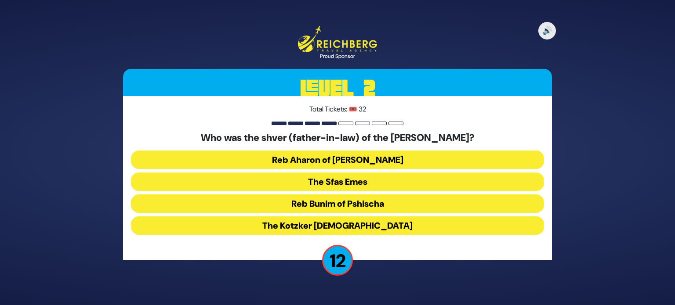
click at [371, 229] on button "The Kotzker [DEMOGRAPHIC_DATA]" at bounding box center [337, 226] width 413 height 18
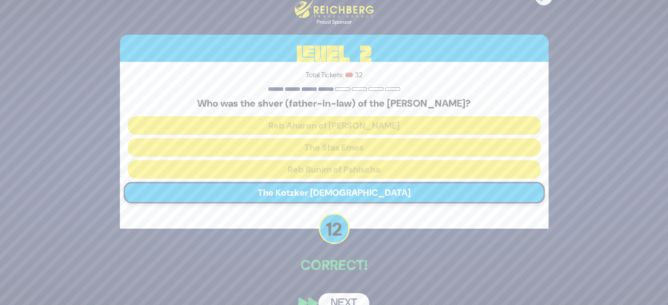
click at [355, 294] on button "Next" at bounding box center [344, 304] width 51 height 20
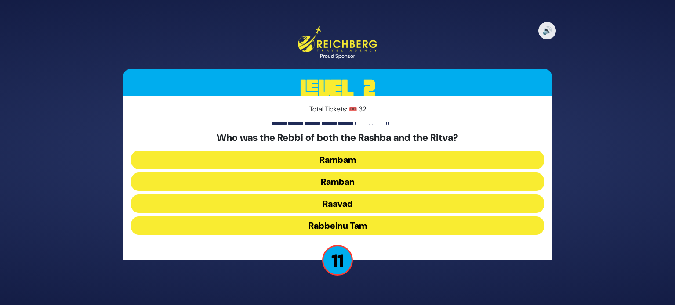
click at [357, 177] on button "Ramban" at bounding box center [337, 182] width 413 height 18
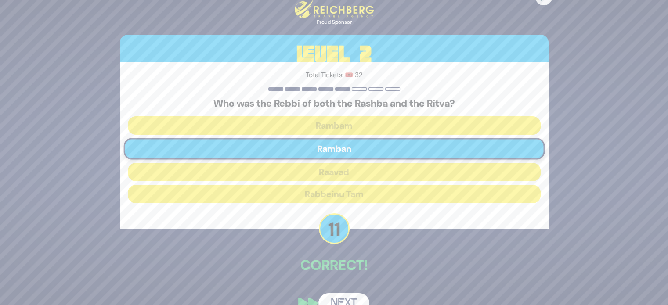
click at [358, 300] on button "Next" at bounding box center [344, 304] width 51 height 20
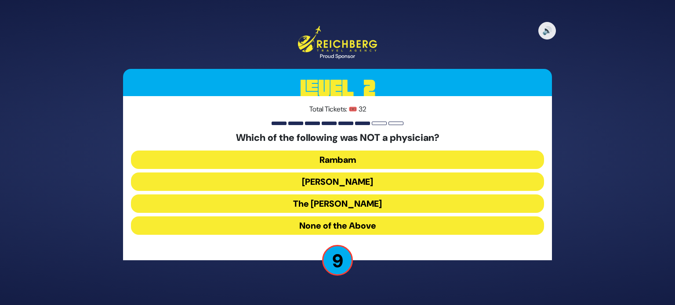
click at [361, 225] on button "None of the Above" at bounding box center [337, 226] width 413 height 18
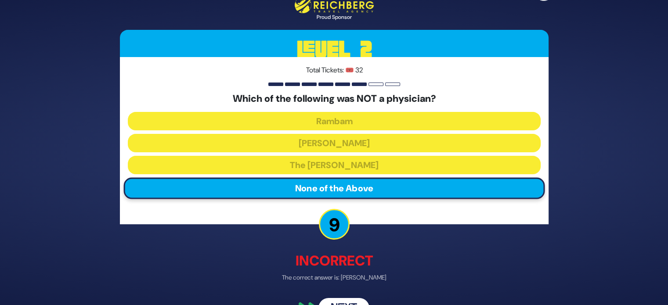
click at [348, 298] on button "Next" at bounding box center [344, 308] width 51 height 20
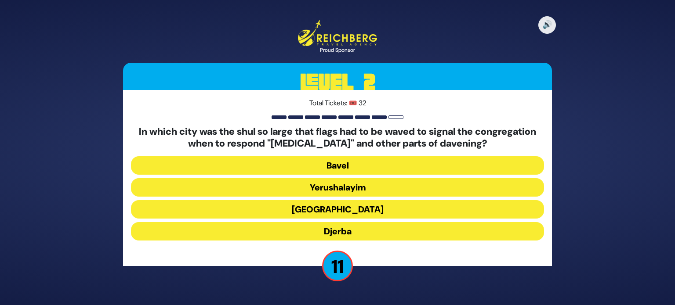
click at [325, 211] on button "[GEOGRAPHIC_DATA]" at bounding box center [337, 209] width 413 height 18
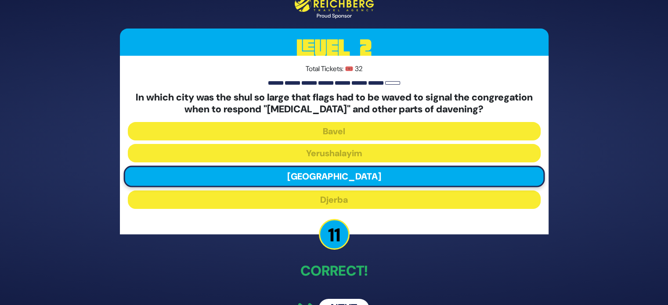
scroll to position [24, 0]
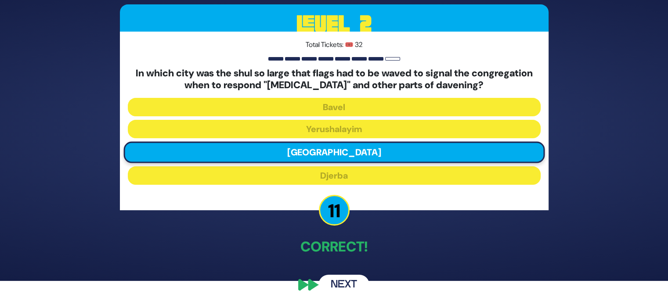
click at [349, 282] on button "Next" at bounding box center [344, 285] width 51 height 20
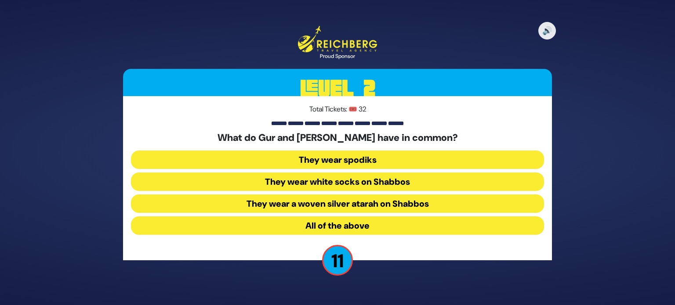
click at [325, 158] on button "They wear spodiks" at bounding box center [337, 160] width 413 height 18
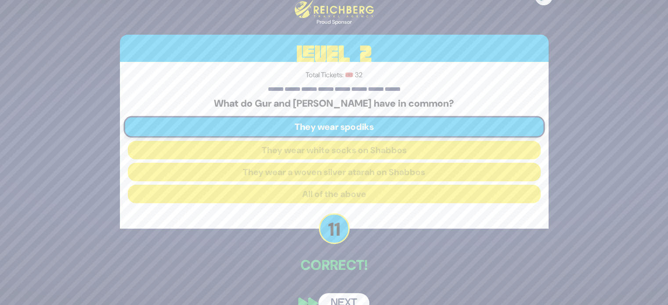
click at [349, 295] on button "Next" at bounding box center [344, 304] width 51 height 20
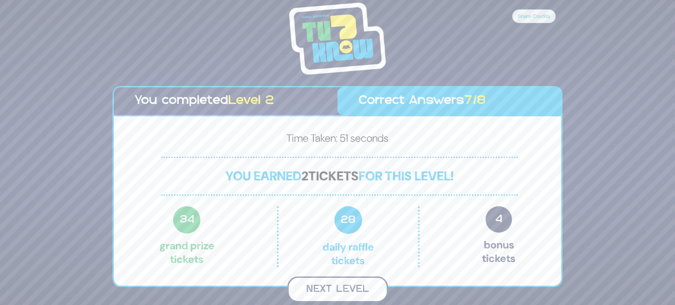
click at [337, 288] on button "Next Level" at bounding box center [337, 290] width 101 height 26
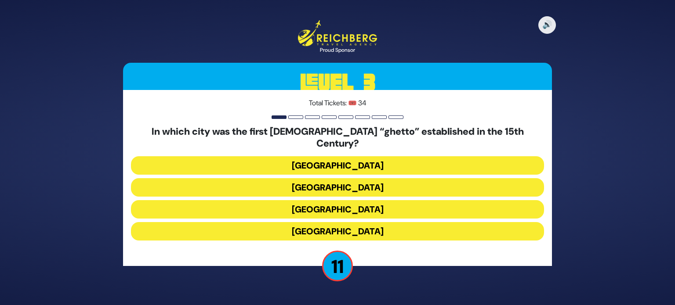
click at [330, 189] on button "[GEOGRAPHIC_DATA]" at bounding box center [337, 187] width 413 height 18
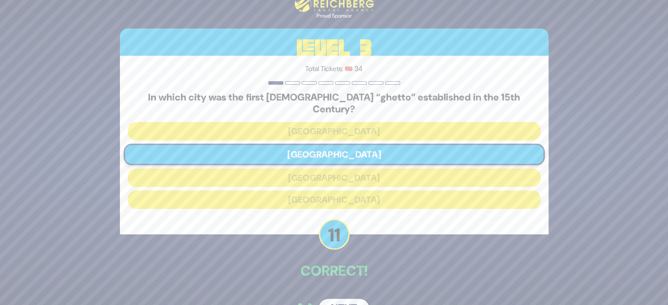
click at [345, 299] on button "Next" at bounding box center [344, 309] width 51 height 20
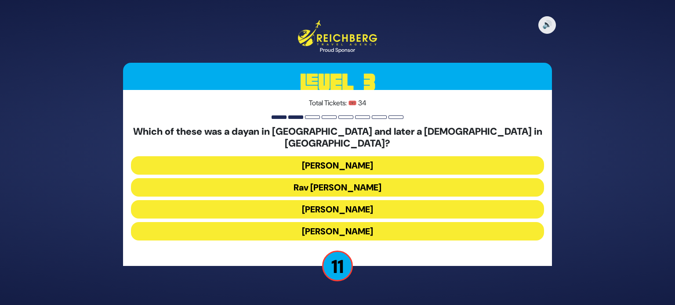
click at [365, 167] on button "[PERSON_NAME]" at bounding box center [337, 165] width 413 height 18
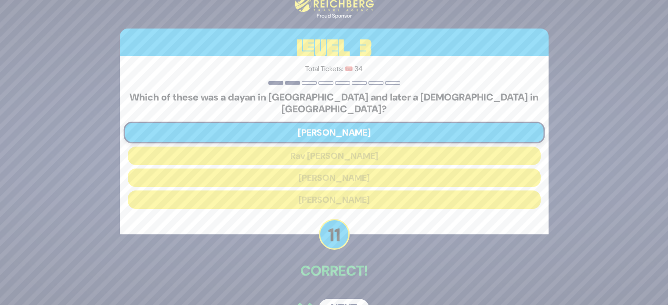
click at [358, 300] on button "Next" at bounding box center [344, 309] width 51 height 20
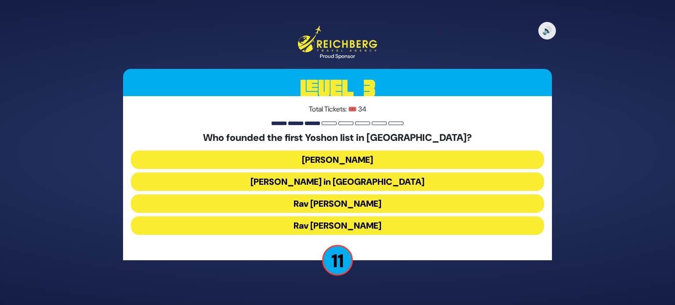
click at [357, 164] on button "[PERSON_NAME]" at bounding box center [337, 160] width 413 height 18
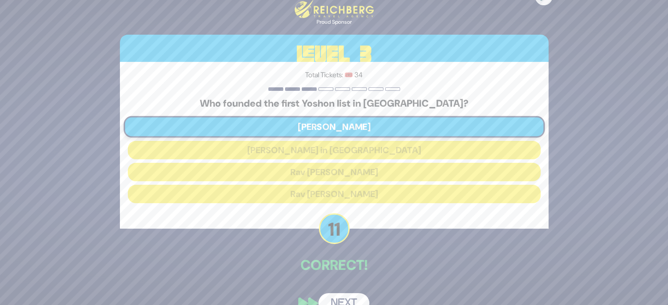
click at [356, 297] on button "Next" at bounding box center [344, 304] width 51 height 20
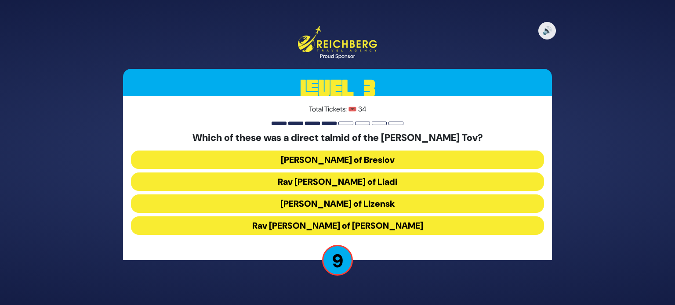
click at [369, 183] on button "Rav [PERSON_NAME] of Liadi" at bounding box center [337, 182] width 413 height 18
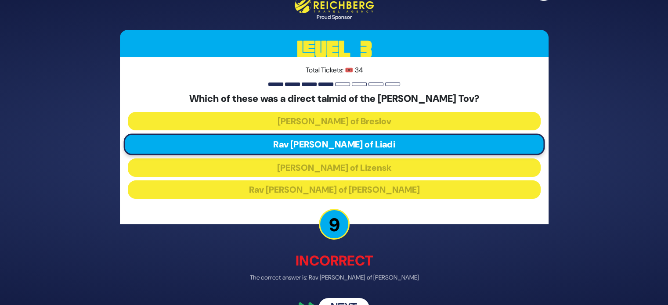
click at [355, 300] on button "Next" at bounding box center [344, 308] width 51 height 20
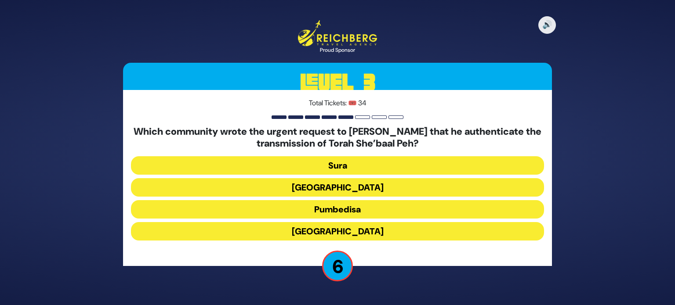
click at [354, 167] on button "Sura" at bounding box center [337, 165] width 413 height 18
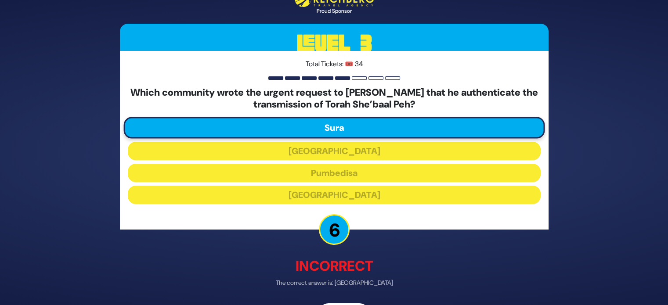
scroll to position [29, 0]
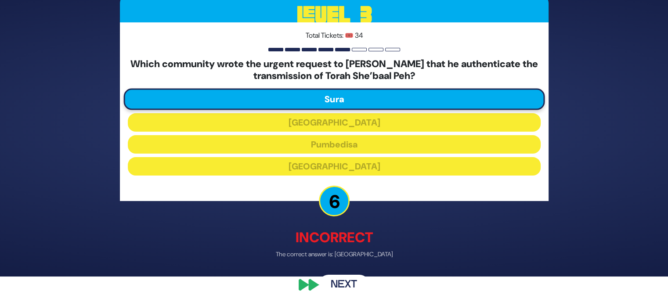
click at [362, 284] on button "Next" at bounding box center [344, 286] width 51 height 20
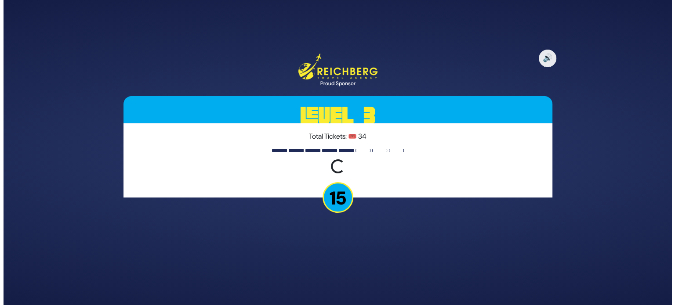
scroll to position [0, 0]
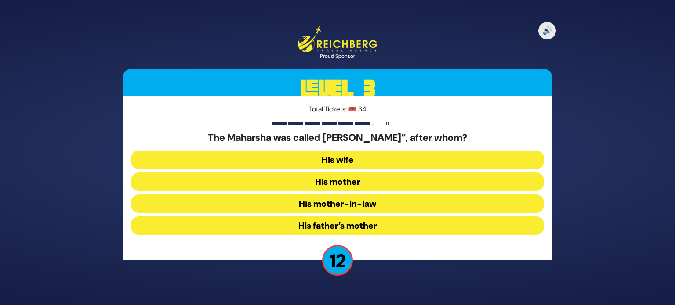
click at [355, 203] on button "His mother-in-law" at bounding box center [337, 204] width 413 height 18
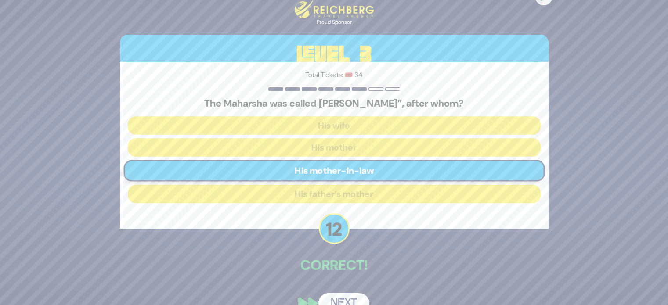
click at [355, 296] on button "Next" at bounding box center [344, 304] width 51 height 20
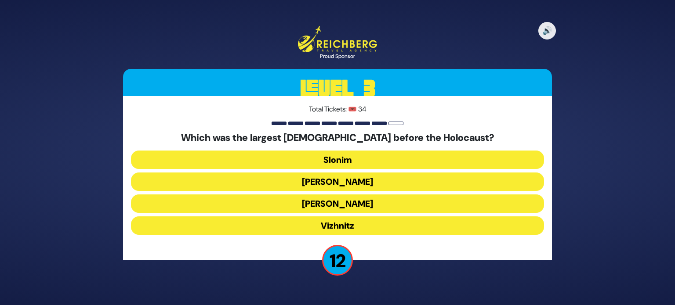
click at [343, 203] on button "[PERSON_NAME]" at bounding box center [337, 204] width 413 height 18
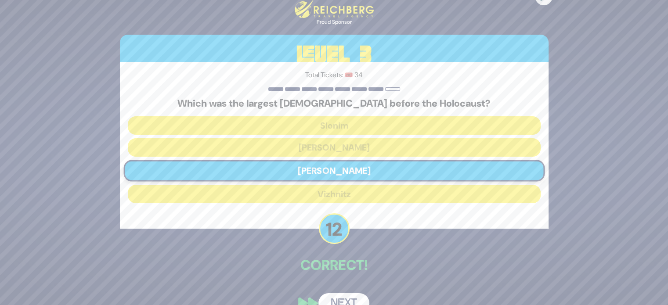
click at [340, 298] on button "Next" at bounding box center [344, 304] width 51 height 20
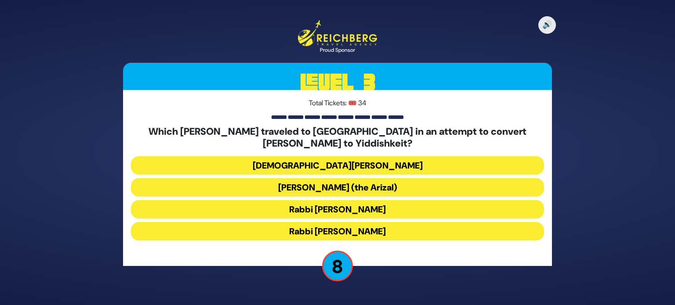
click at [347, 171] on button "[DEMOGRAPHIC_DATA][PERSON_NAME]" at bounding box center [337, 165] width 413 height 18
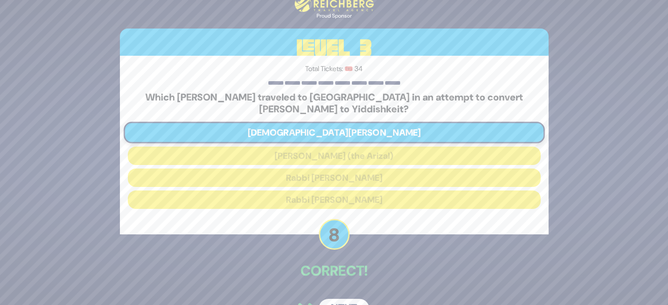
click at [447, 257] on div "🔊 Proud Sponsor Level 3 Total Tickets: 🎟️ 34 Which mekubal traveled to [GEOGRAP…" at bounding box center [334, 152] width 450 height 355
click at [348, 304] on button "Next" at bounding box center [344, 309] width 51 height 20
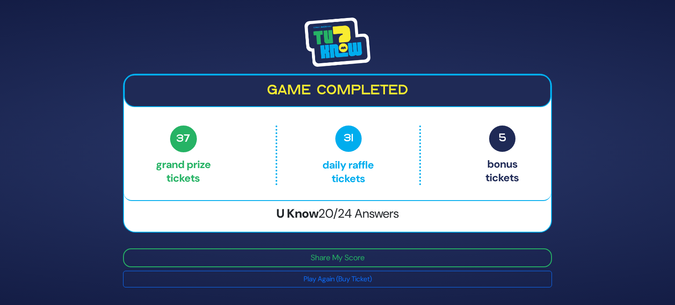
click at [331, 41] on img at bounding box center [338, 42] width 66 height 49
